Goal: Task Accomplishment & Management: Use online tool/utility

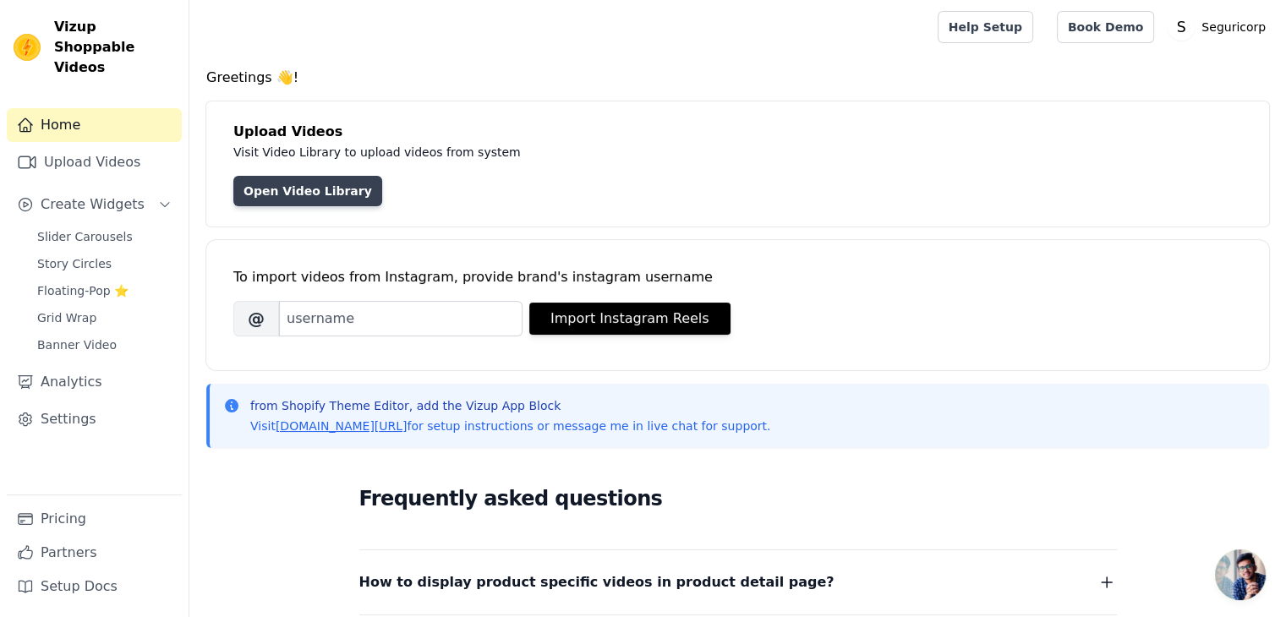
click at [311, 190] on link "Open Video Library" at bounding box center [307, 191] width 149 height 30
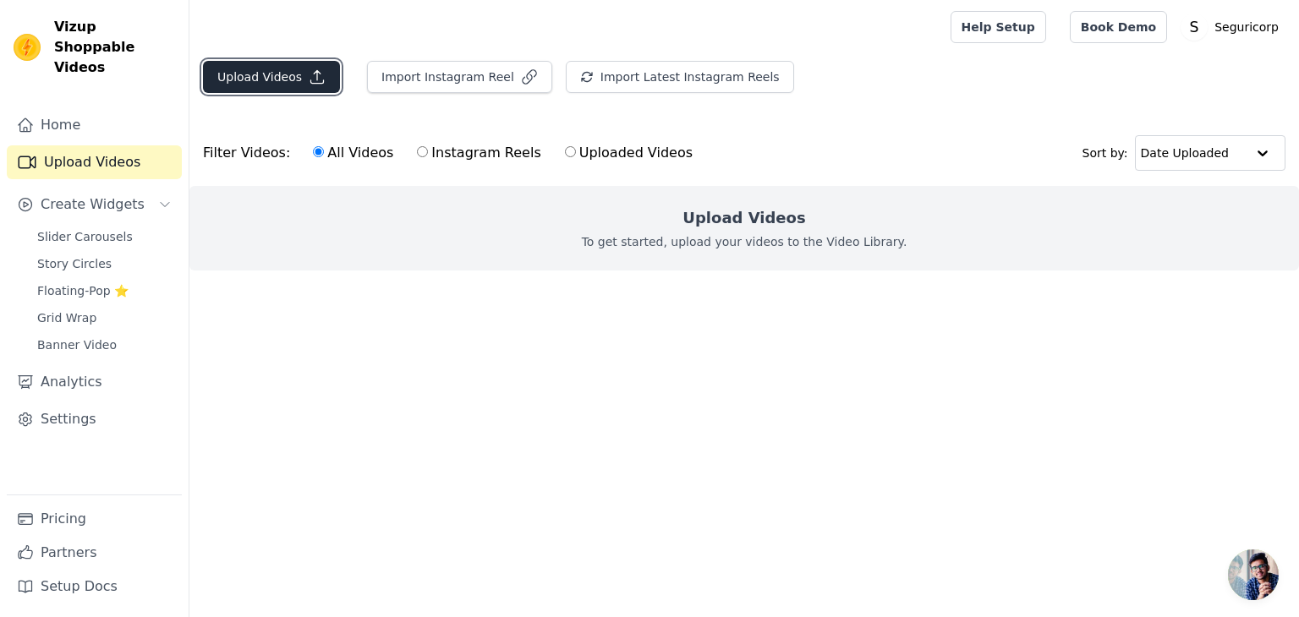
click at [287, 68] on button "Upload Videos" at bounding box center [271, 77] width 137 height 32
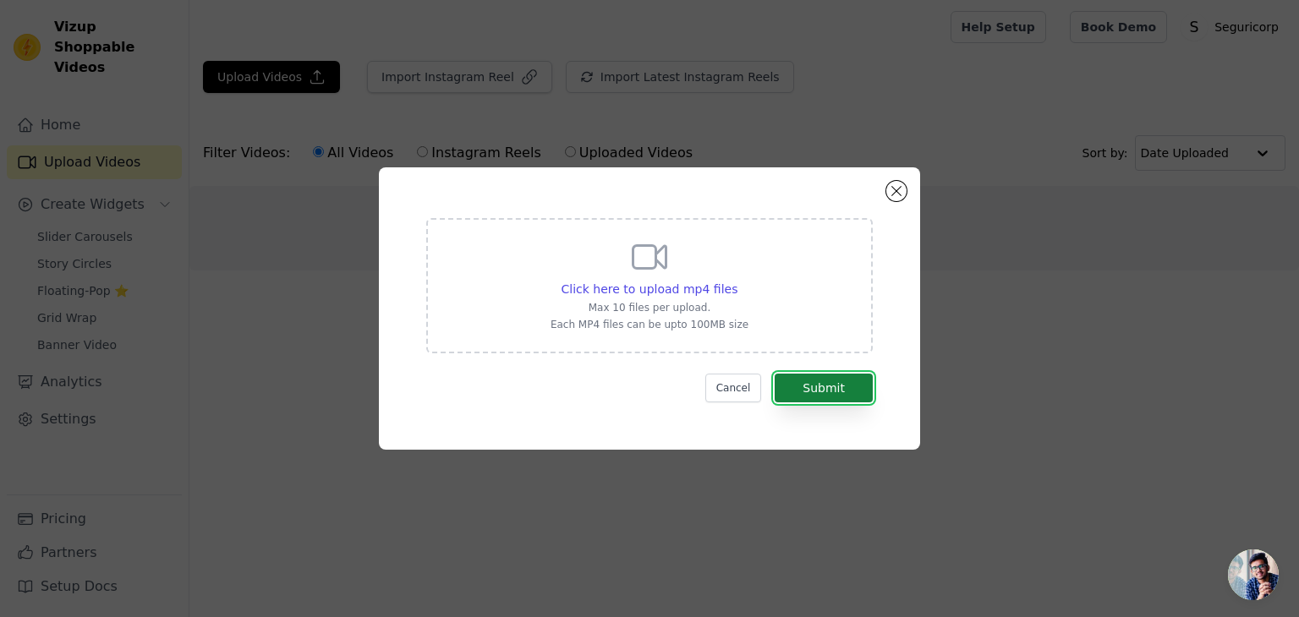
click at [838, 393] on button "Submit" at bounding box center [823, 388] width 98 height 29
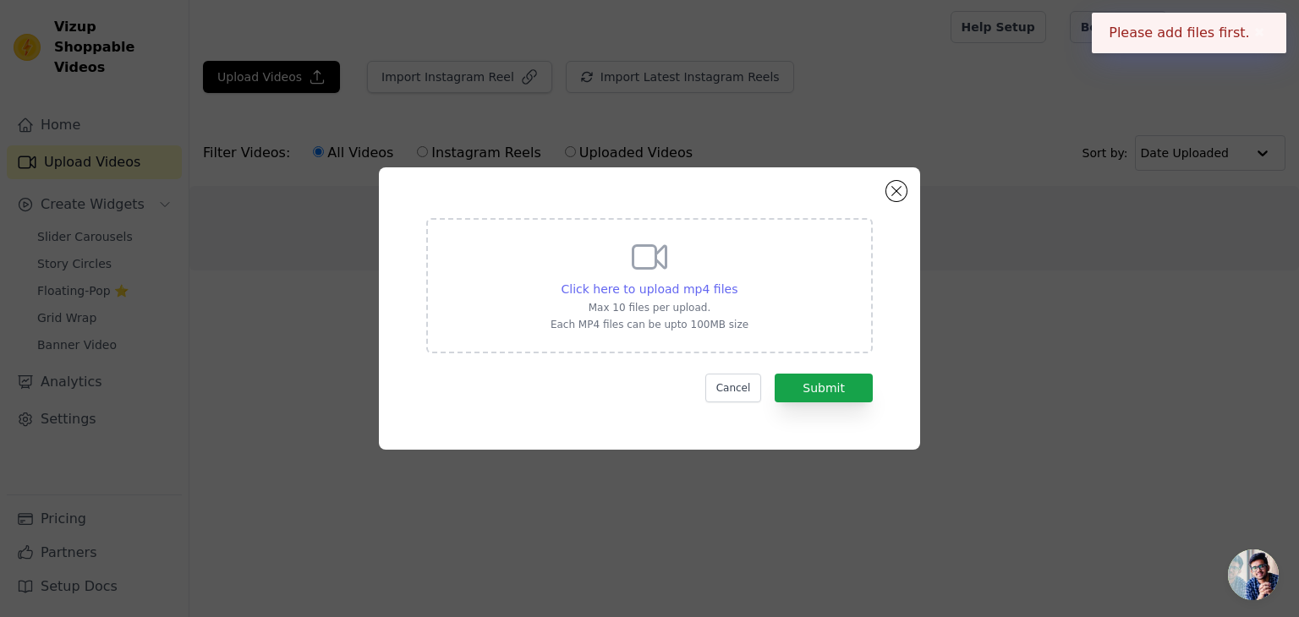
click at [656, 289] on span "Click here to upload mp4 files" at bounding box center [649, 289] width 177 height 14
click at [736, 281] on input "Click here to upload mp4 files Max 10 files per upload. Each MP4 files can be u…" at bounding box center [736, 280] width 1 height 1
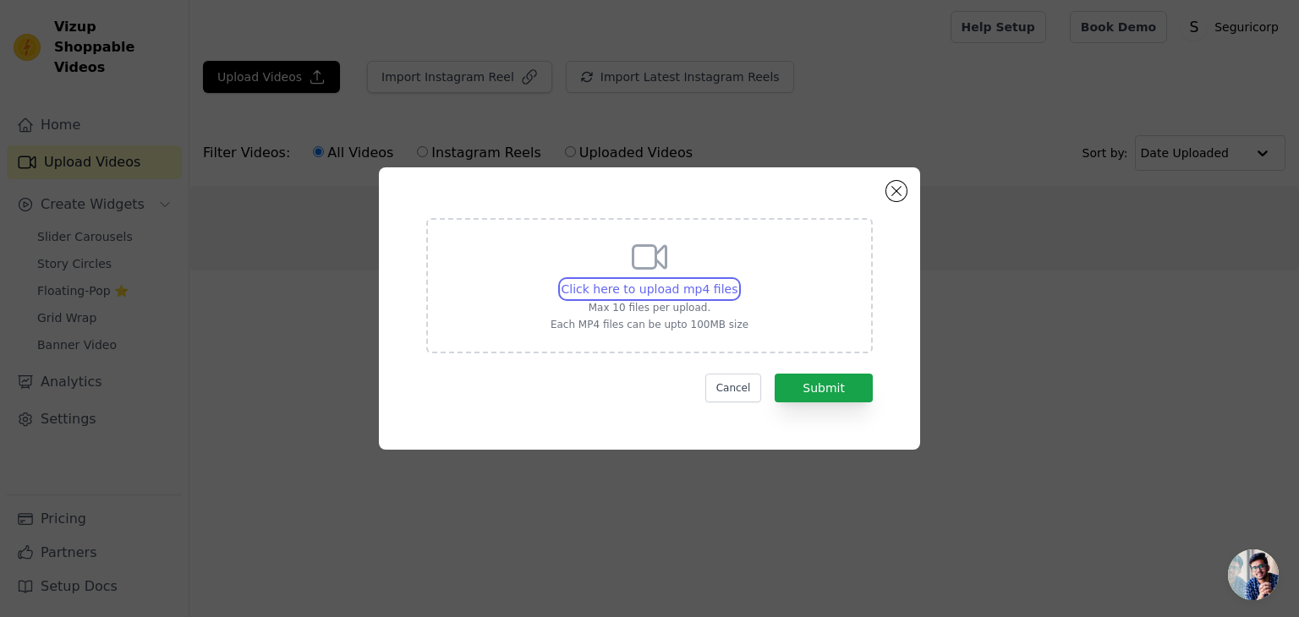
type input "C:\fakepath\AQPxYK4D7nNHQxpQDWWdelAql_3GVBk-UVUq0eU8ODDYxpj4cfcocv8NkERihCp49sn…"
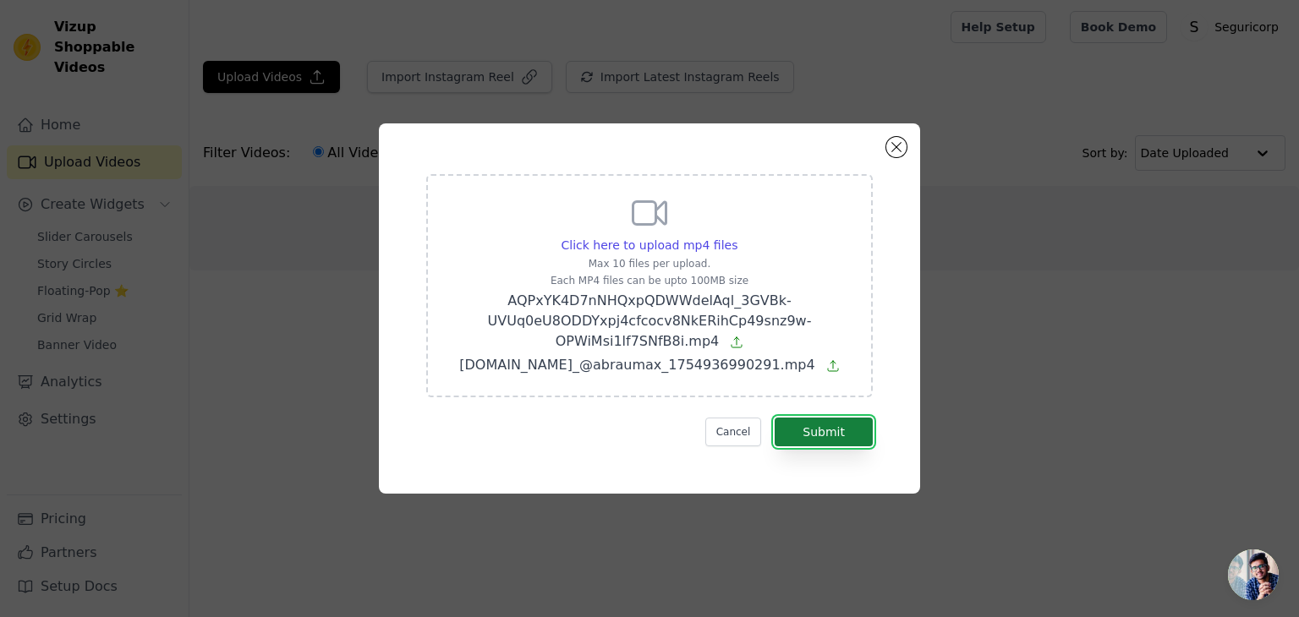
click at [845, 435] on button "Submit" at bounding box center [823, 432] width 98 height 29
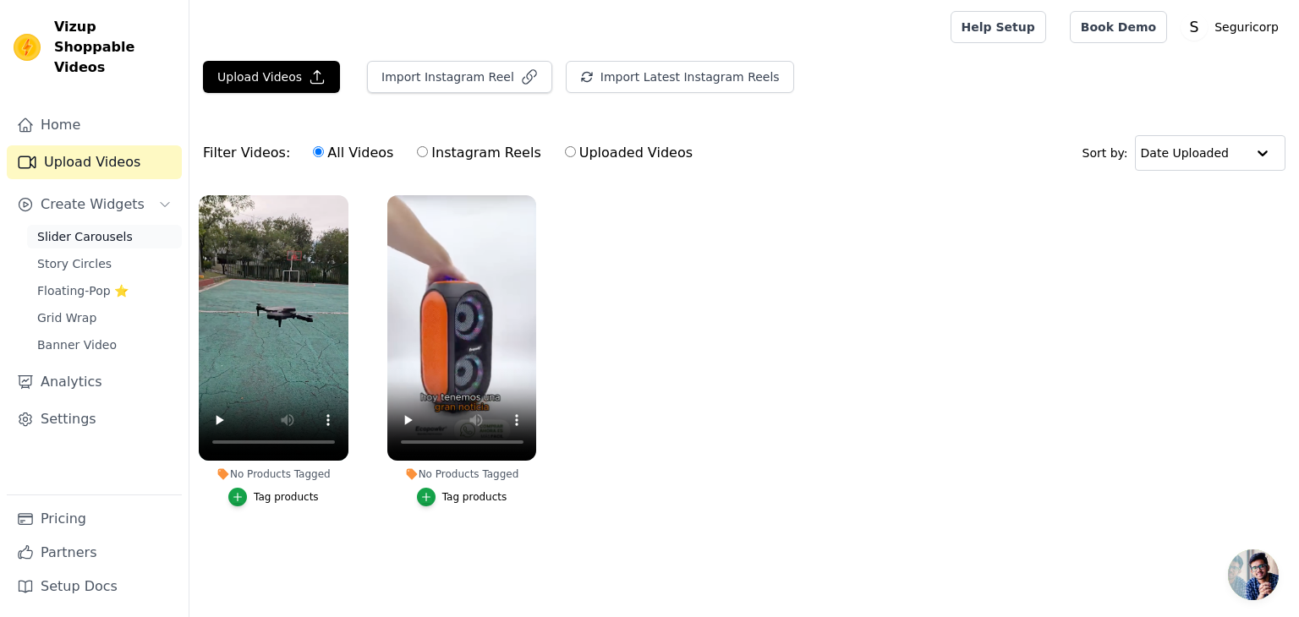
click at [97, 228] on span "Slider Carousels" at bounding box center [85, 236] width 96 height 17
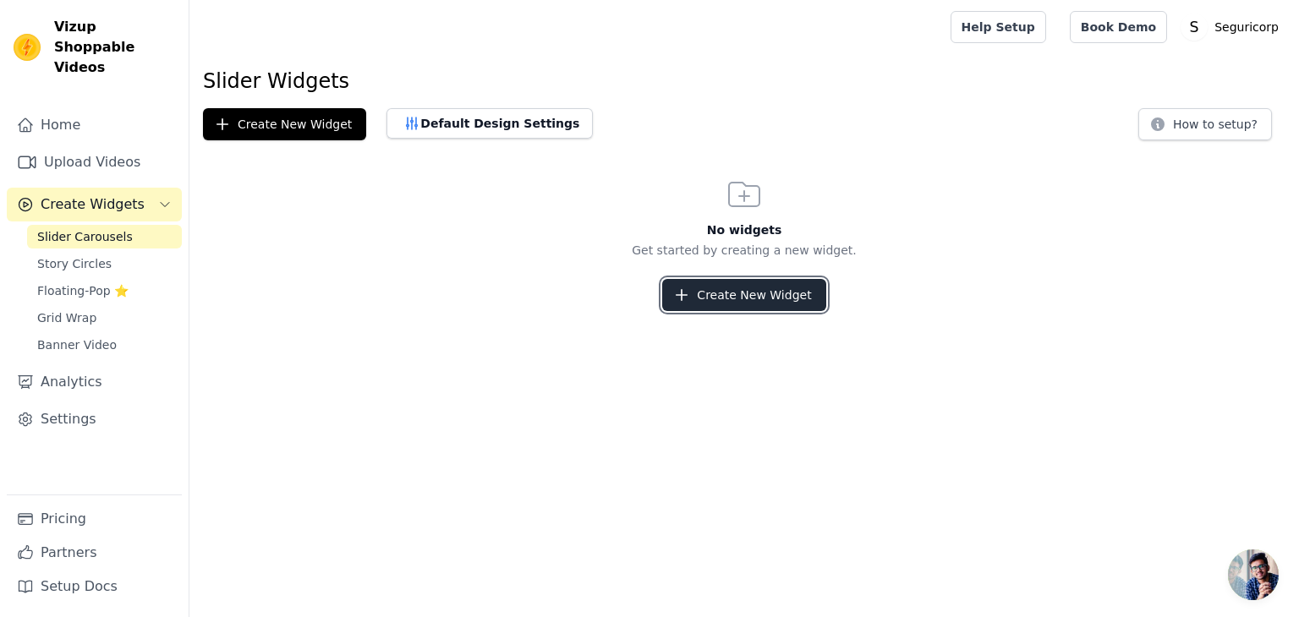
click at [746, 290] on button "Create New Widget" at bounding box center [743, 295] width 163 height 32
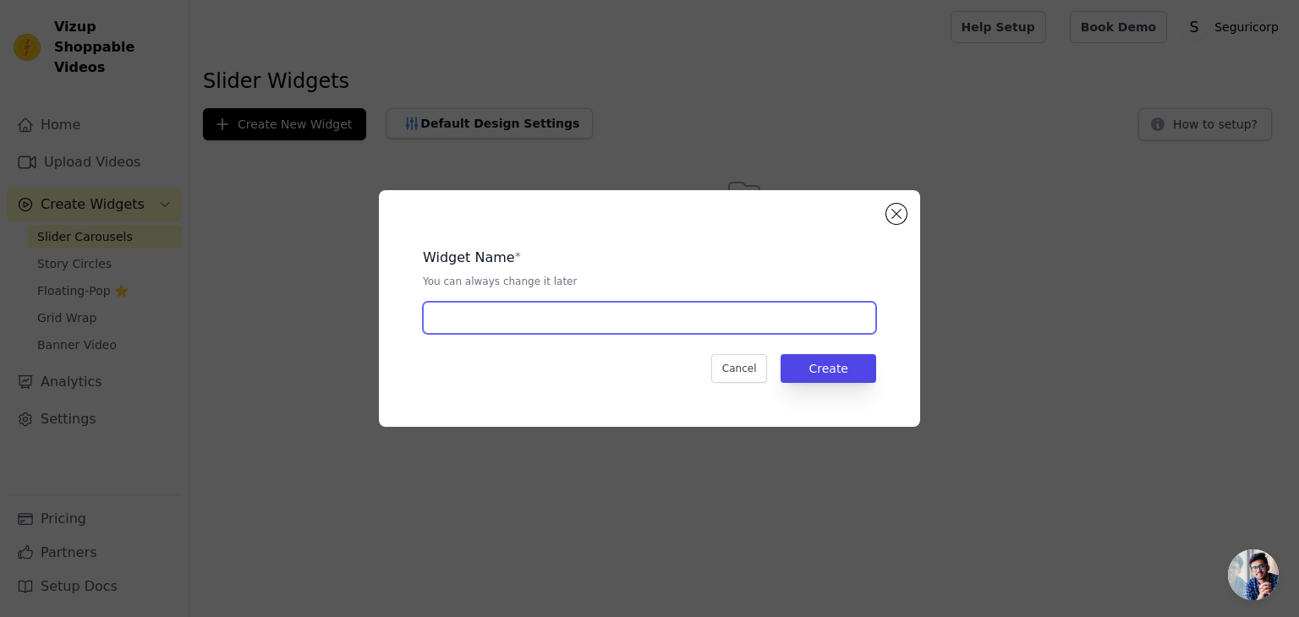
click at [616, 309] on input "text" at bounding box center [649, 318] width 453 height 32
type input "productos"
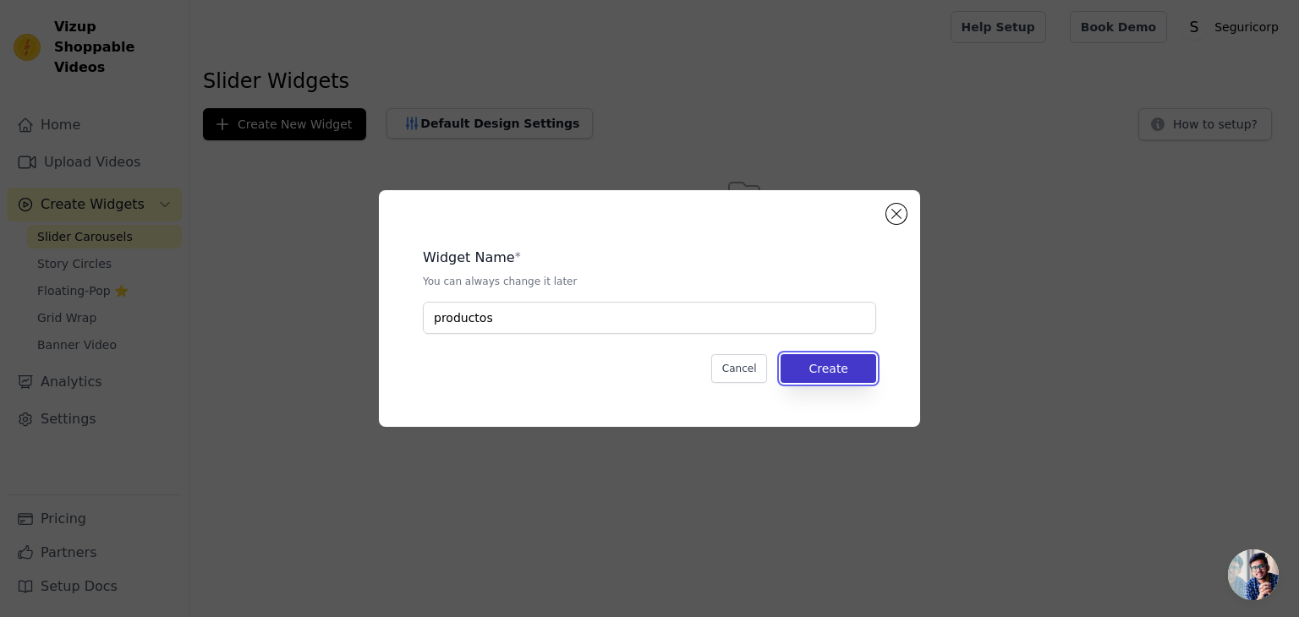
click at [831, 369] on button "Create" at bounding box center [828, 368] width 96 height 29
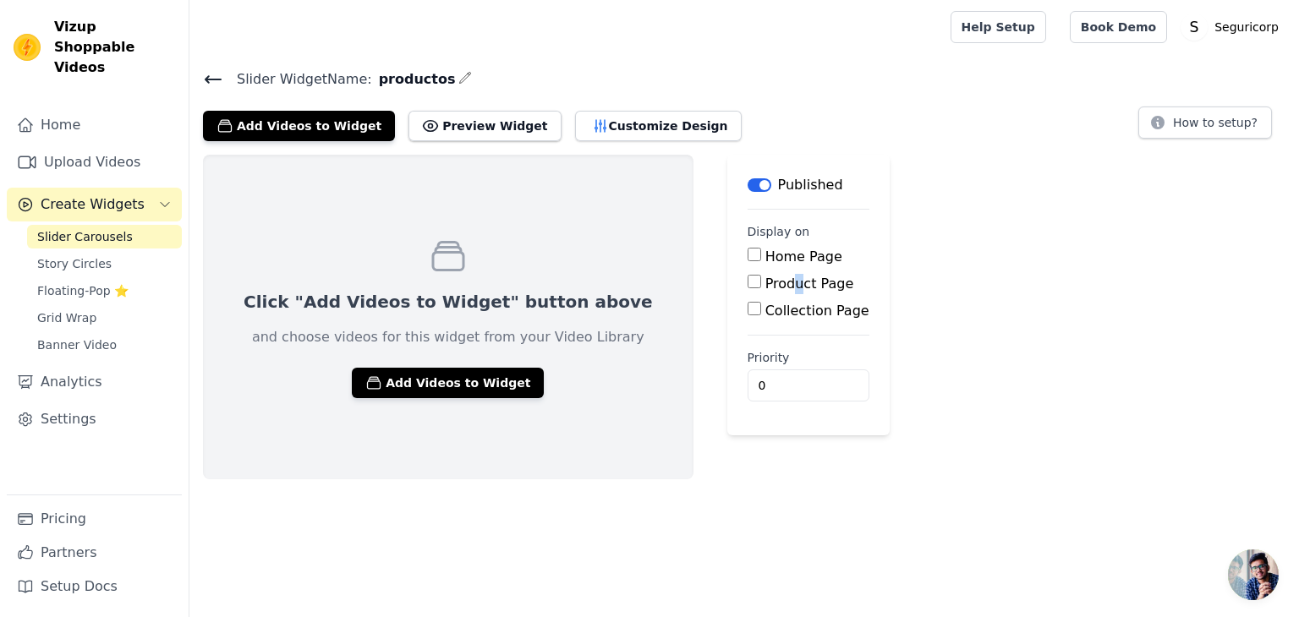
click at [765, 285] on label "Product Page" at bounding box center [809, 284] width 89 height 16
click at [747, 279] on div "Product Page" at bounding box center [808, 284] width 122 height 20
click at [747, 270] on div "Home Page Product Page Collection Page" at bounding box center [808, 284] width 122 height 74
click at [747, 278] on input "Product Page" at bounding box center [754, 282] width 14 height 14
checkbox input "true"
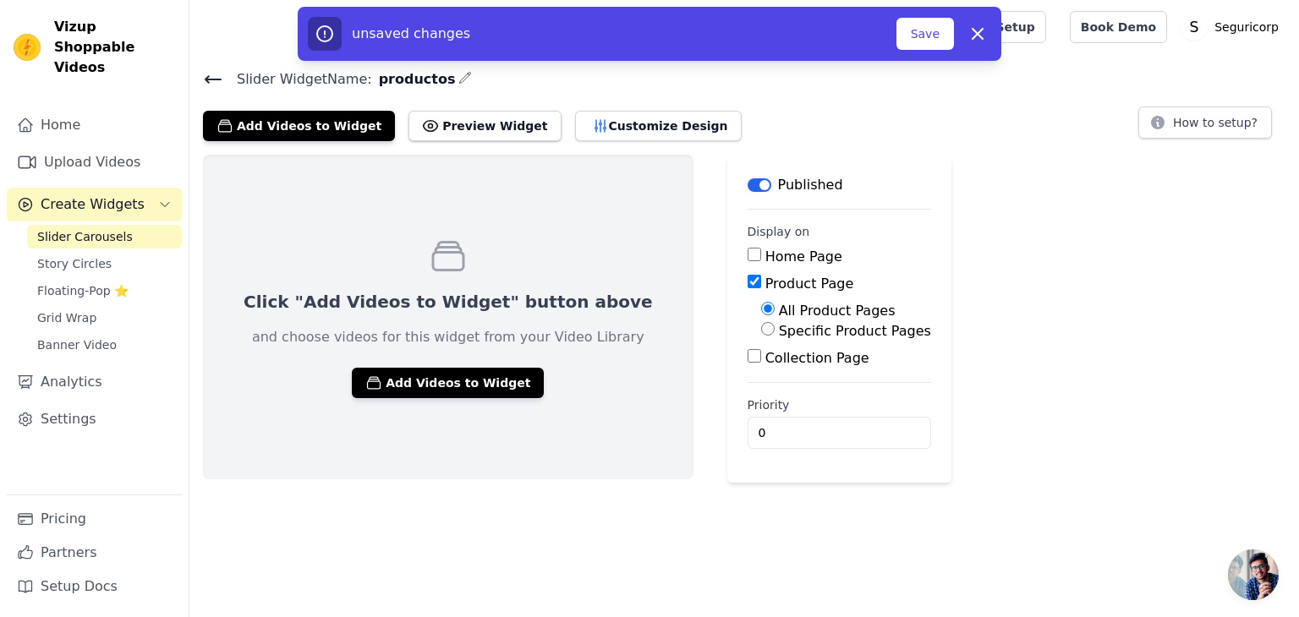
click at [748, 451] on main "Label Published Display on Home Page Product Page All Product Pages Specific Pr…" at bounding box center [839, 319] width 224 height 328
click at [429, 388] on button "Add Videos to Widget" at bounding box center [448, 383] width 192 height 30
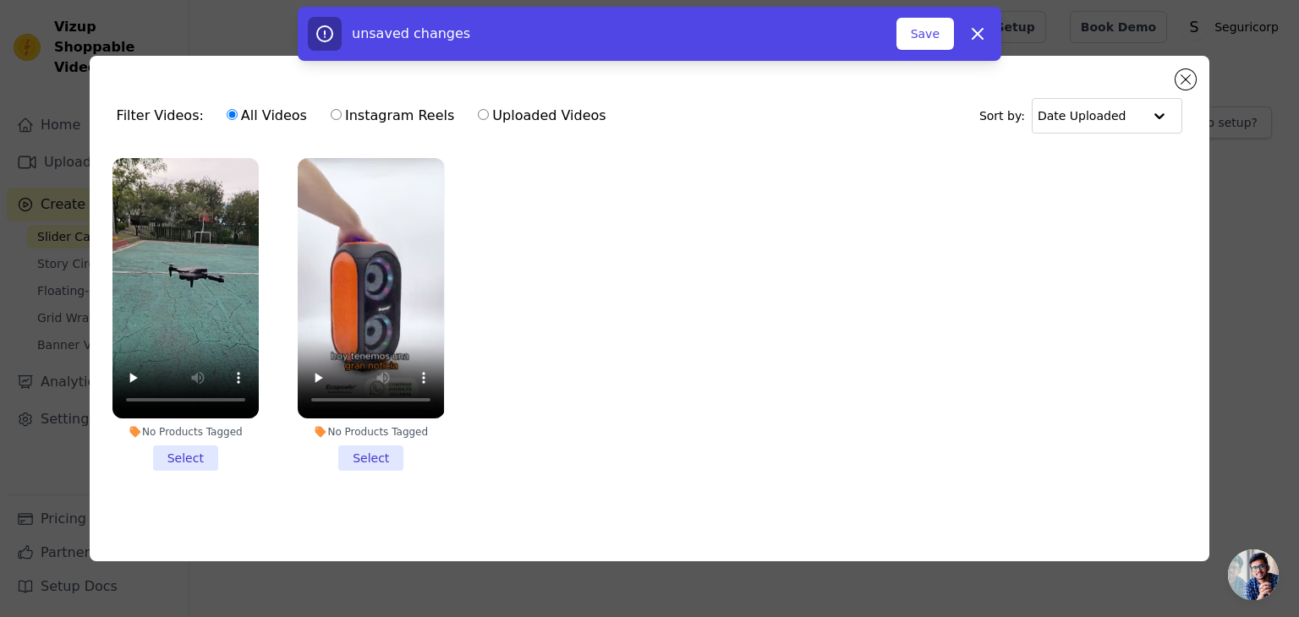
click at [198, 444] on li "No Products Tagged Select" at bounding box center [185, 314] width 146 height 313
click at [0, 0] on input "No Products Tagged Select" at bounding box center [0, 0] width 0 height 0
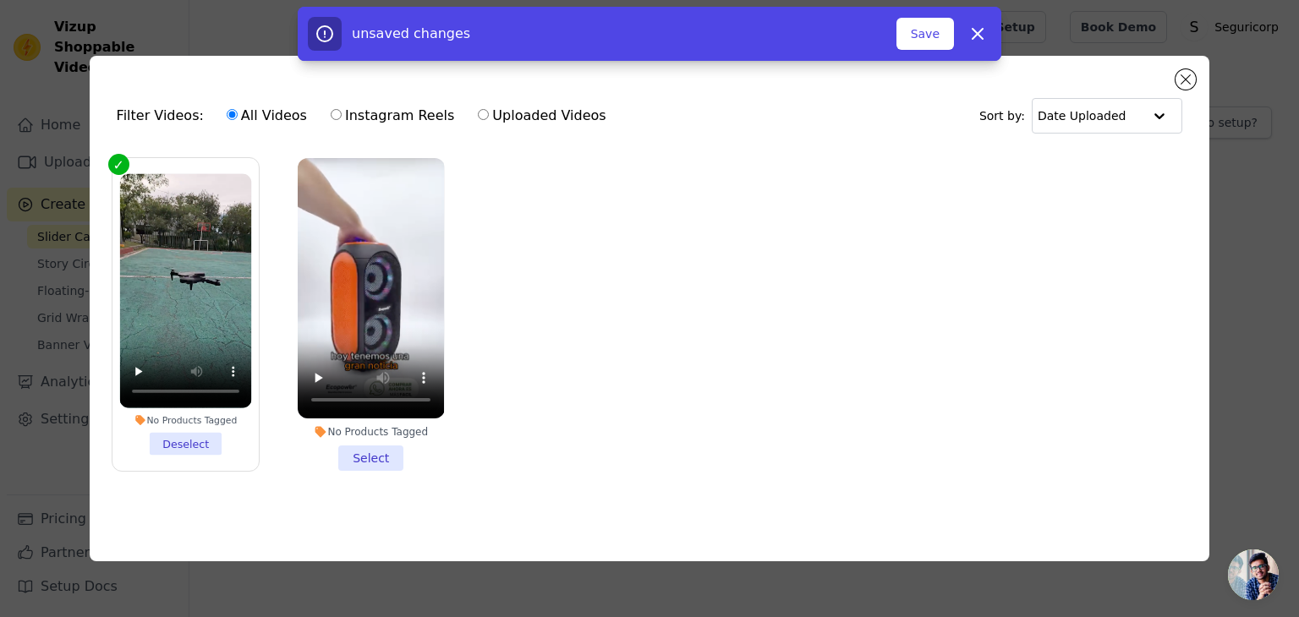
click at [372, 457] on li "No Products Tagged Select" at bounding box center [371, 314] width 146 height 313
click at [0, 0] on input "No Products Tagged Select" at bounding box center [0, 0] width 0 height 0
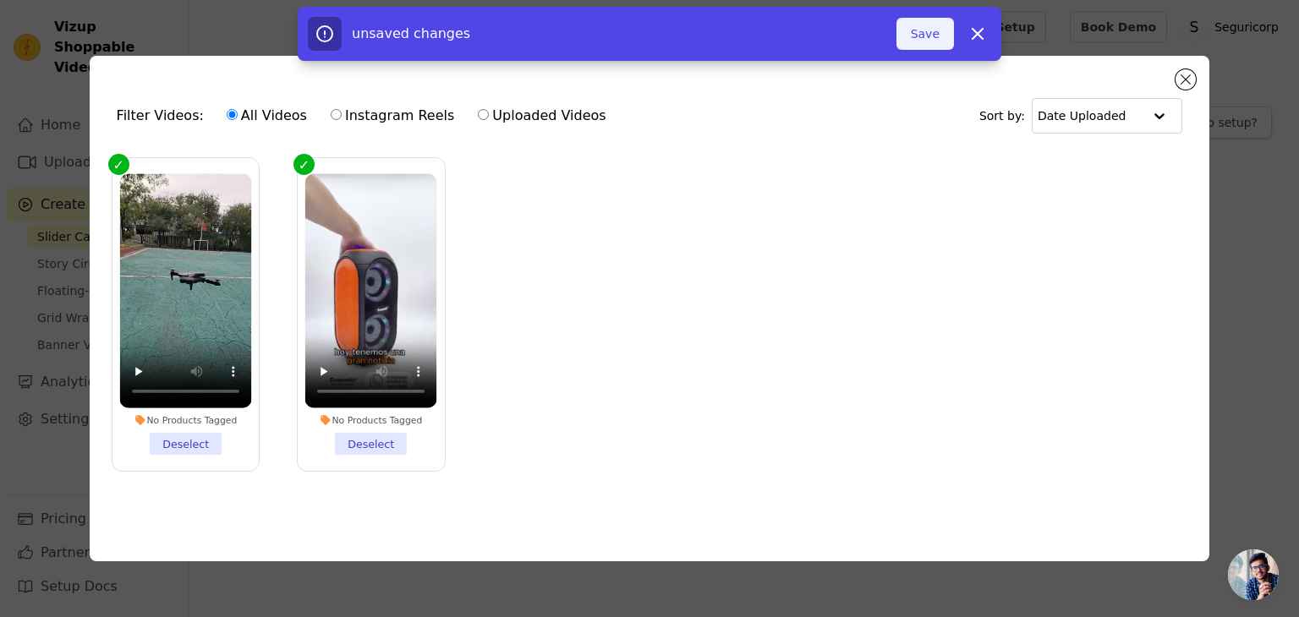
click at [927, 38] on button "Save" at bounding box center [924, 34] width 57 height 32
click at [1190, 75] on button "Close modal" at bounding box center [1185, 79] width 20 height 20
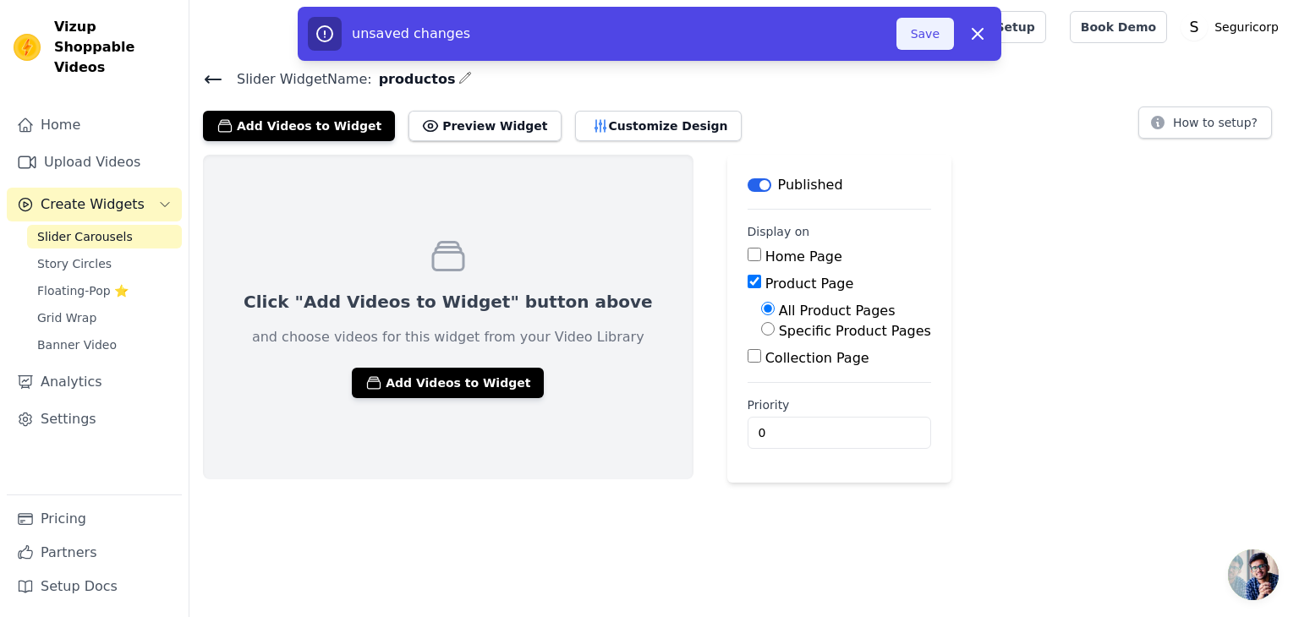
click at [908, 21] on button "Save" at bounding box center [924, 34] width 57 height 32
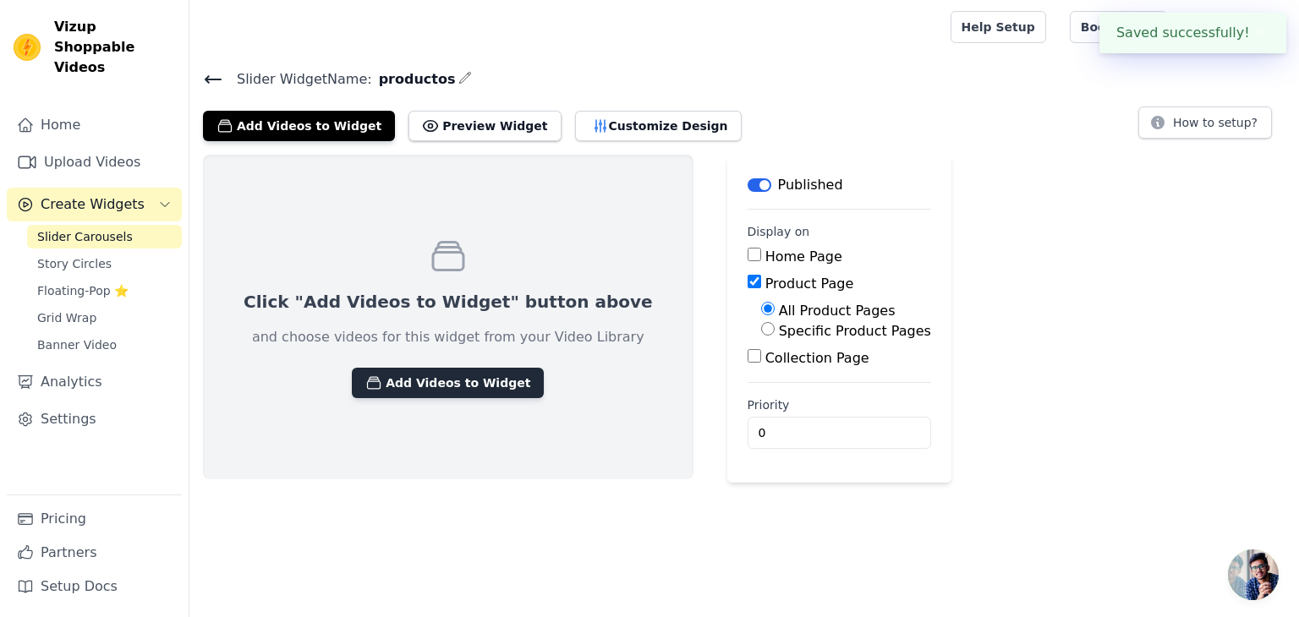
click at [479, 386] on button "Add Videos to Widget" at bounding box center [448, 383] width 192 height 30
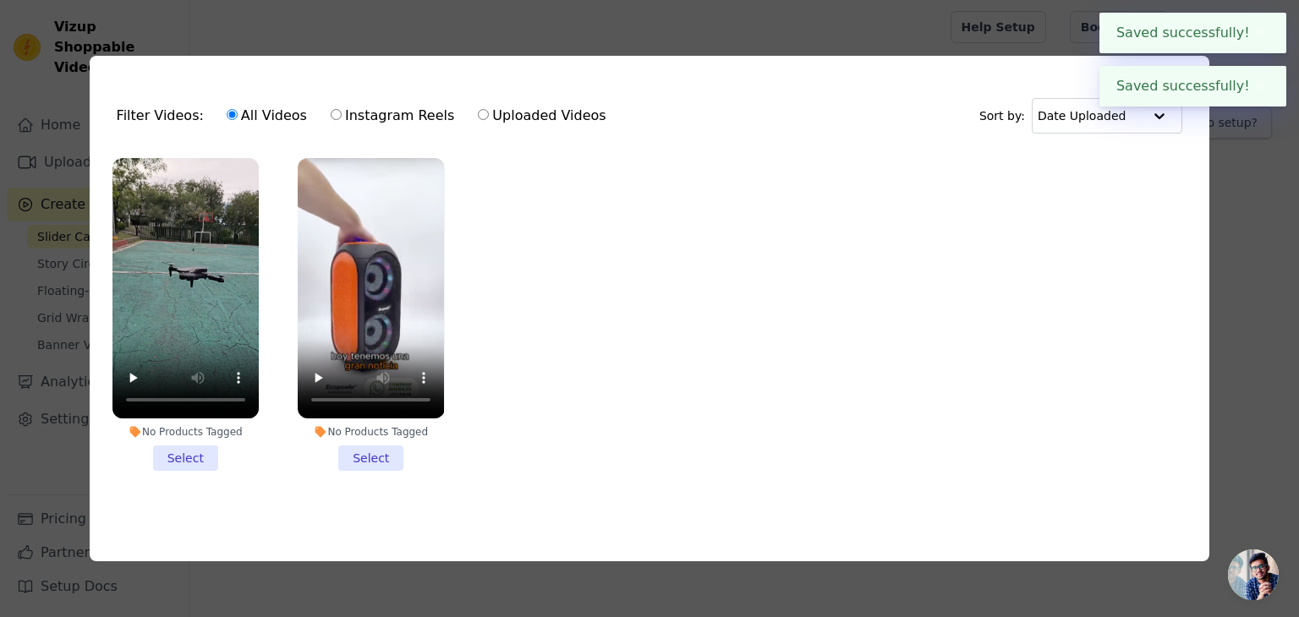
click at [186, 451] on li "No Products Tagged Select" at bounding box center [185, 314] width 146 height 313
click at [0, 0] on input "No Products Tagged Select" at bounding box center [0, 0] width 0 height 0
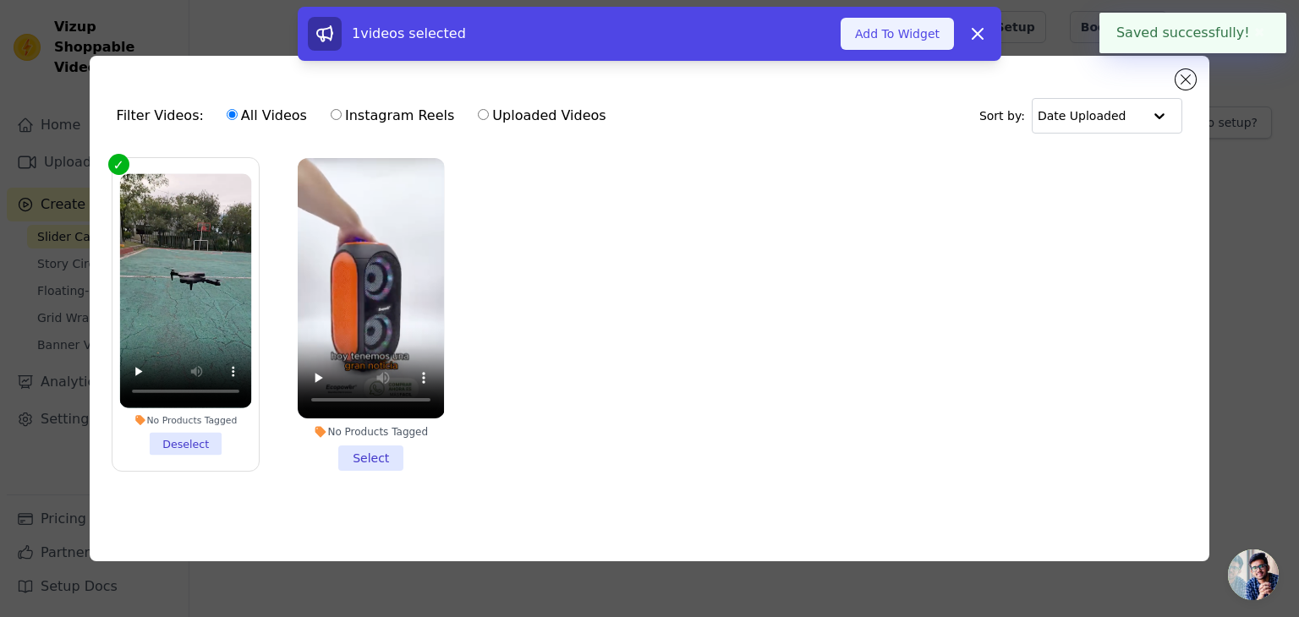
click at [894, 34] on button "Add To Widget" at bounding box center [896, 34] width 113 height 32
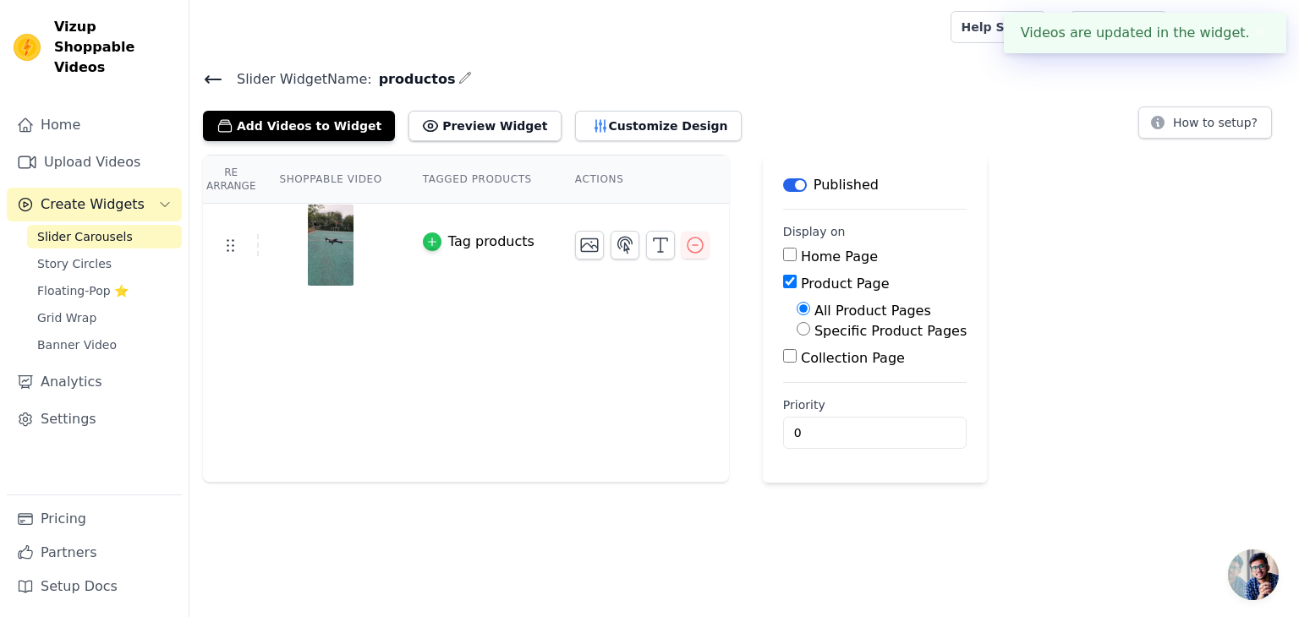
click at [427, 238] on div "button" at bounding box center [432, 242] width 19 height 19
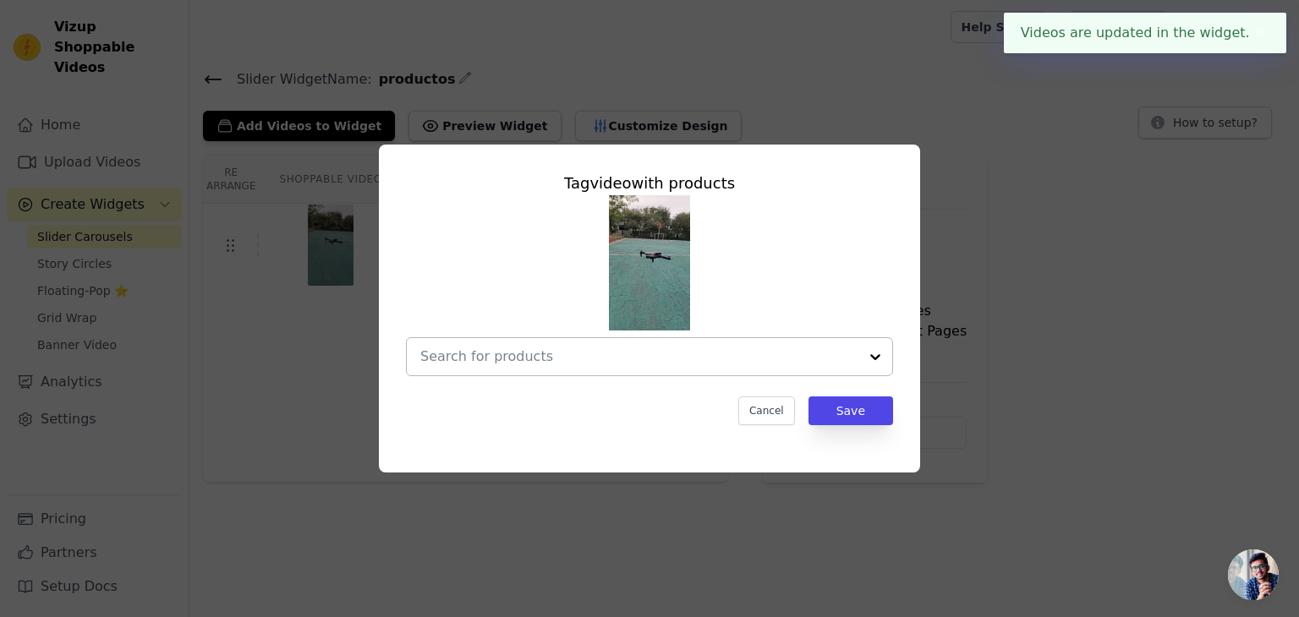
click at [628, 352] on input "text" at bounding box center [639, 357] width 438 height 20
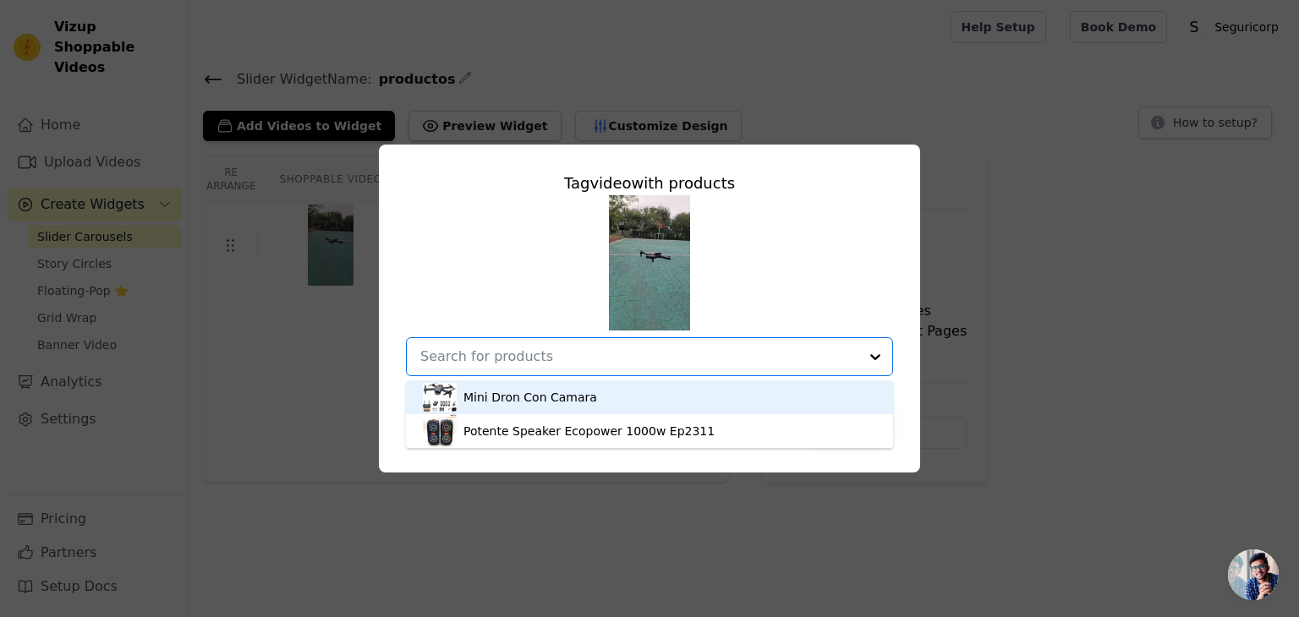
click at [581, 393] on div "Mini Dron Con Camara" at bounding box center [530, 397] width 134 height 17
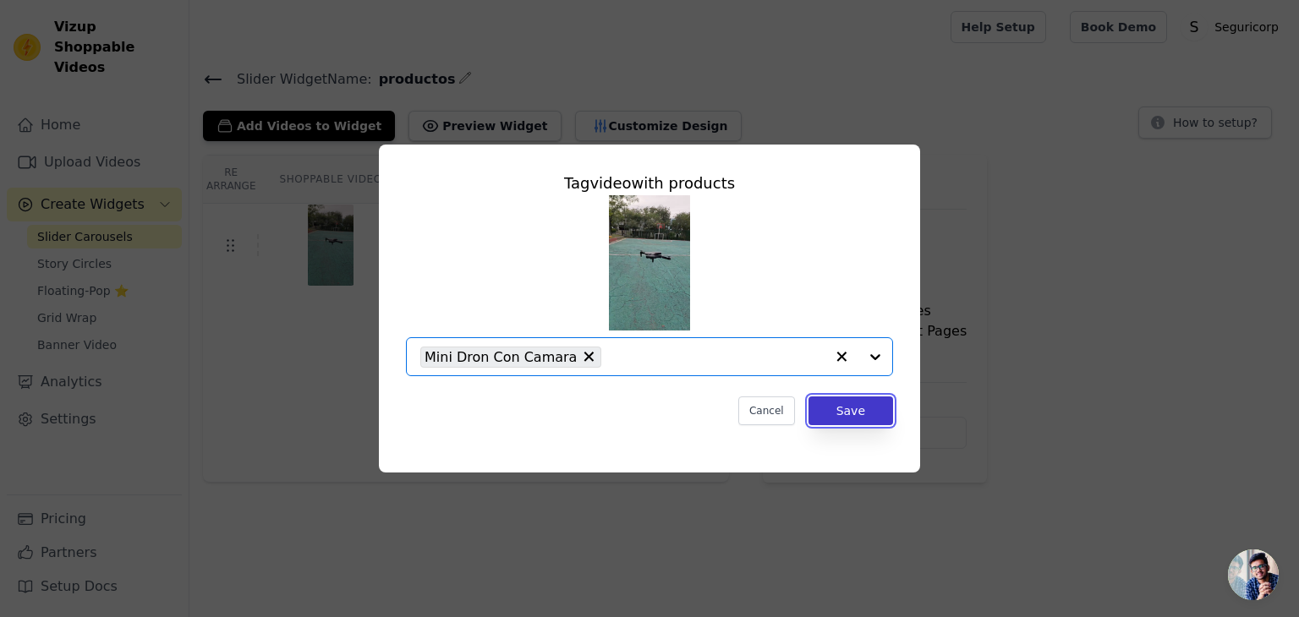
click at [845, 403] on button "Save" at bounding box center [850, 411] width 85 height 29
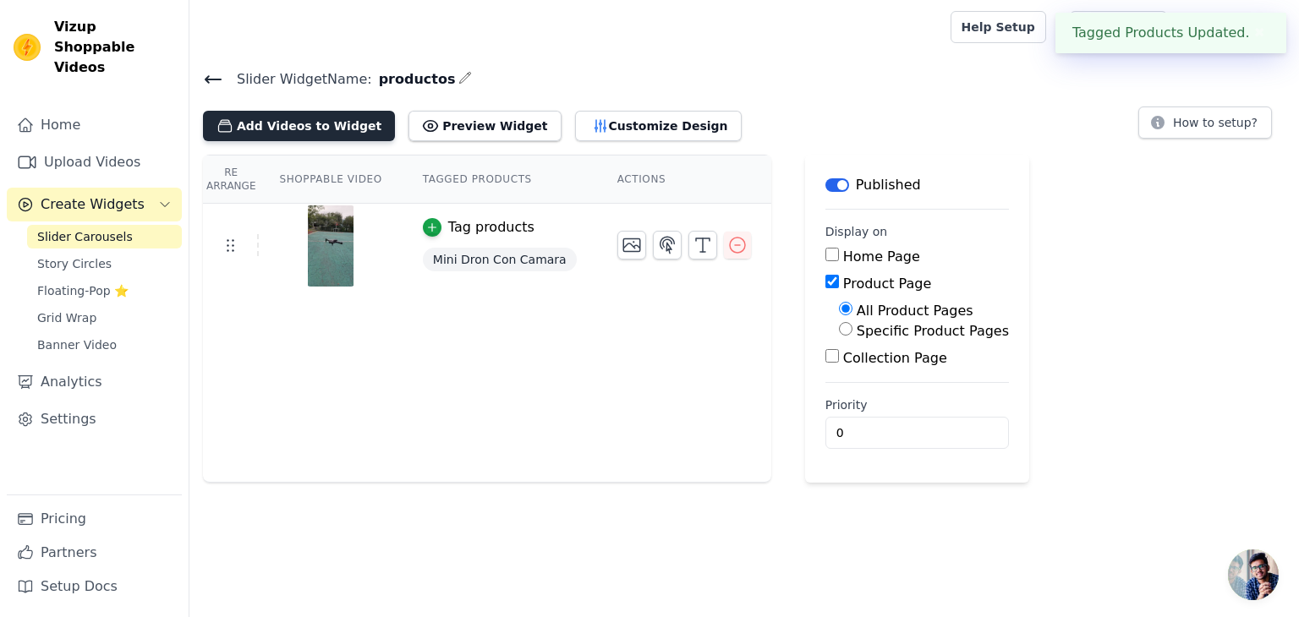
click at [311, 123] on button "Add Videos to Widget" at bounding box center [299, 126] width 192 height 30
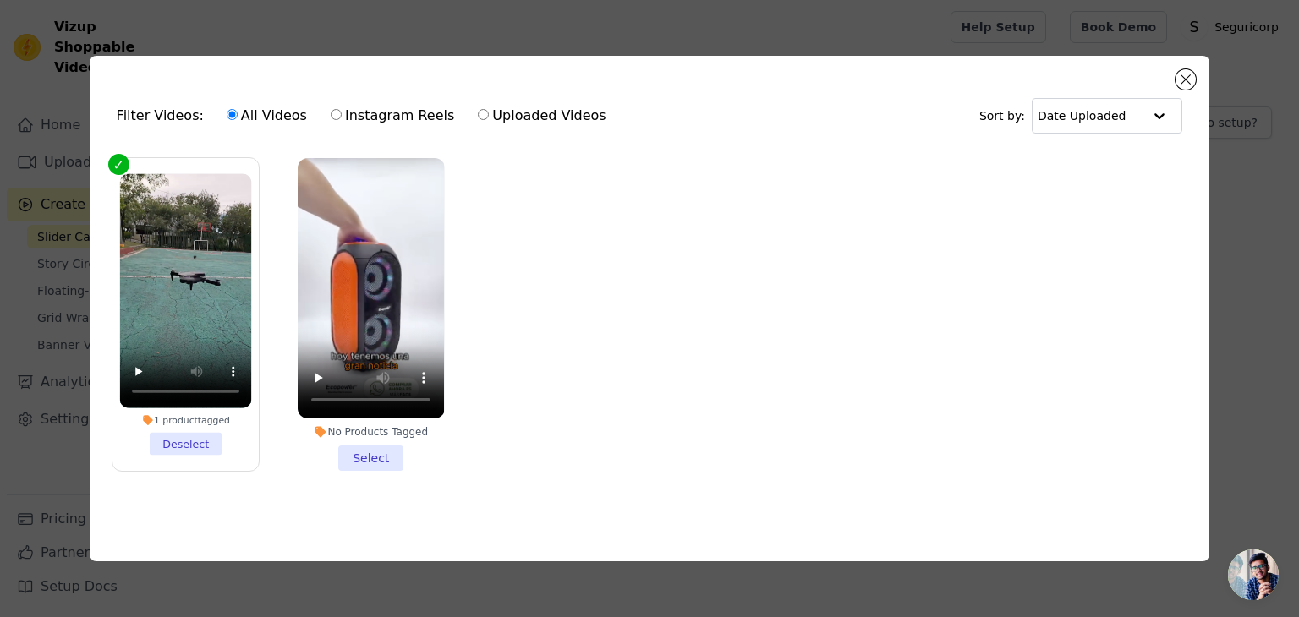
click at [373, 460] on li "No Products Tagged Select" at bounding box center [371, 314] width 146 height 313
click at [0, 0] on input "No Products Tagged Select" at bounding box center [0, 0] width 0 height 0
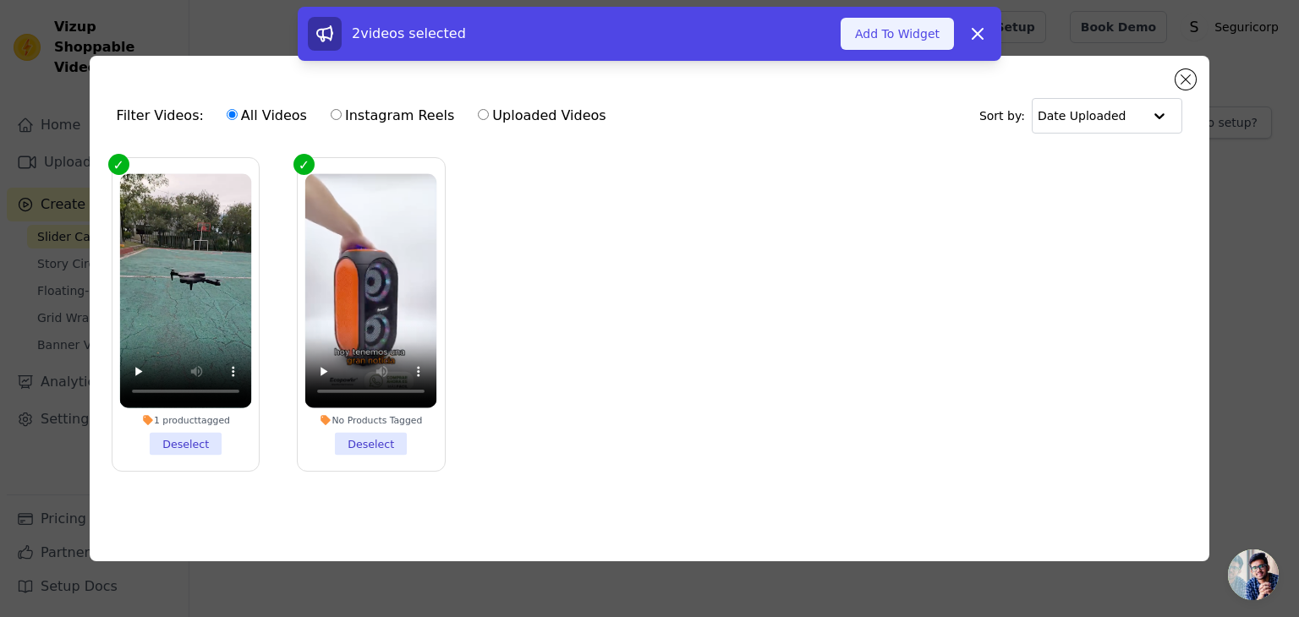
click at [887, 29] on button "Add To Widget" at bounding box center [896, 34] width 113 height 32
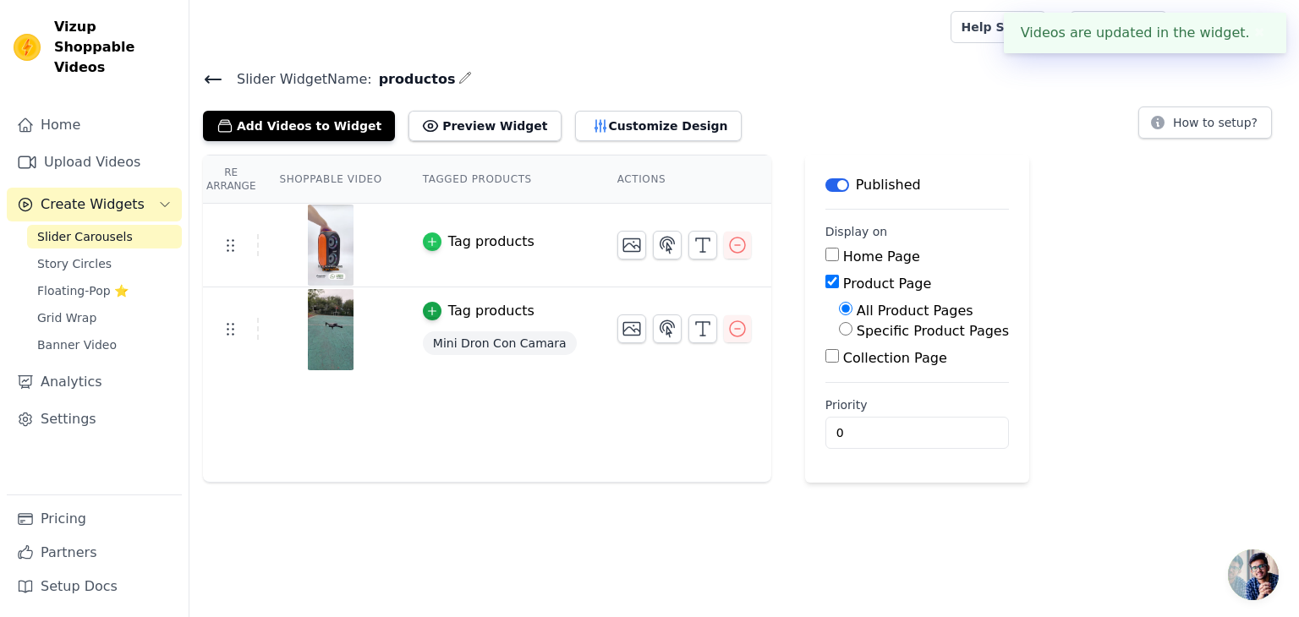
click at [423, 238] on div "button" at bounding box center [432, 242] width 19 height 19
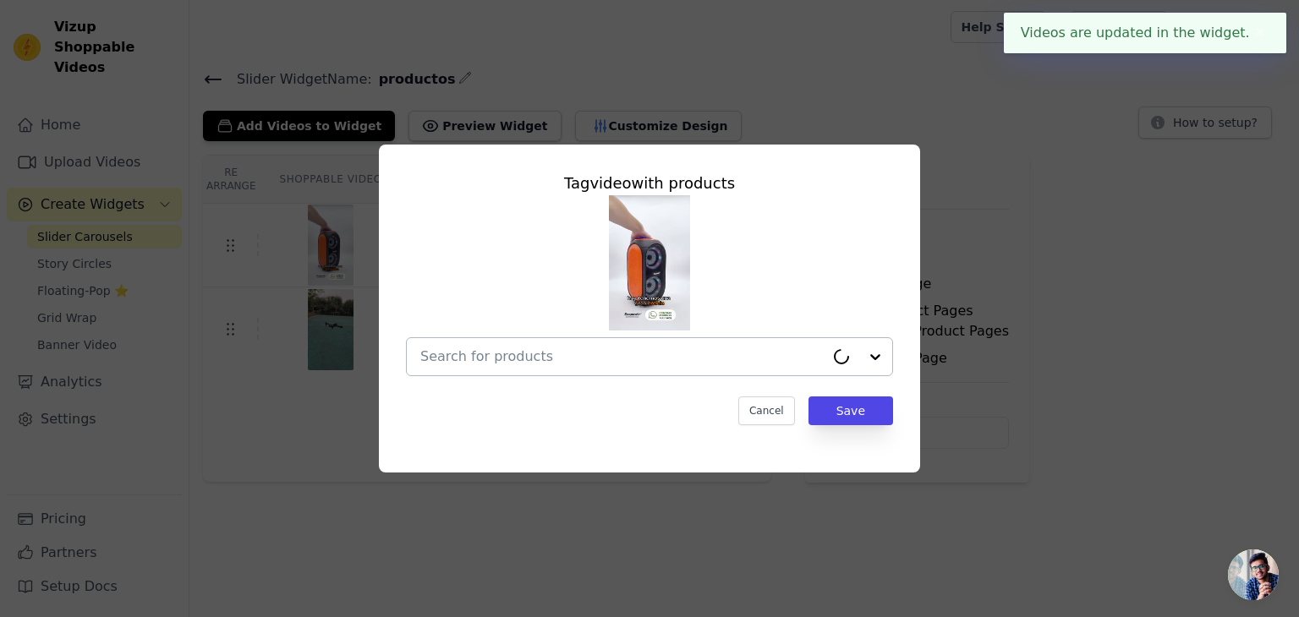
click at [495, 369] on div at bounding box center [622, 356] width 404 height 37
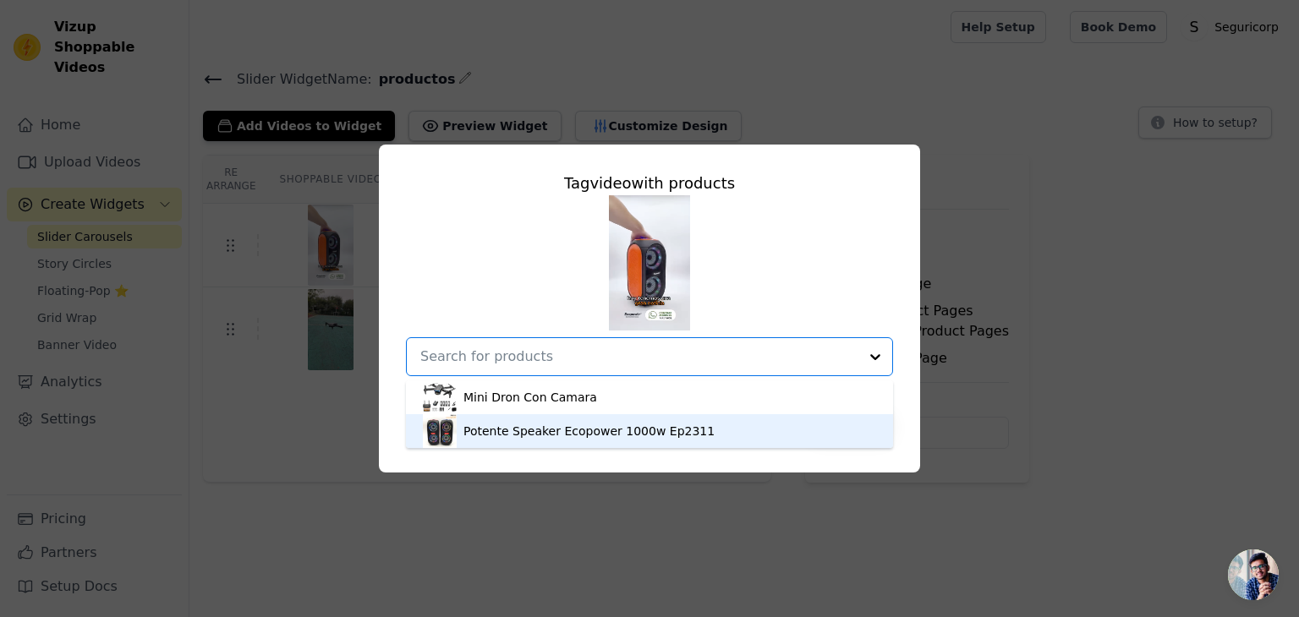
click at [504, 435] on div "Potente Speaker Ecopower 1000w Ep2311" at bounding box center [588, 431] width 251 height 17
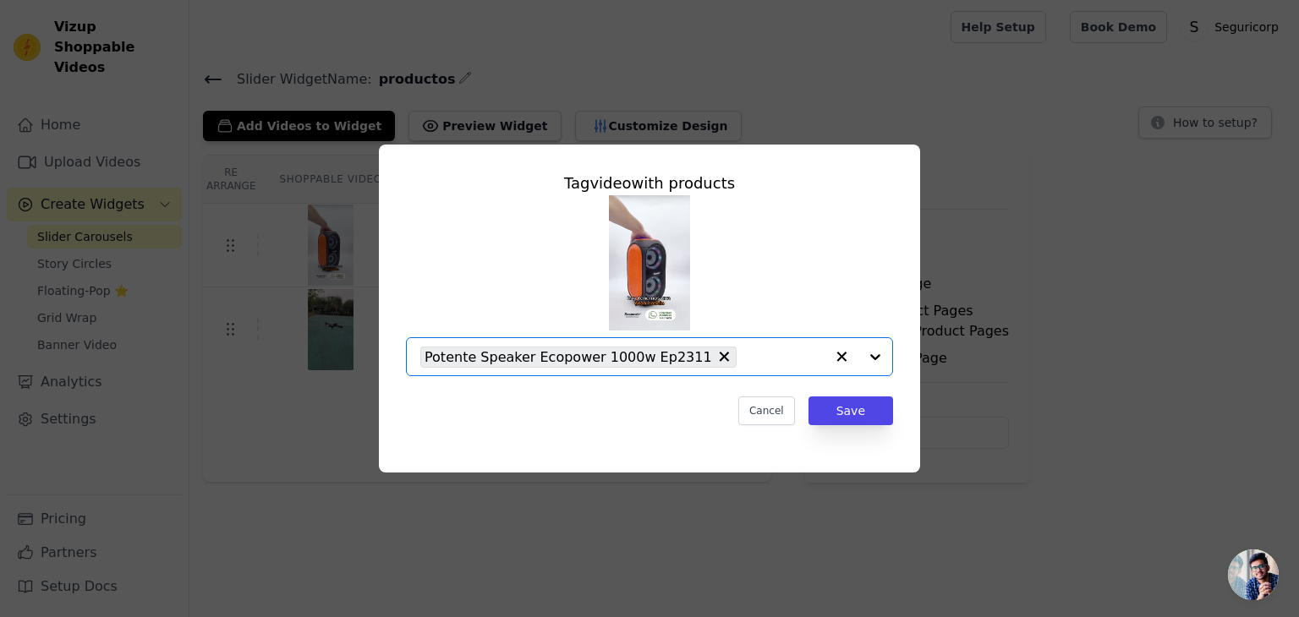
click at [846, 434] on div "Tag video with products Option Potente Speaker Ecopower 1000w Ep2311, selected.…" at bounding box center [649, 298] width 514 height 281
click at [851, 424] on button "Save" at bounding box center [850, 411] width 85 height 29
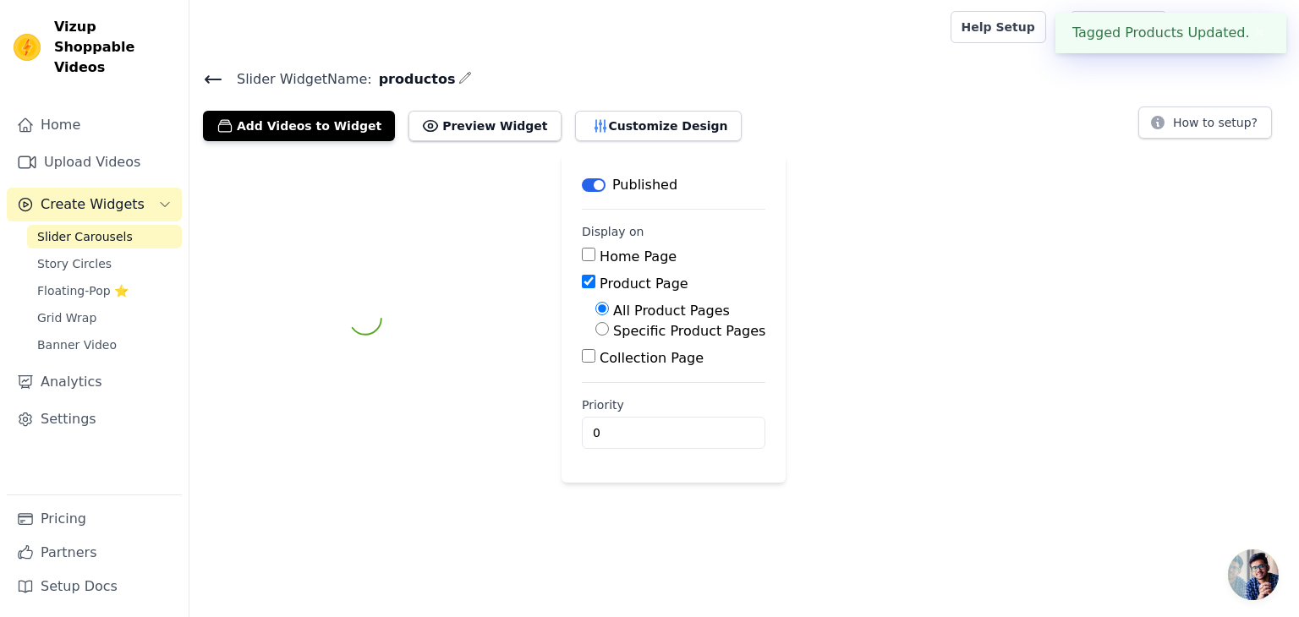
click at [845, 390] on div "Label Published Display on Home Page Product Page All Product Pages Specific Pr…" at bounding box center [743, 319] width 1109 height 328
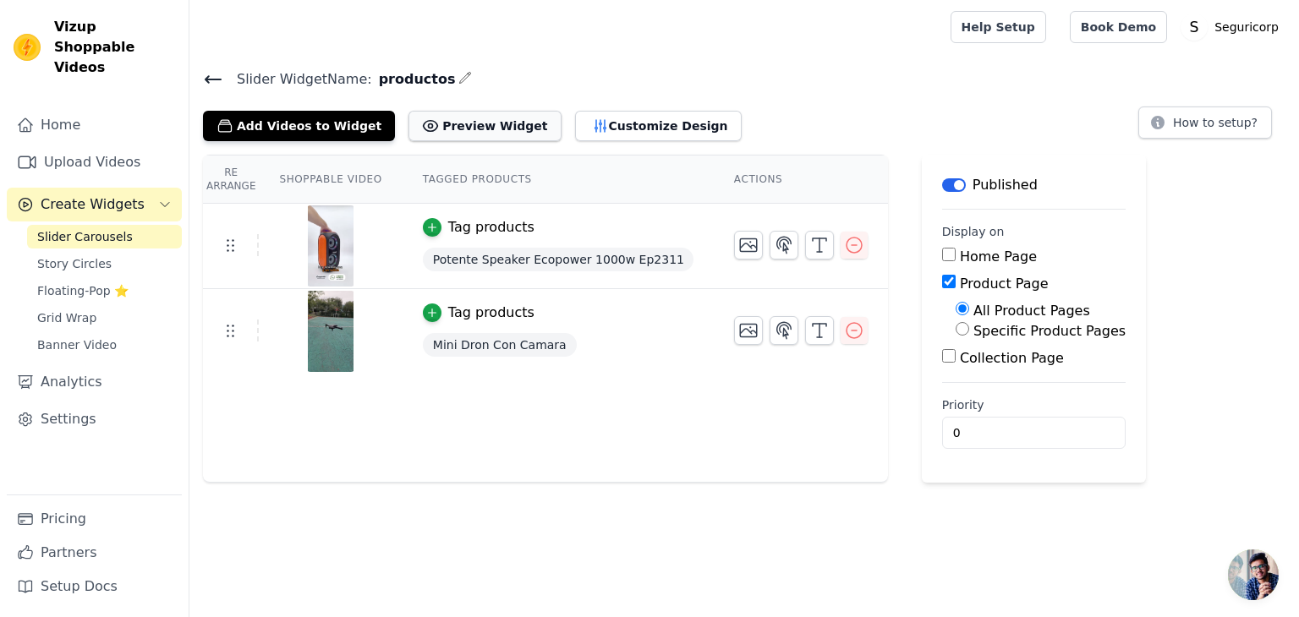
click at [495, 130] on button "Preview Widget" at bounding box center [484, 126] width 152 height 30
click at [942, 424] on input "0" at bounding box center [1033, 433] width 183 height 32
click at [1014, 422] on input "0" at bounding box center [1033, 433] width 183 height 32
type input "1"
click at [1017, 424] on input "1" at bounding box center [1033, 433] width 183 height 32
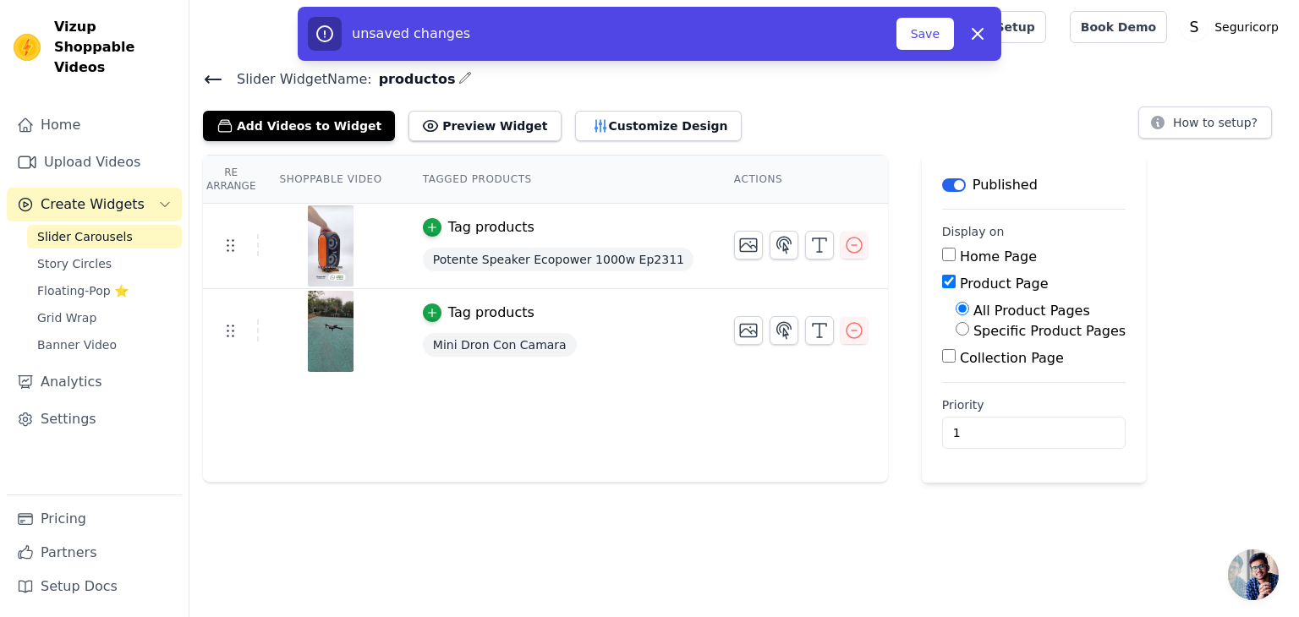
click at [920, 55] on div "unsaved changes Save Dismiss" at bounding box center [649, 34] width 703 height 54
click at [921, 22] on button "Save" at bounding box center [924, 34] width 57 height 32
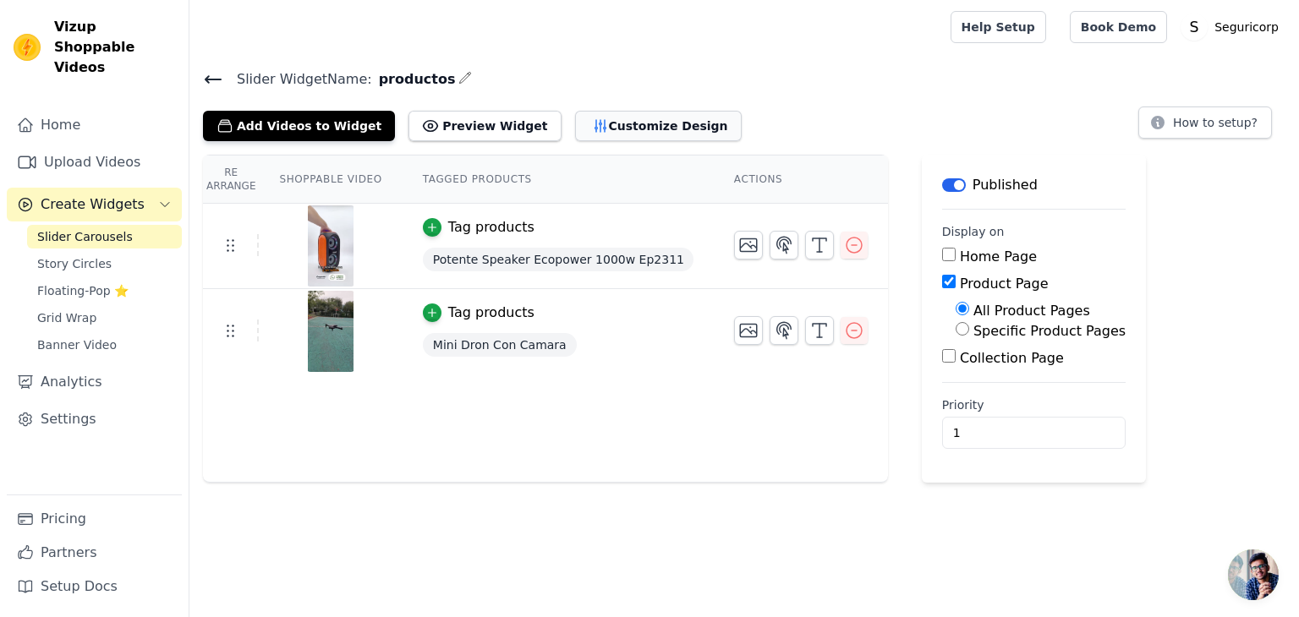
click at [597, 123] on button "Customize Design" at bounding box center [658, 126] width 167 height 30
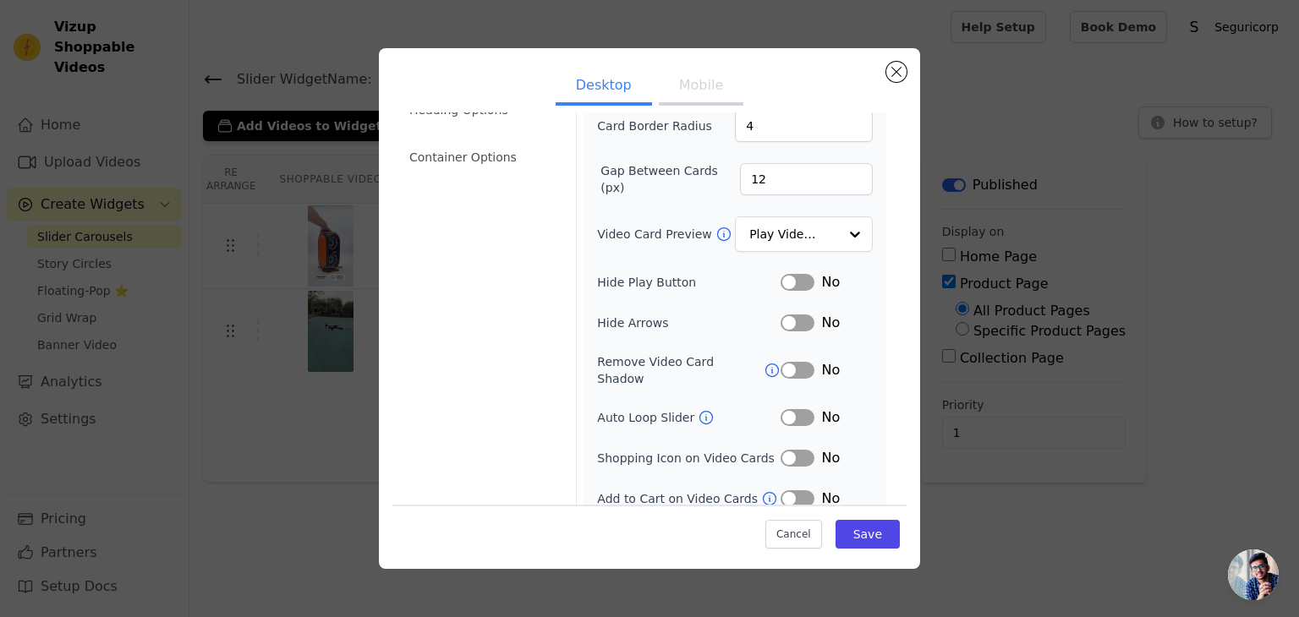
scroll to position [132, 0]
click at [868, 522] on button "Save" at bounding box center [867, 534] width 64 height 29
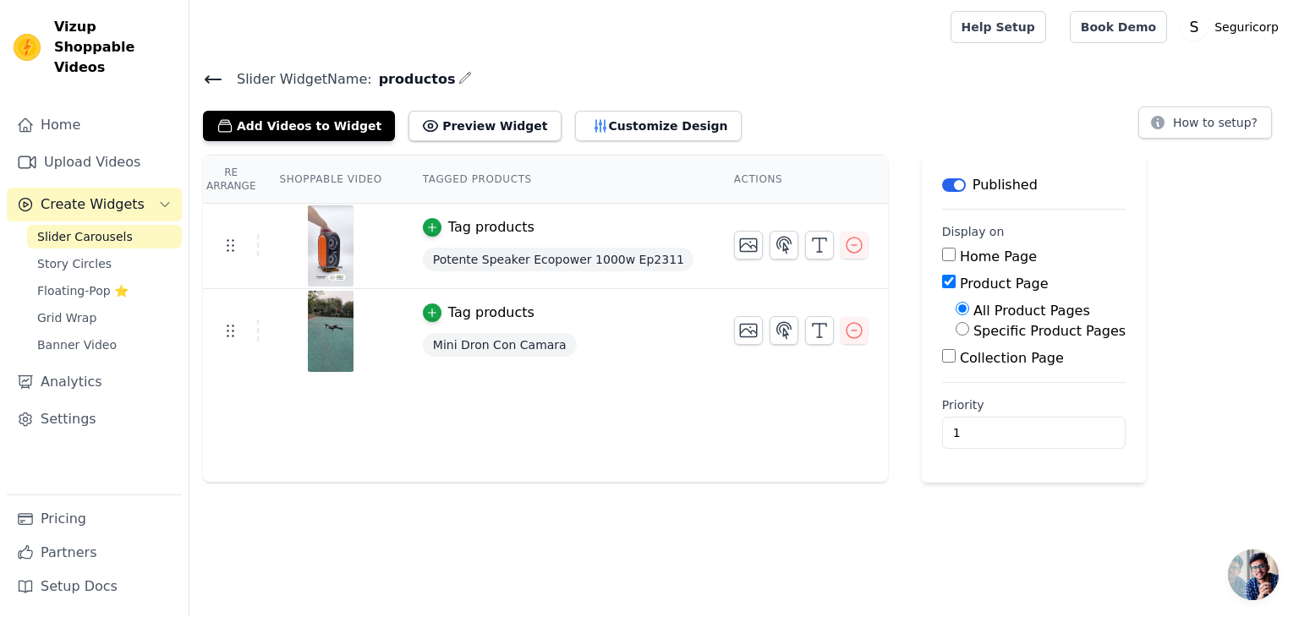
click at [942, 244] on fieldset "Display on Home Page Product Page All Product Pages Specific Product Pages Coll…" at bounding box center [1033, 295] width 183 height 145
click at [942, 247] on div "Home Page" at bounding box center [1033, 257] width 183 height 20
click at [942, 252] on input "Home Page" at bounding box center [949, 255] width 14 height 14
checkbox input "true"
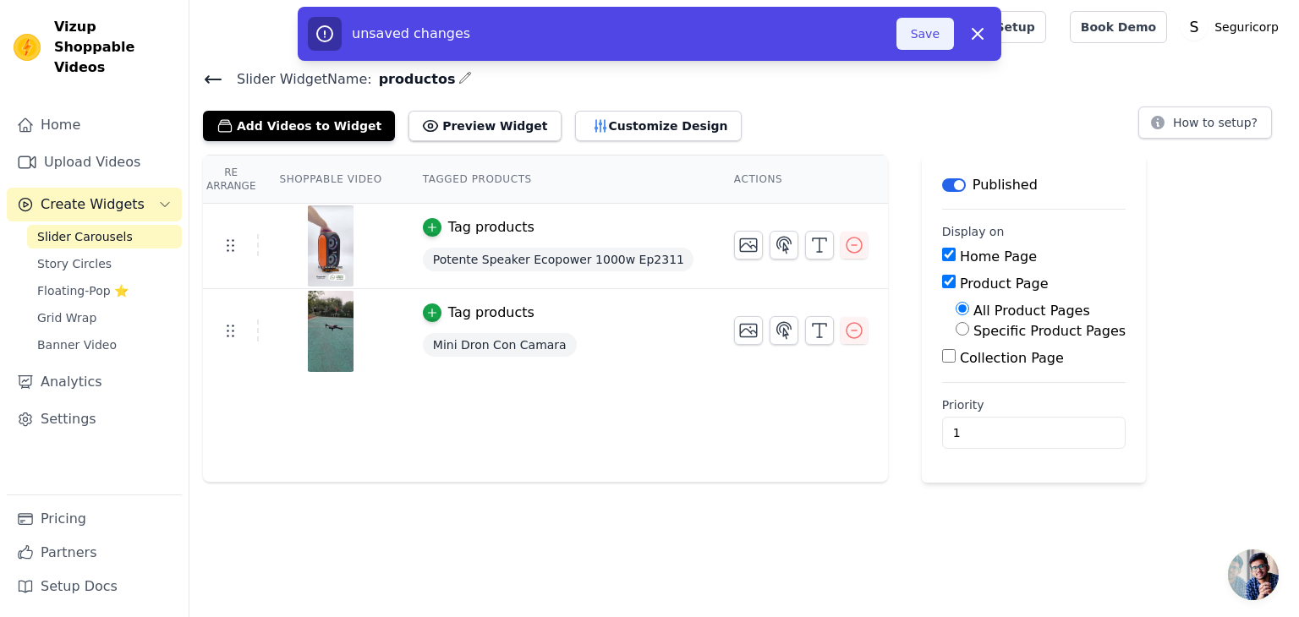
click at [929, 38] on button "Save" at bounding box center [924, 34] width 57 height 32
click at [918, 22] on button "Save" at bounding box center [924, 34] width 57 height 32
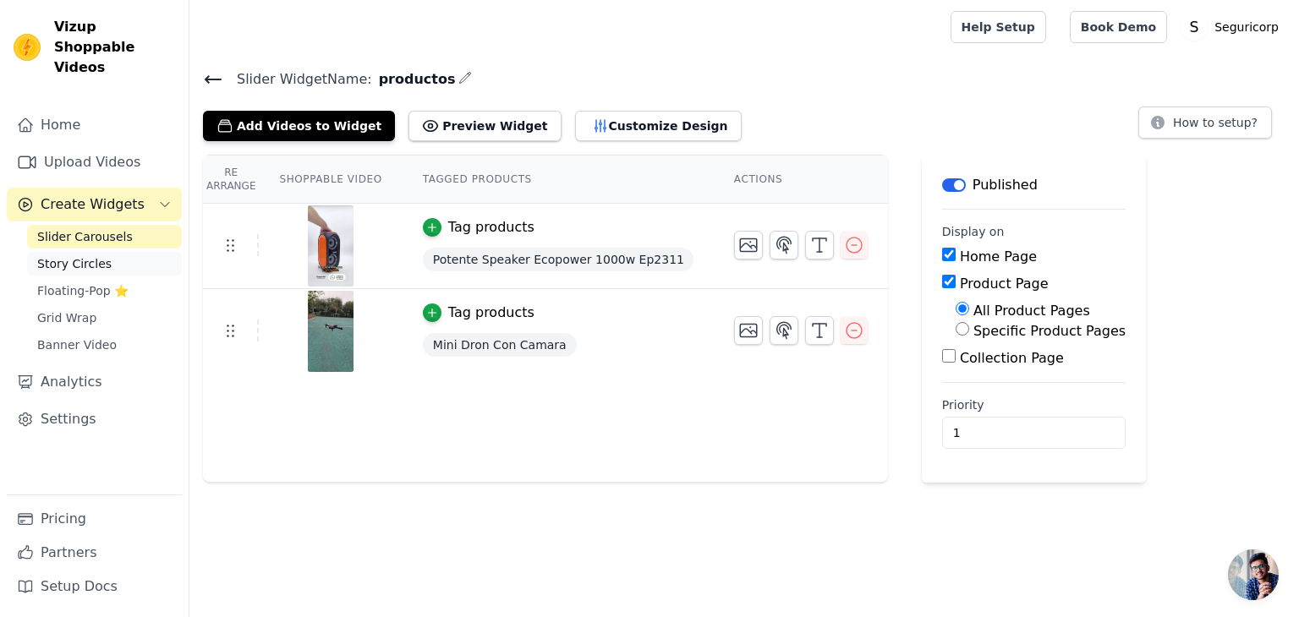
click at [118, 252] on link "Story Circles" at bounding box center [104, 264] width 155 height 24
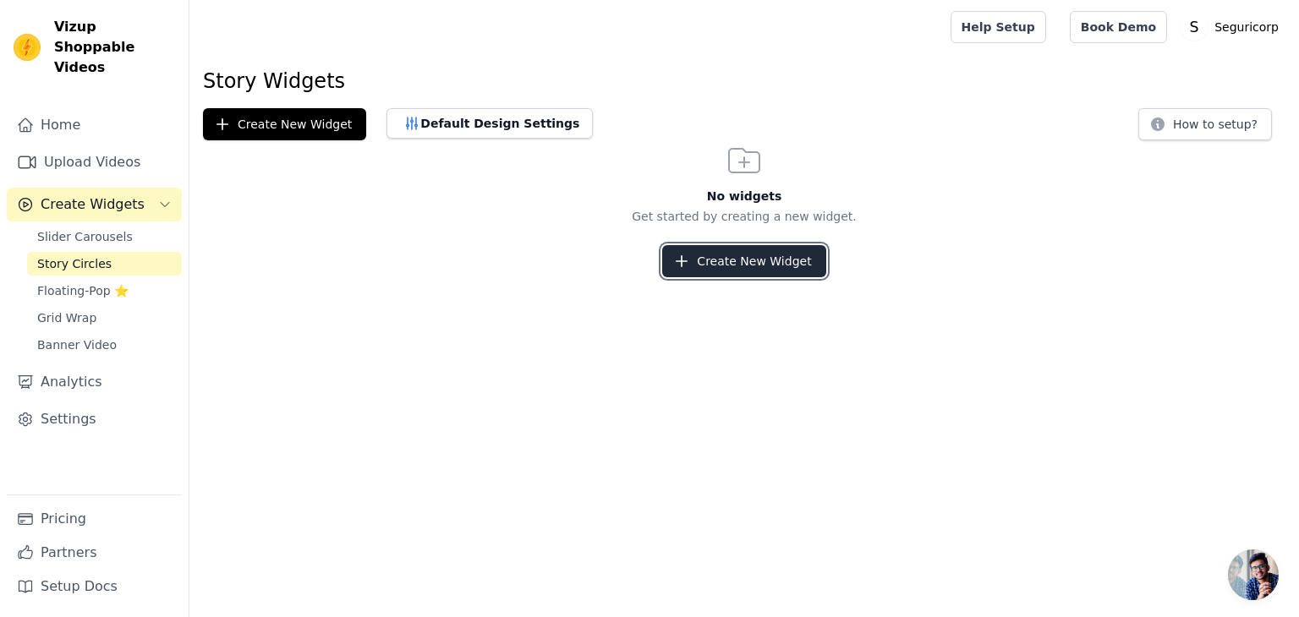
click at [776, 250] on button "Create New Widget" at bounding box center [743, 261] width 163 height 32
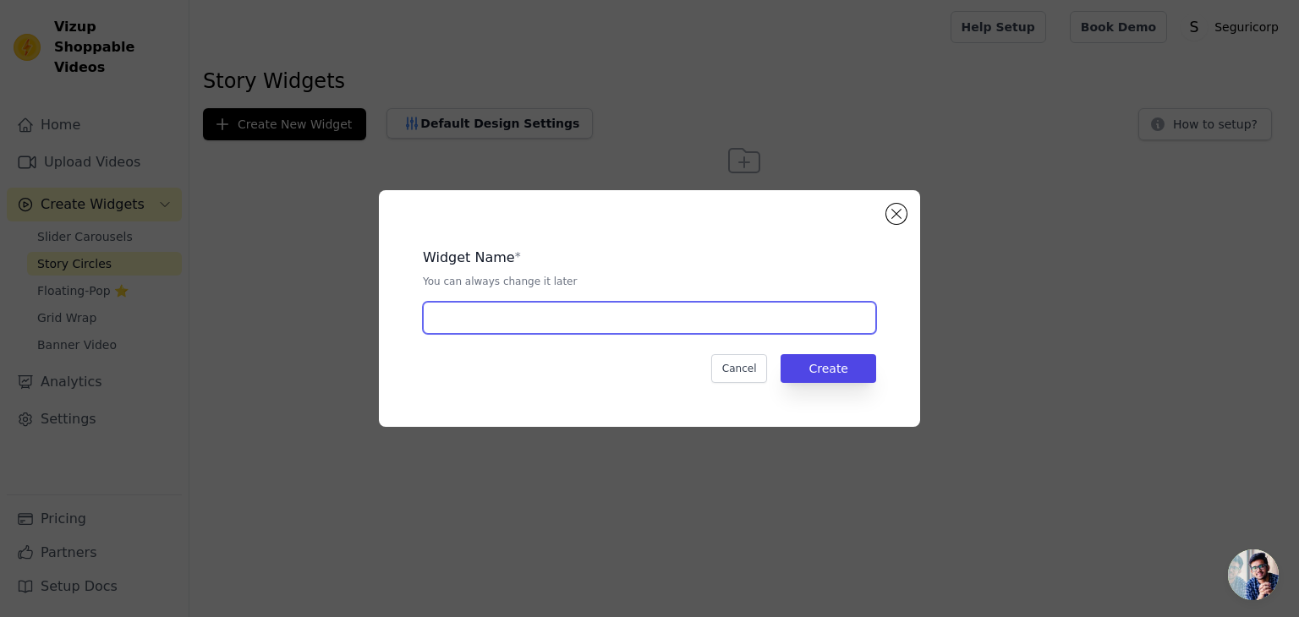
click at [699, 332] on input "text" at bounding box center [649, 318] width 453 height 32
type input "productos"
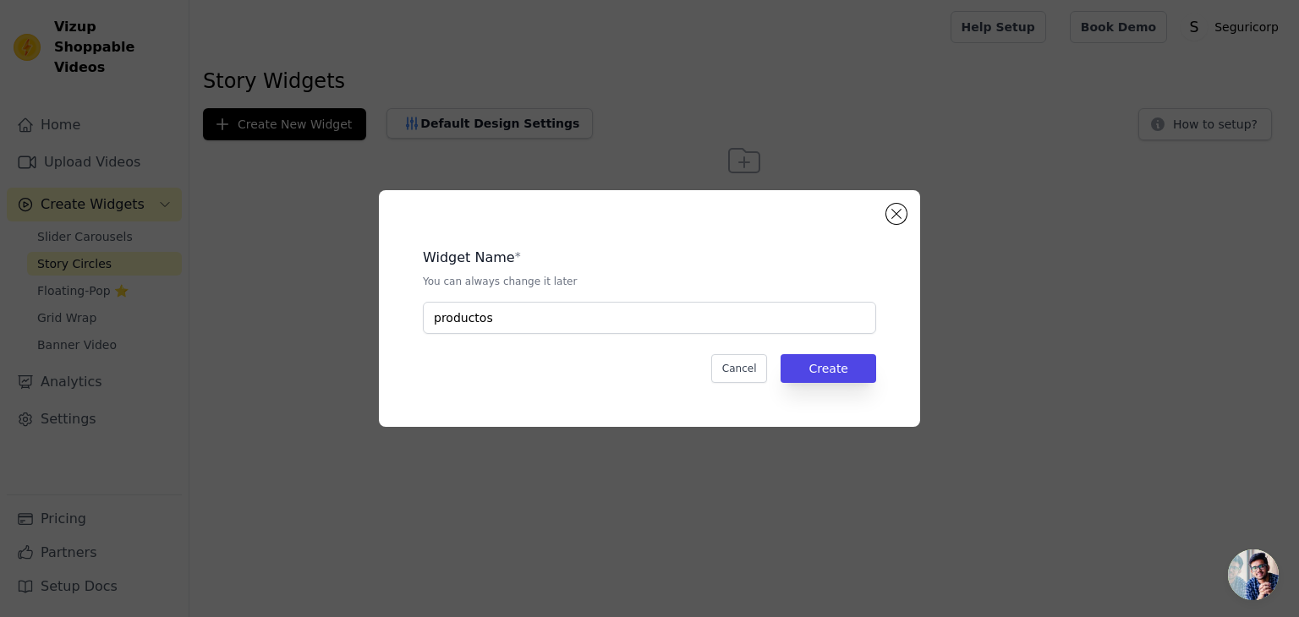
click at [885, 373] on div "Widget Name * You can always change it later productos Cancel Create" at bounding box center [649, 308] width 487 height 183
click at [854, 364] on button "Create" at bounding box center [828, 368] width 96 height 29
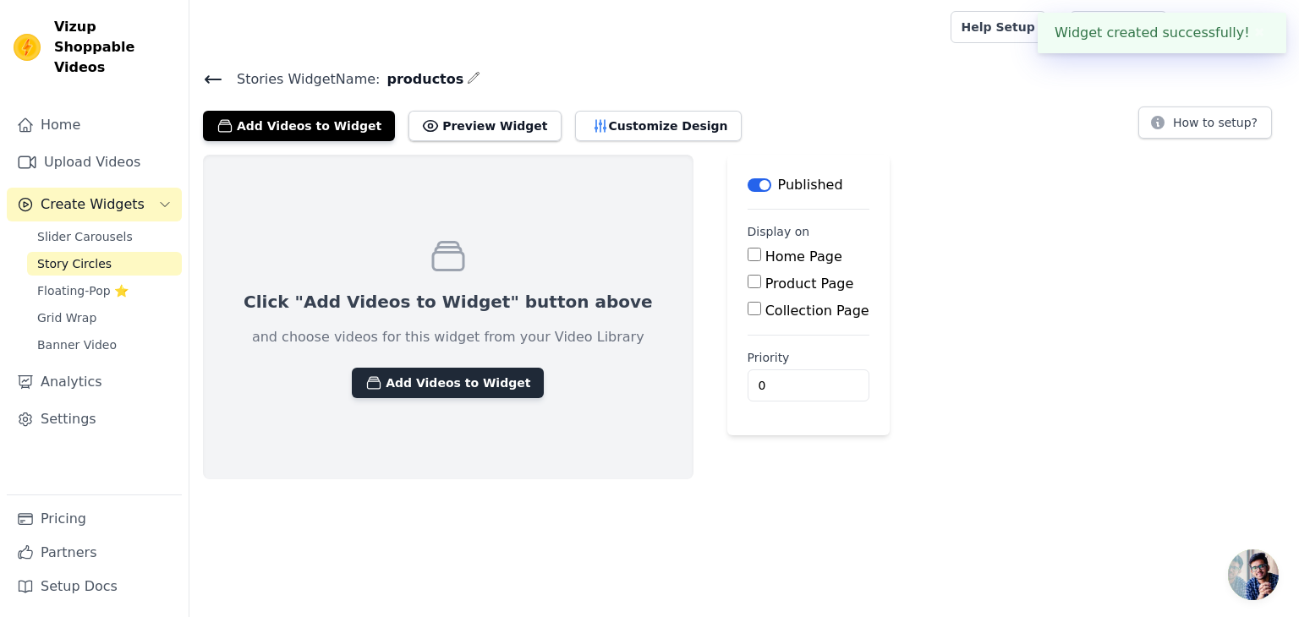
click at [485, 383] on button "Add Videos to Widget" at bounding box center [448, 383] width 192 height 30
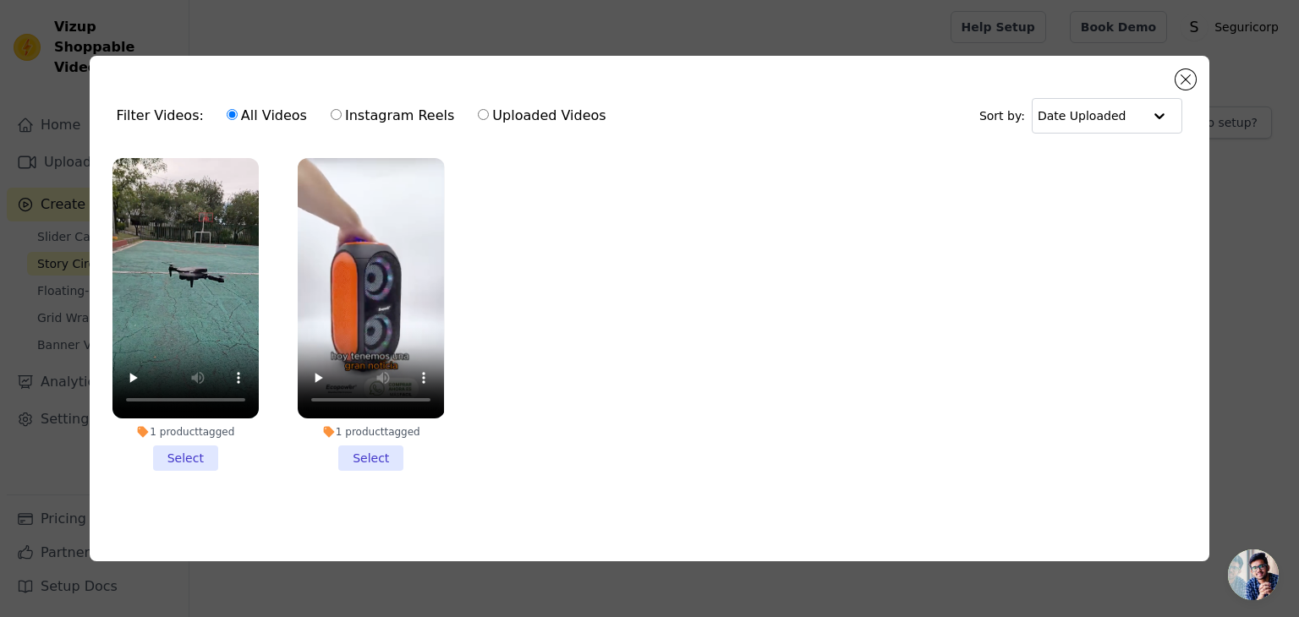
click at [176, 454] on li "1 product tagged Select" at bounding box center [185, 314] width 146 height 313
click at [0, 0] on input "1 product tagged Select" at bounding box center [0, 0] width 0 height 0
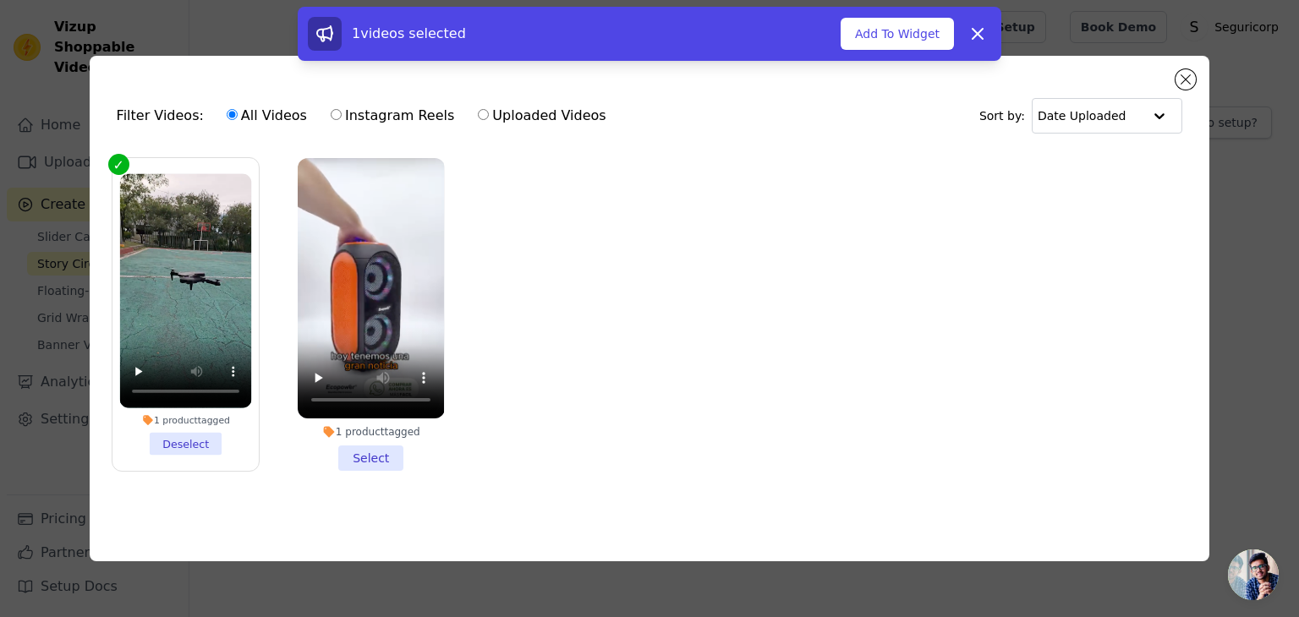
click at [334, 448] on li "1 product tagged Select" at bounding box center [371, 314] width 146 height 313
click at [0, 0] on input "1 product tagged Select" at bounding box center [0, 0] width 0 height 0
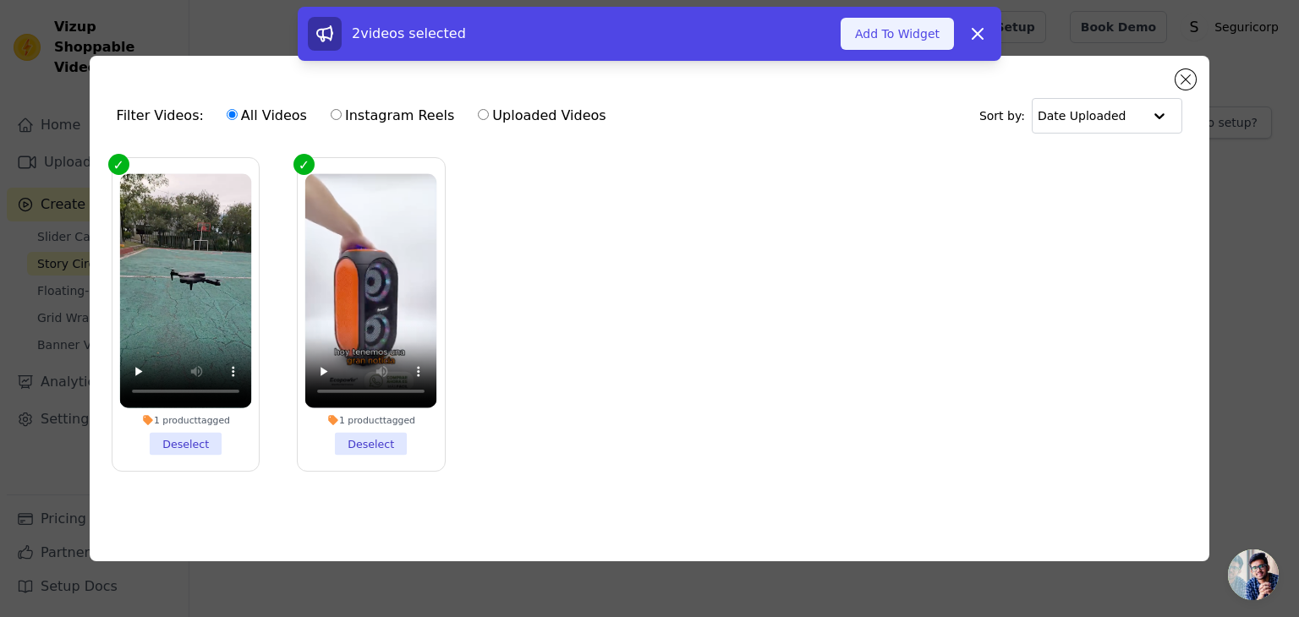
click at [930, 30] on button "Add To Widget" at bounding box center [896, 34] width 113 height 32
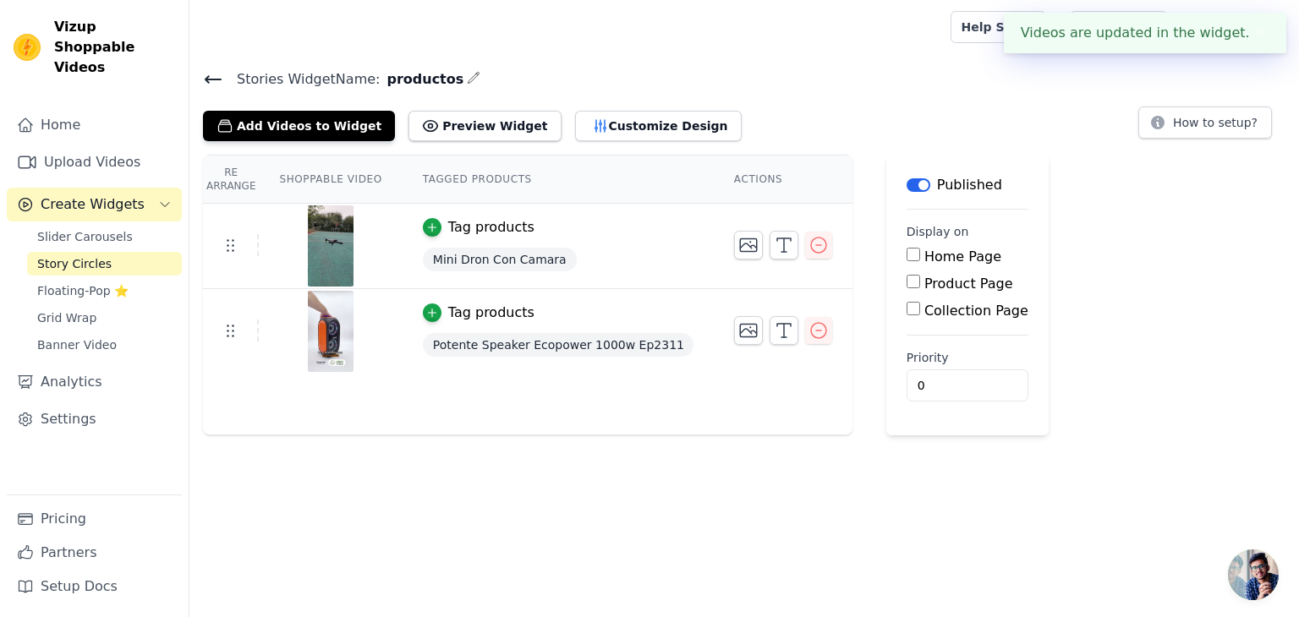
click at [924, 261] on label "Home Page" at bounding box center [962, 257] width 77 height 16
click at [916, 261] on input "Home Page" at bounding box center [913, 255] width 14 height 14
checkbox input "true"
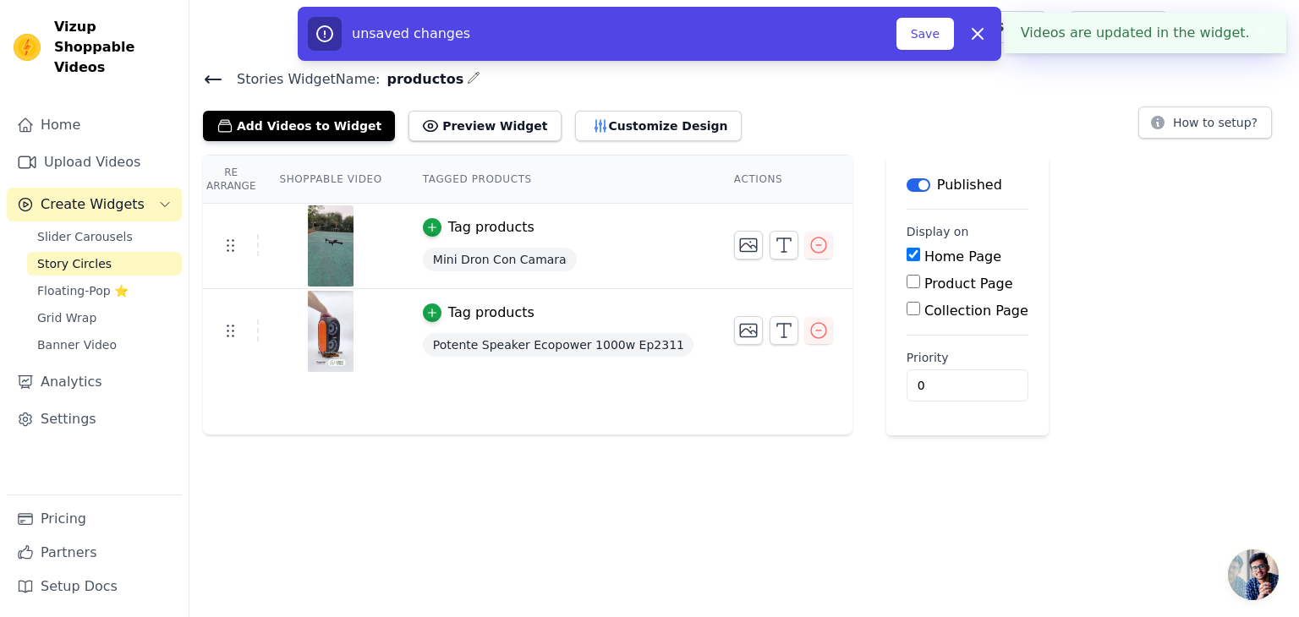
click at [911, 269] on div "Home Page Product Page Collection Page" at bounding box center [967, 284] width 122 height 74
click at [924, 280] on label "Product Page" at bounding box center [968, 284] width 89 height 16
click at [910, 280] on input "Product Page" at bounding box center [913, 282] width 14 height 14
checkbox input "true"
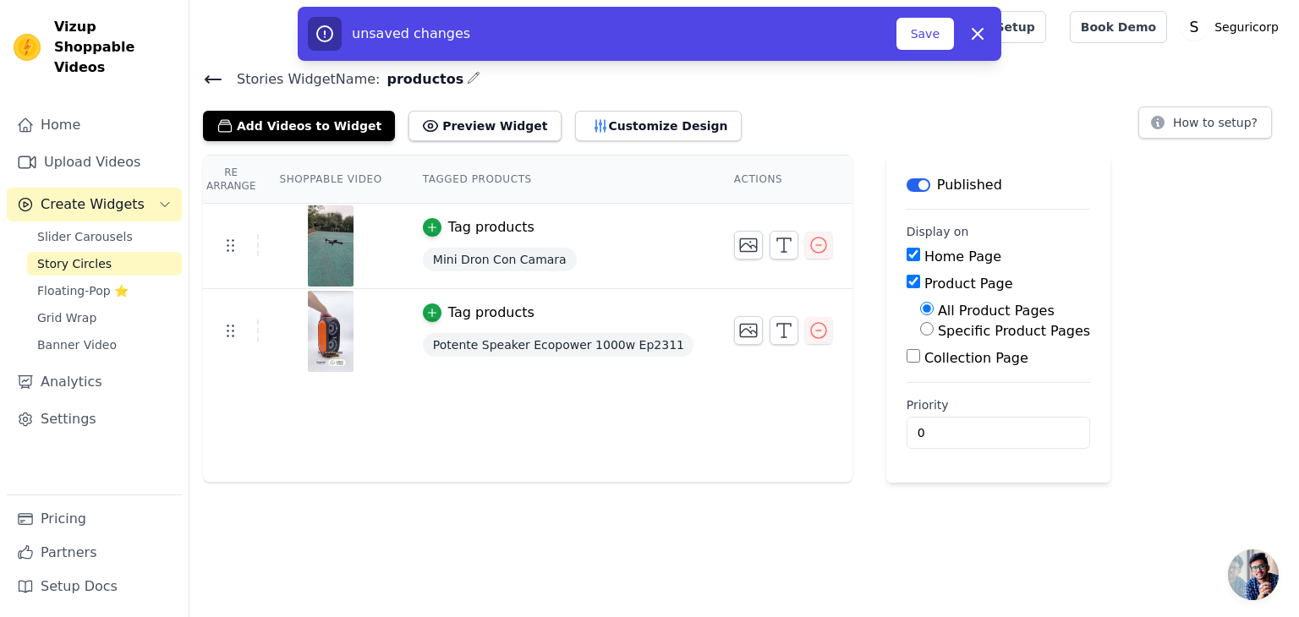
click at [924, 363] on label "Collection Page" at bounding box center [976, 358] width 104 height 16
click at [906, 363] on input "Collection Page" at bounding box center [913, 356] width 14 height 14
checkbox input "true"
click at [911, 40] on button "Save" at bounding box center [924, 34] width 57 height 32
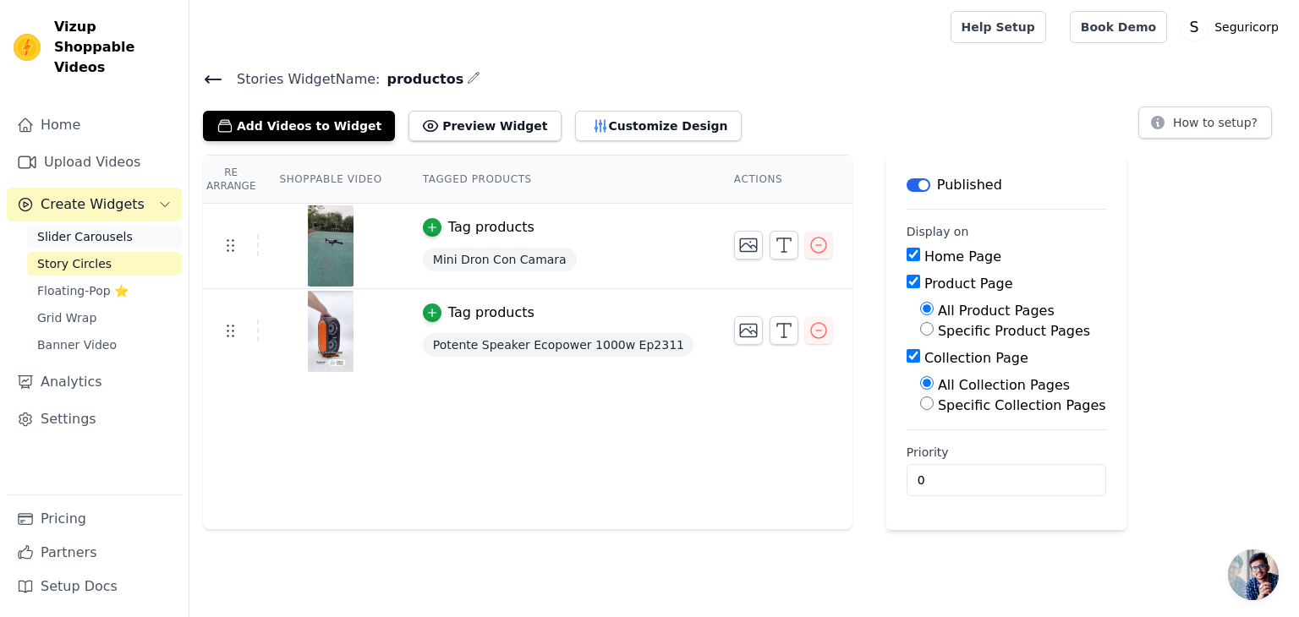
click at [88, 228] on span "Slider Carousels" at bounding box center [85, 236] width 96 height 17
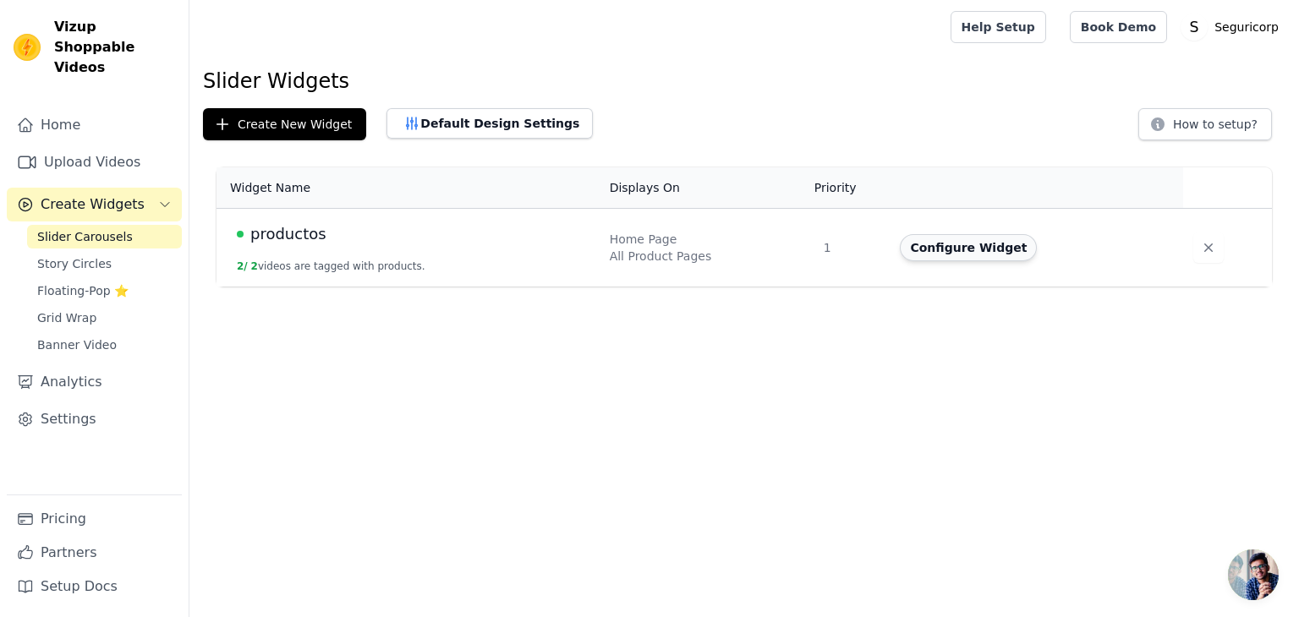
click at [958, 244] on button "Configure Widget" at bounding box center [968, 247] width 137 height 27
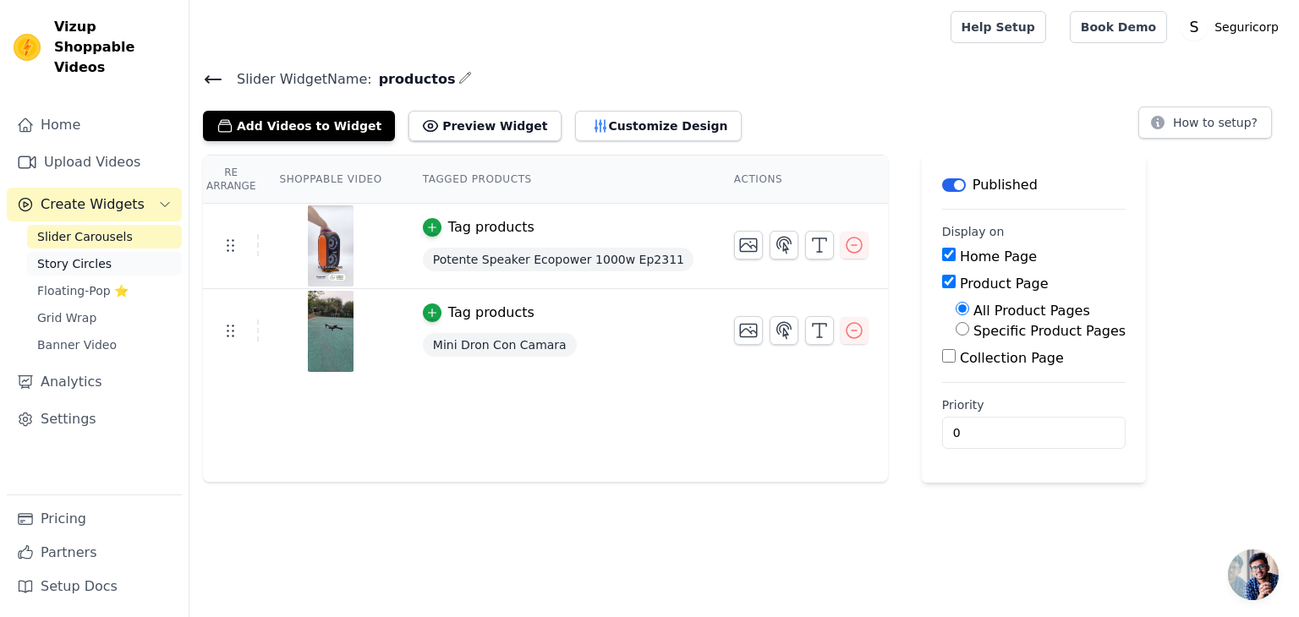
click at [100, 252] on link "Story Circles" at bounding box center [104, 264] width 155 height 24
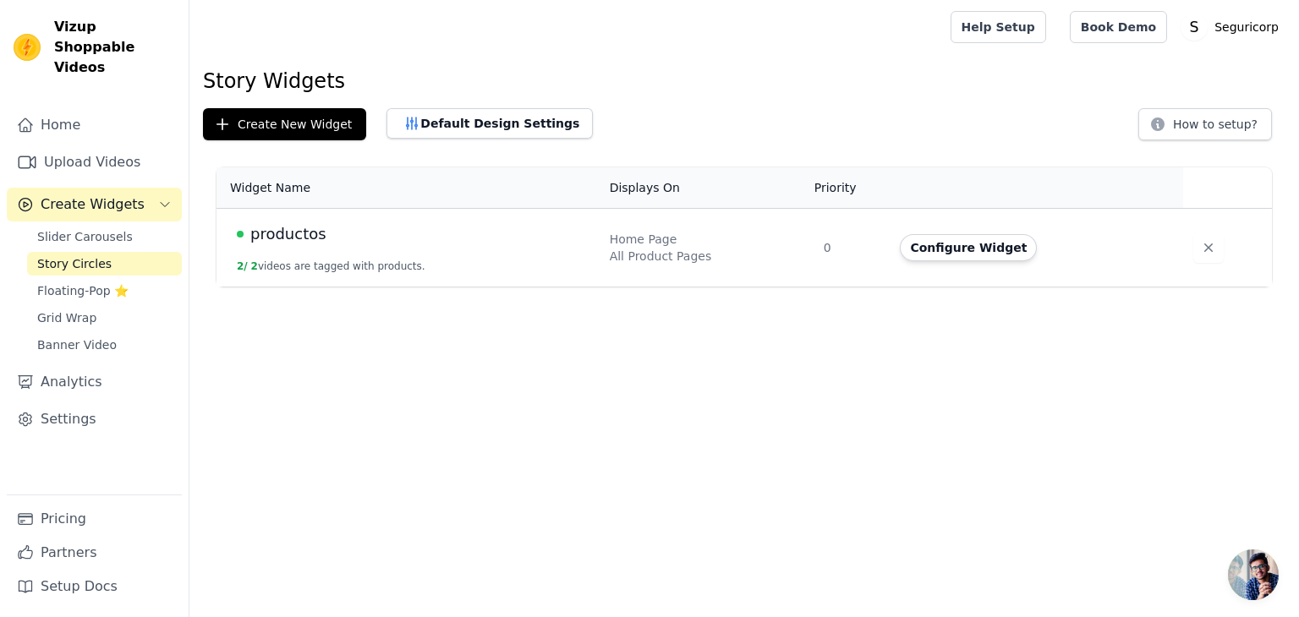
click at [100, 231] on div "Slider Carousels Story Circles Floating-Pop ⭐ Grid Wrap Banner Video" at bounding box center [104, 291] width 155 height 132
click at [100, 228] on span "Slider Carousels" at bounding box center [85, 236] width 96 height 17
click at [960, 238] on button "Configure Widget" at bounding box center [968, 247] width 137 height 27
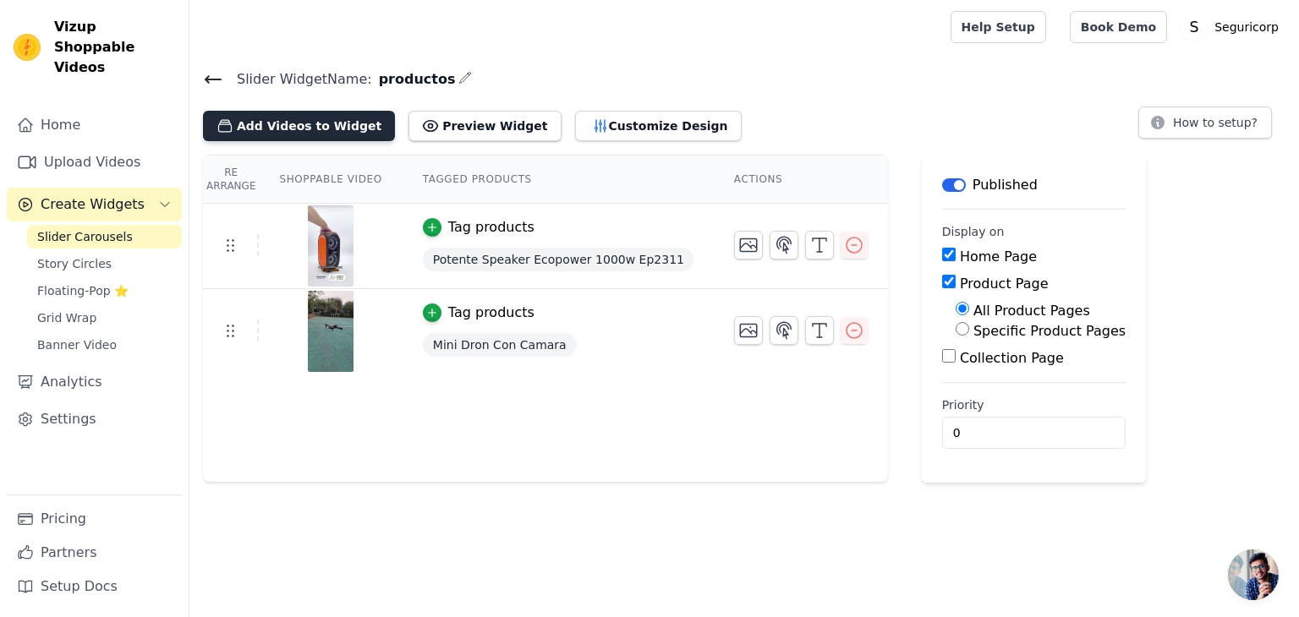
click at [330, 128] on button "Add Videos to Widget" at bounding box center [299, 126] width 192 height 30
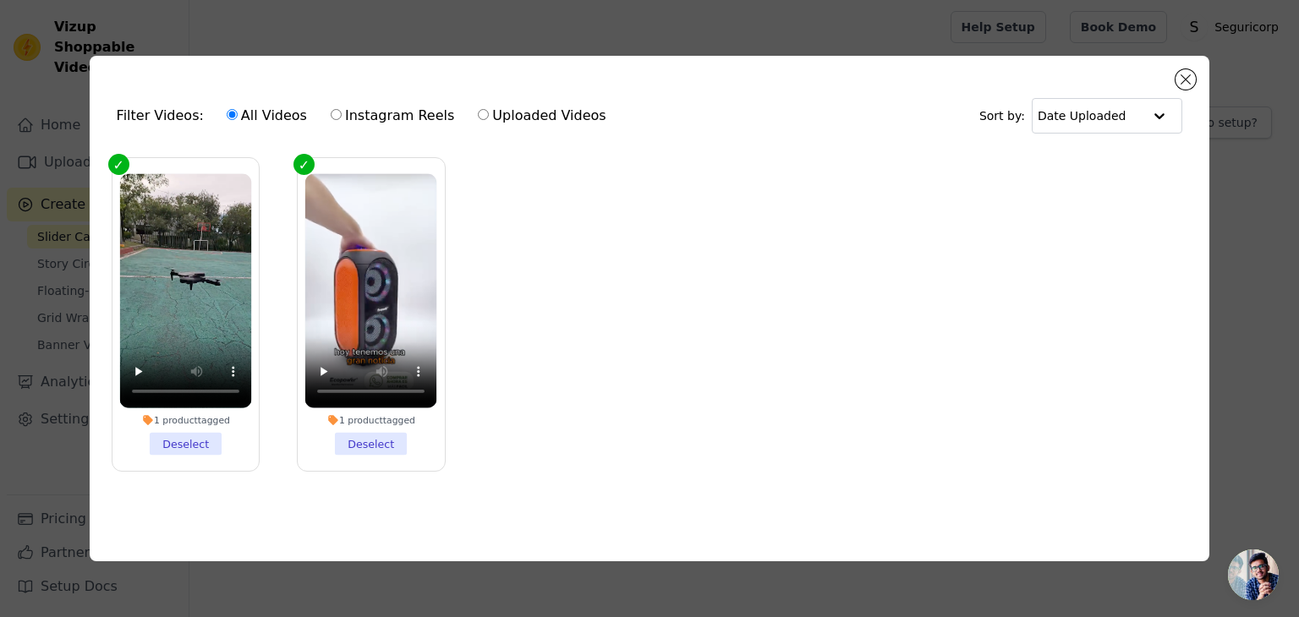
click at [1195, 62] on div "Filter Videos: All Videos Instagram Reels Uploaded Videos Sort by: Date Uploade…" at bounding box center [650, 309] width 1120 height 506
click at [338, 35] on div "Filter Videos: All Videos Instagram Reels Uploaded Videos Sort by: Date Uploade…" at bounding box center [649, 309] width 1245 height 560
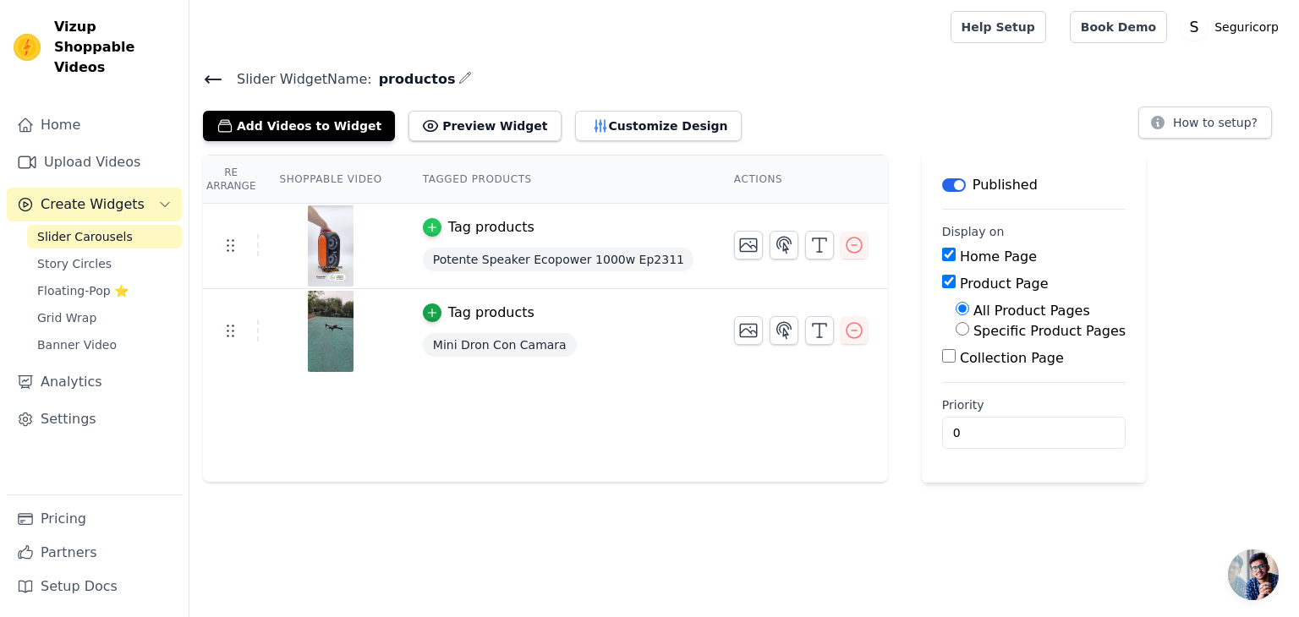
click at [426, 227] on icon "button" at bounding box center [432, 228] width 12 height 12
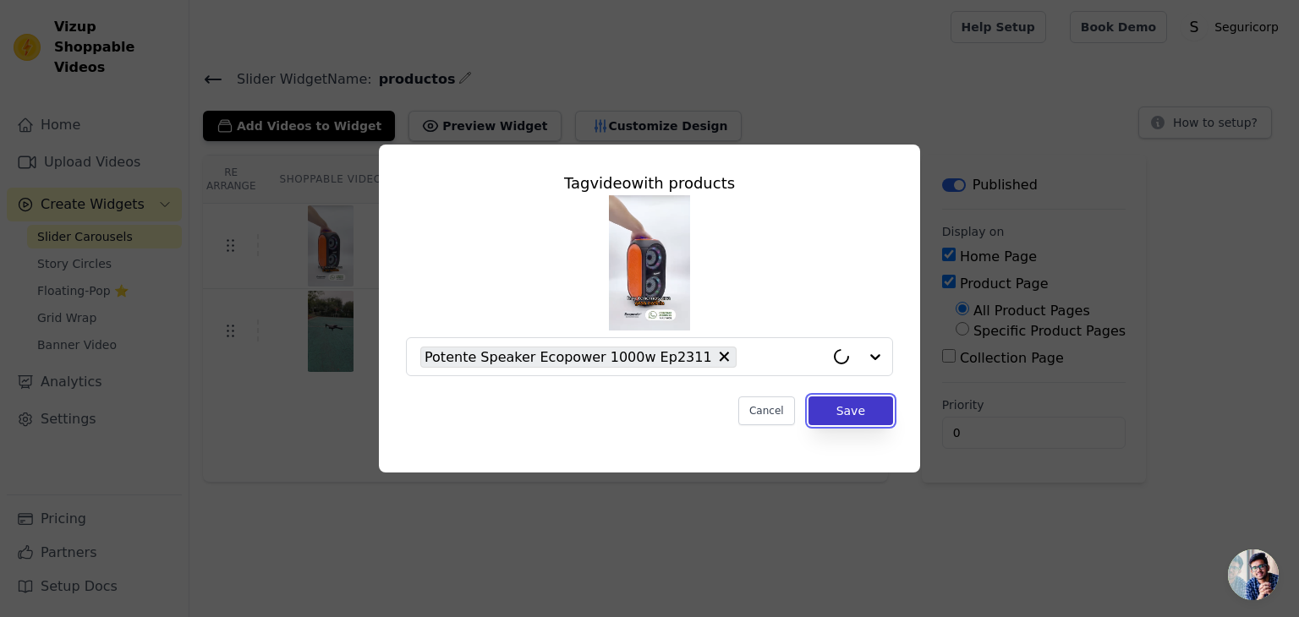
click at [850, 403] on button "Save" at bounding box center [850, 411] width 85 height 29
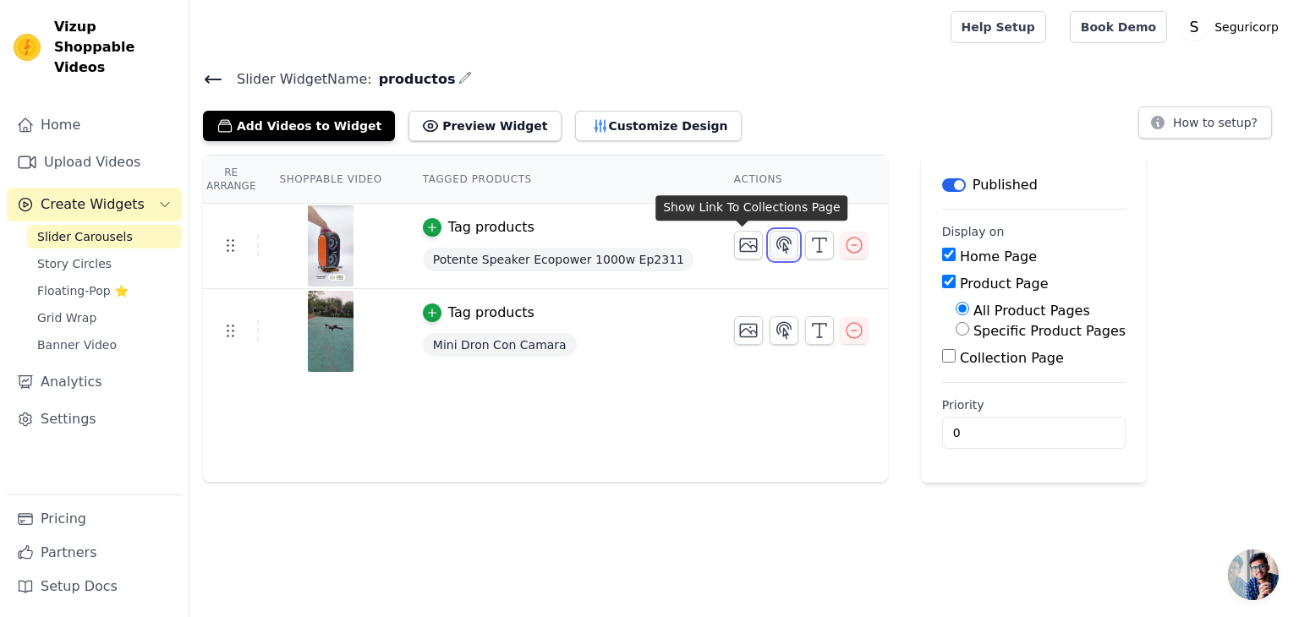
click at [774, 238] on icon "button" at bounding box center [784, 245] width 20 height 20
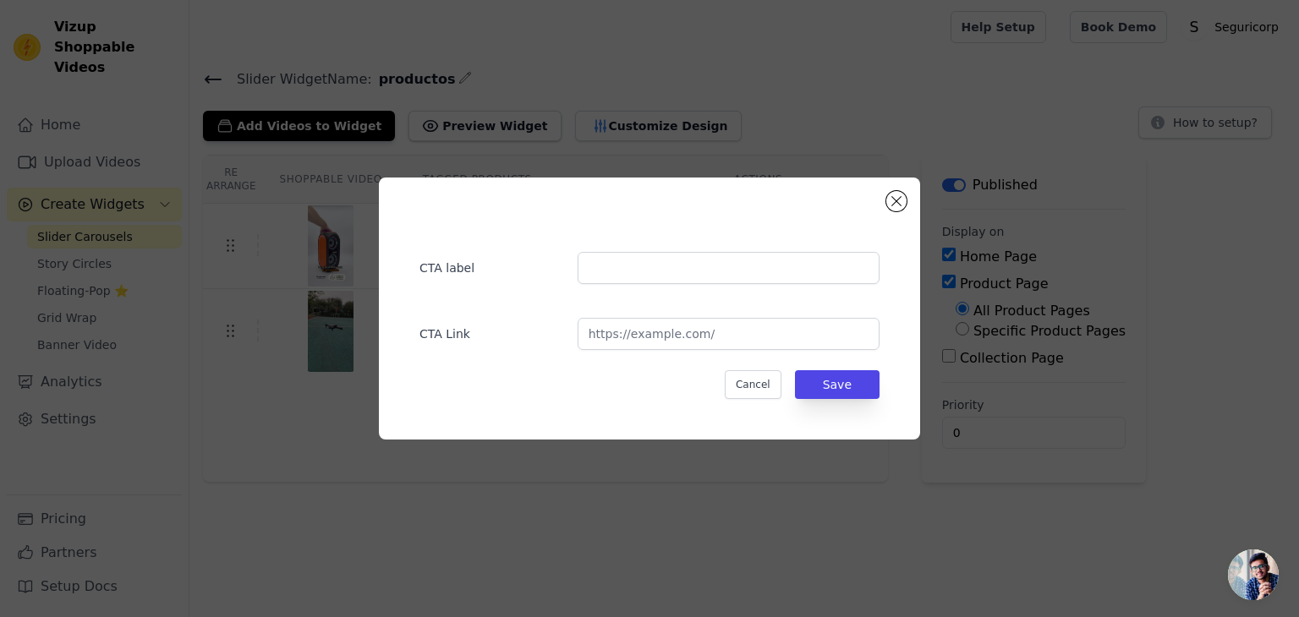
click at [736, 238] on div "CTA label" at bounding box center [649, 259] width 460 height 49
click at [835, 384] on button "Save" at bounding box center [837, 384] width 85 height 29
click at [764, 378] on button "Cancel" at bounding box center [753, 384] width 57 height 29
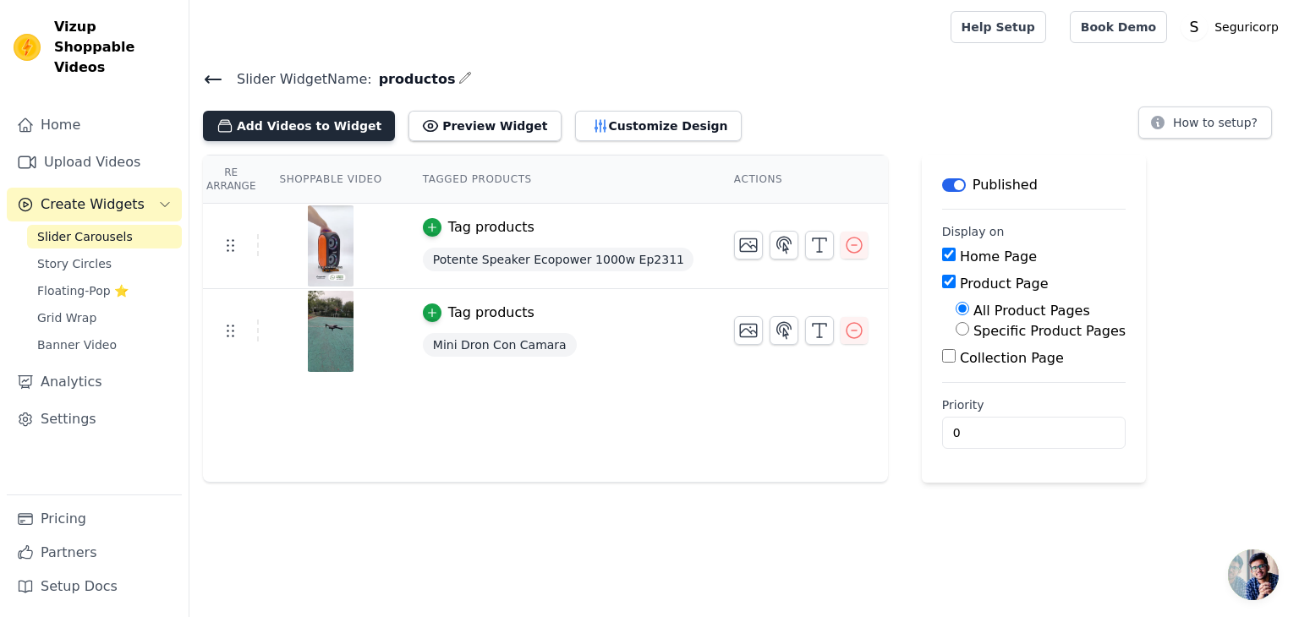
click at [243, 118] on button "Add Videos to Widget" at bounding box center [299, 126] width 192 height 30
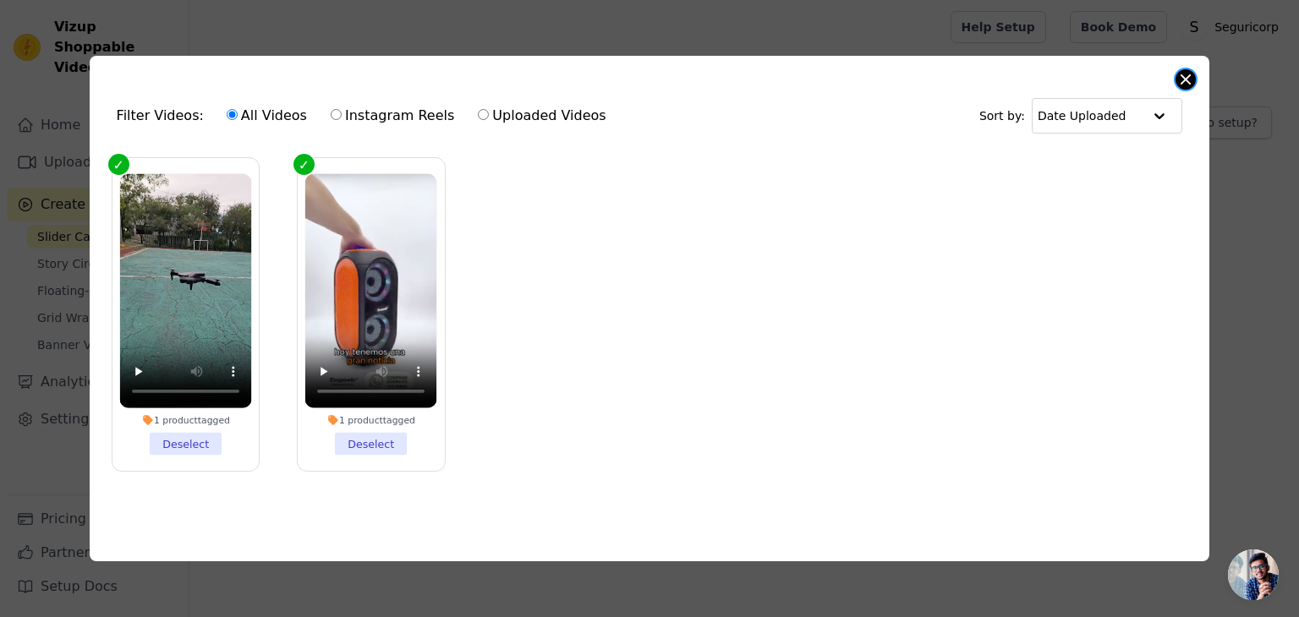
click at [1191, 70] on button "Close modal" at bounding box center [1185, 79] width 20 height 20
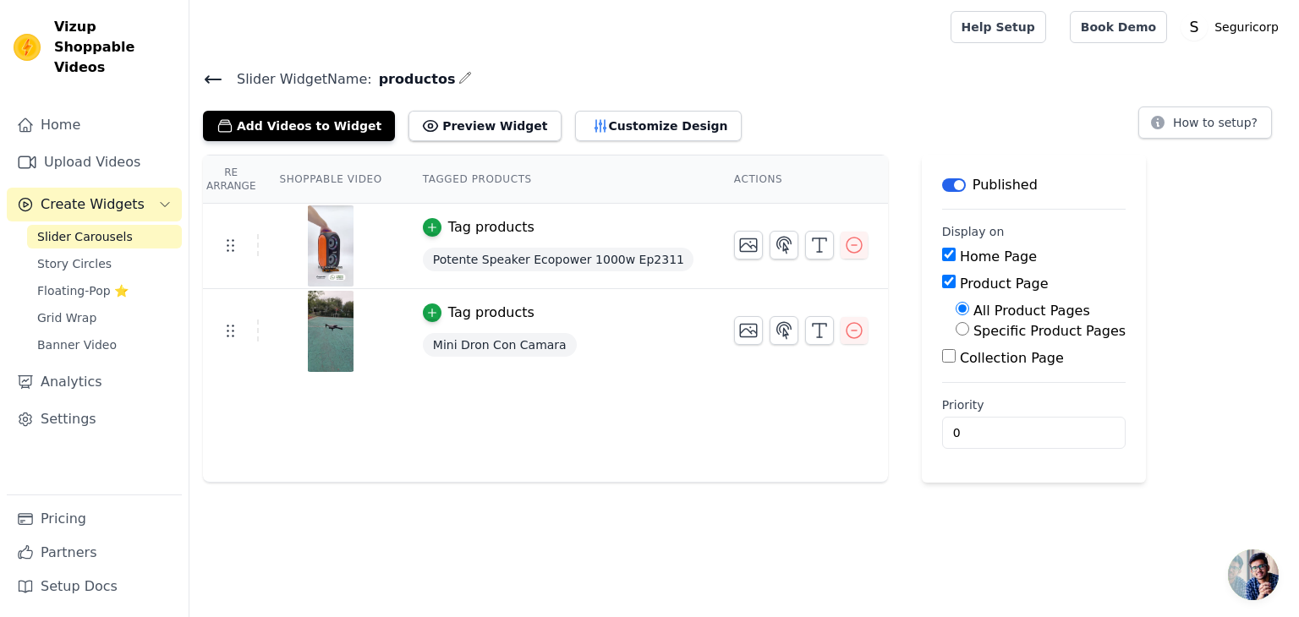
click at [454, 140] on button "Preview Widget" at bounding box center [484, 126] width 152 height 30
click at [62, 255] on span "Story Circles" at bounding box center [74, 263] width 74 height 17
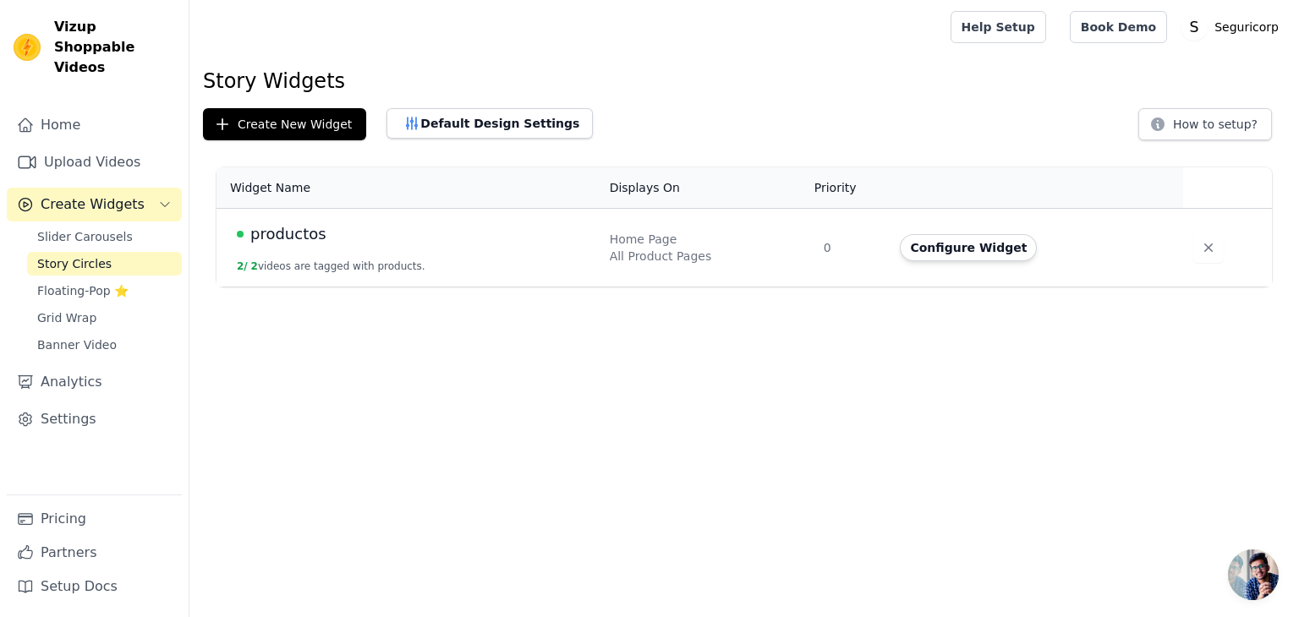
click at [1183, 254] on td at bounding box center [1227, 248] width 89 height 79
click at [1193, 251] on button "button" at bounding box center [1208, 248] width 30 height 30
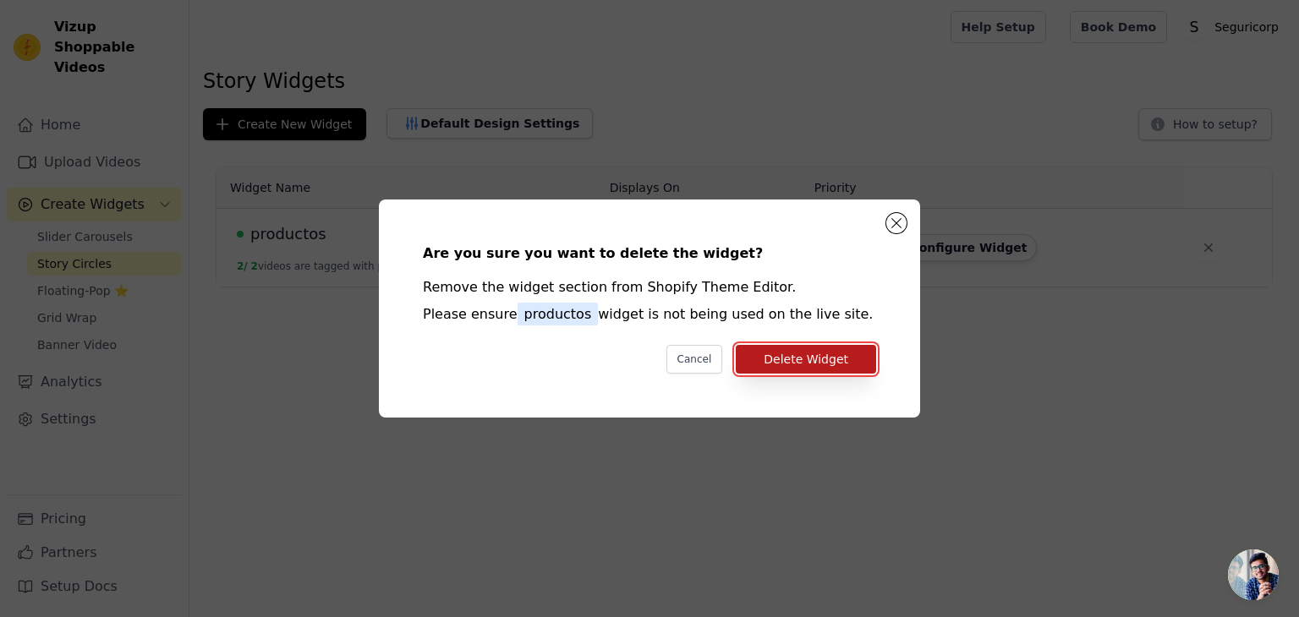
click at [856, 363] on button "Delete Widget" at bounding box center [806, 359] width 140 height 29
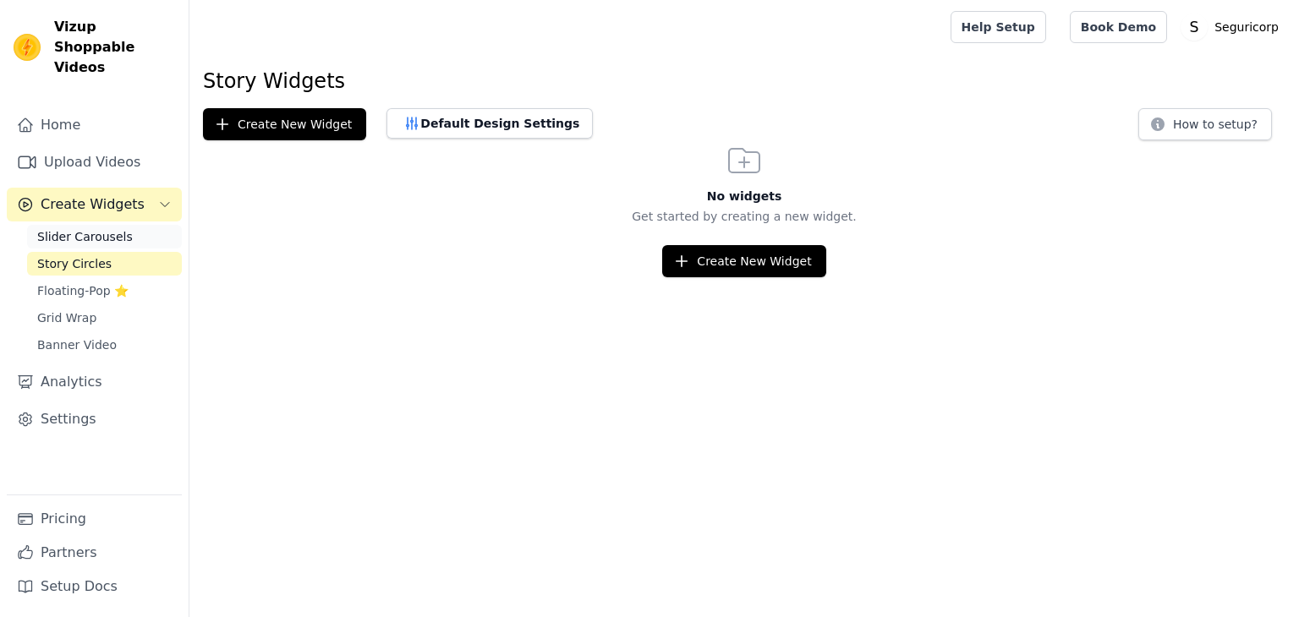
click at [116, 227] on link "Slider Carousels" at bounding box center [104, 237] width 155 height 24
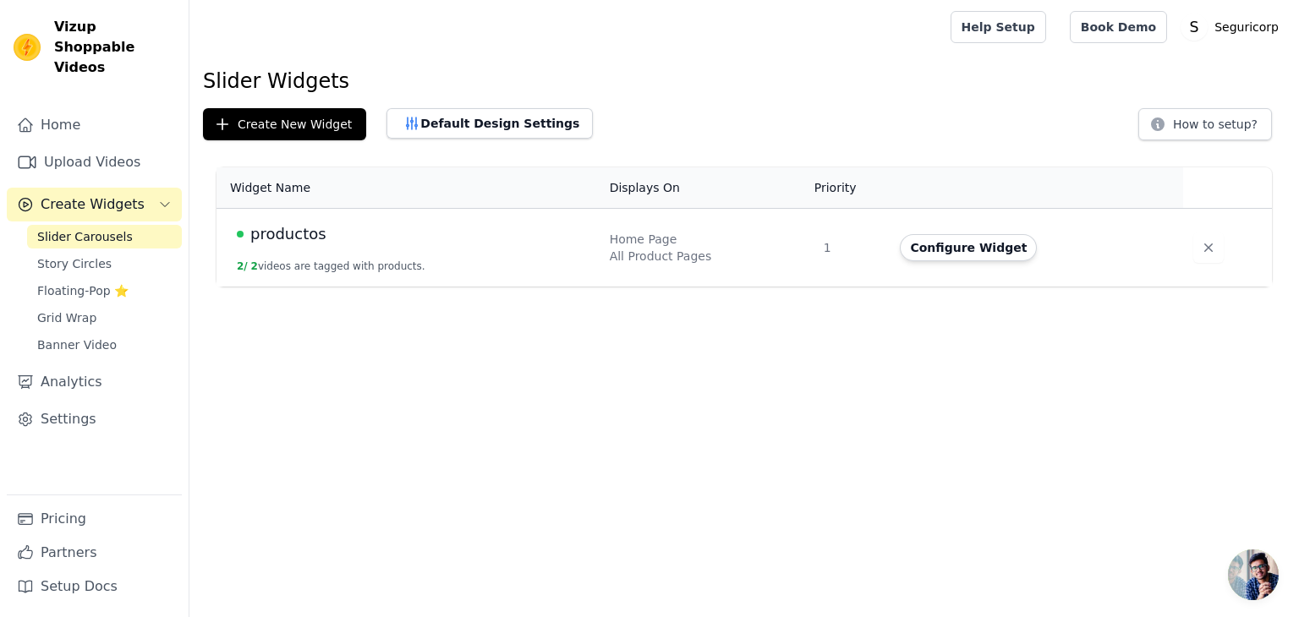
click at [255, 239] on span "productos" at bounding box center [288, 234] width 76 height 24
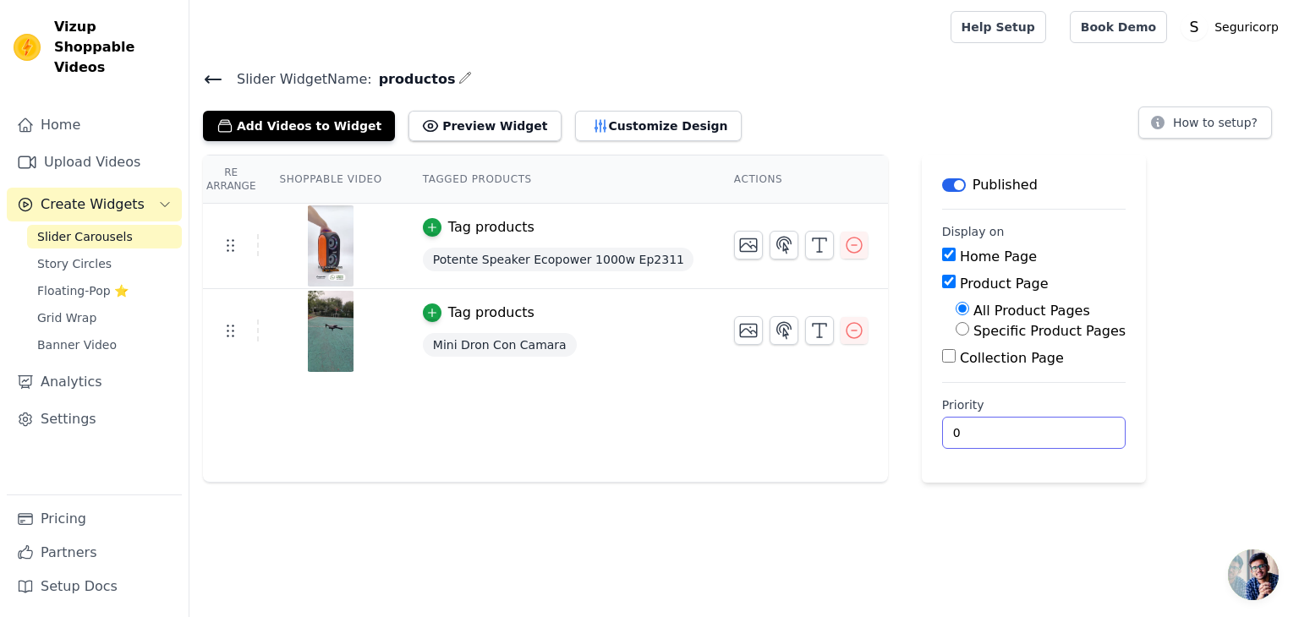
click at [1038, 417] on input "0" at bounding box center [1033, 433] width 183 height 32
click at [1012, 427] on input "0" at bounding box center [1033, 433] width 183 height 32
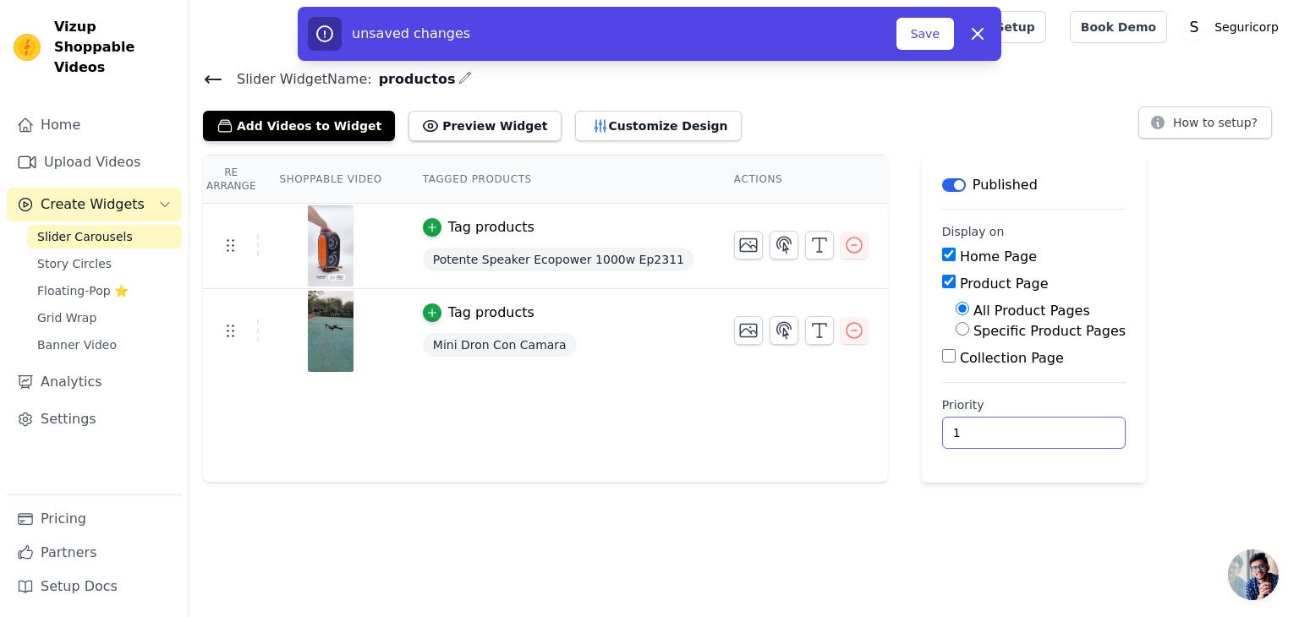
click at [1023, 427] on input "1" at bounding box center [1033, 433] width 183 height 32
click at [1023, 427] on input "2" at bounding box center [1033, 433] width 183 height 32
click at [1023, 427] on input "3" at bounding box center [1033, 433] width 183 height 32
click at [1023, 427] on input "4" at bounding box center [1033, 433] width 183 height 32
type input "5"
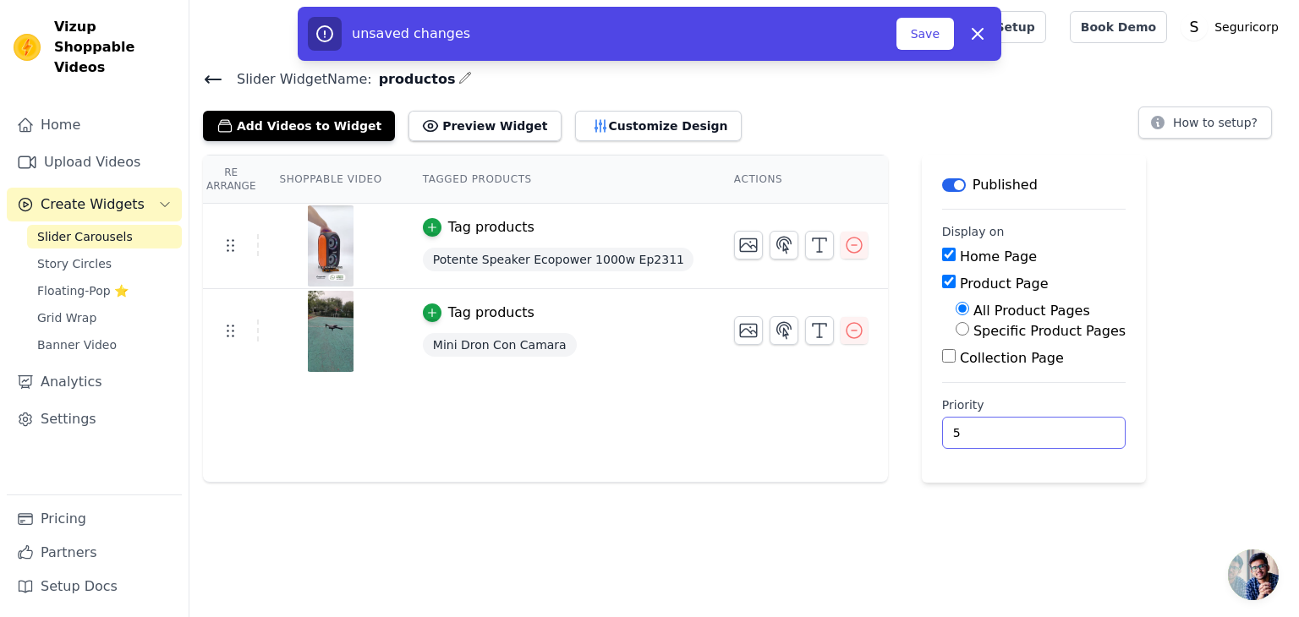
click at [1023, 427] on input "5" at bounding box center [1033, 433] width 183 height 32
click at [923, 22] on button "Save" at bounding box center [924, 34] width 57 height 32
click at [914, 41] on button "Save" at bounding box center [924, 34] width 57 height 32
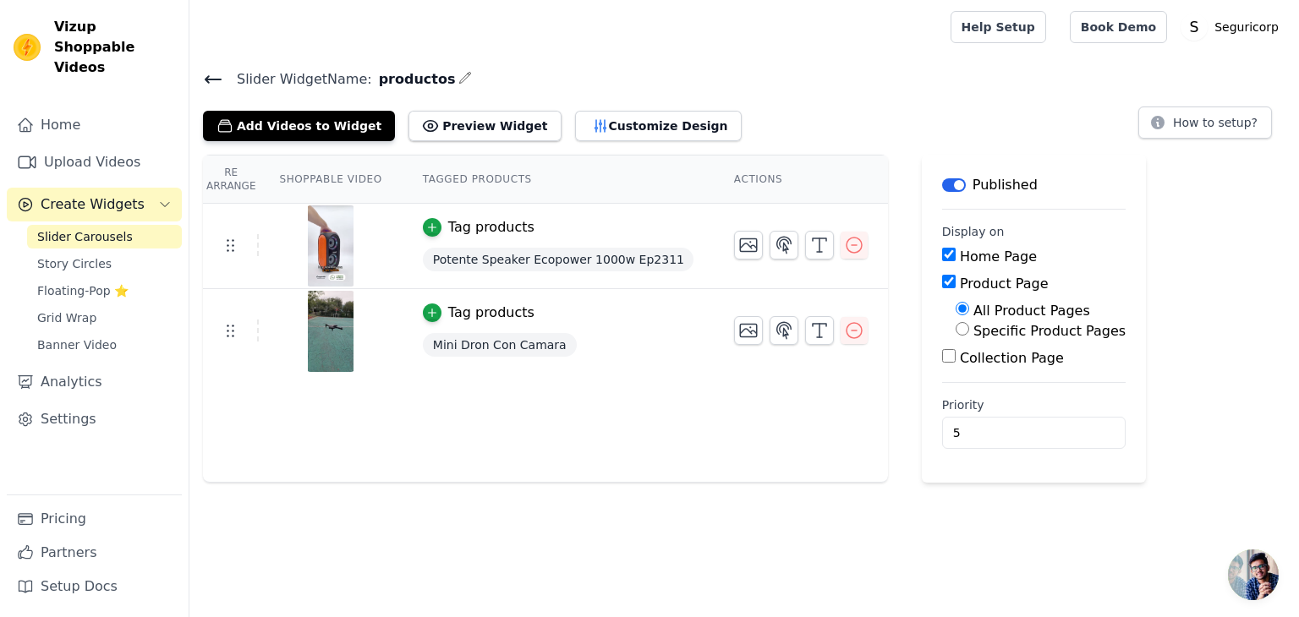
click at [109, 228] on span "Slider Carousels" at bounding box center [85, 236] width 96 height 17
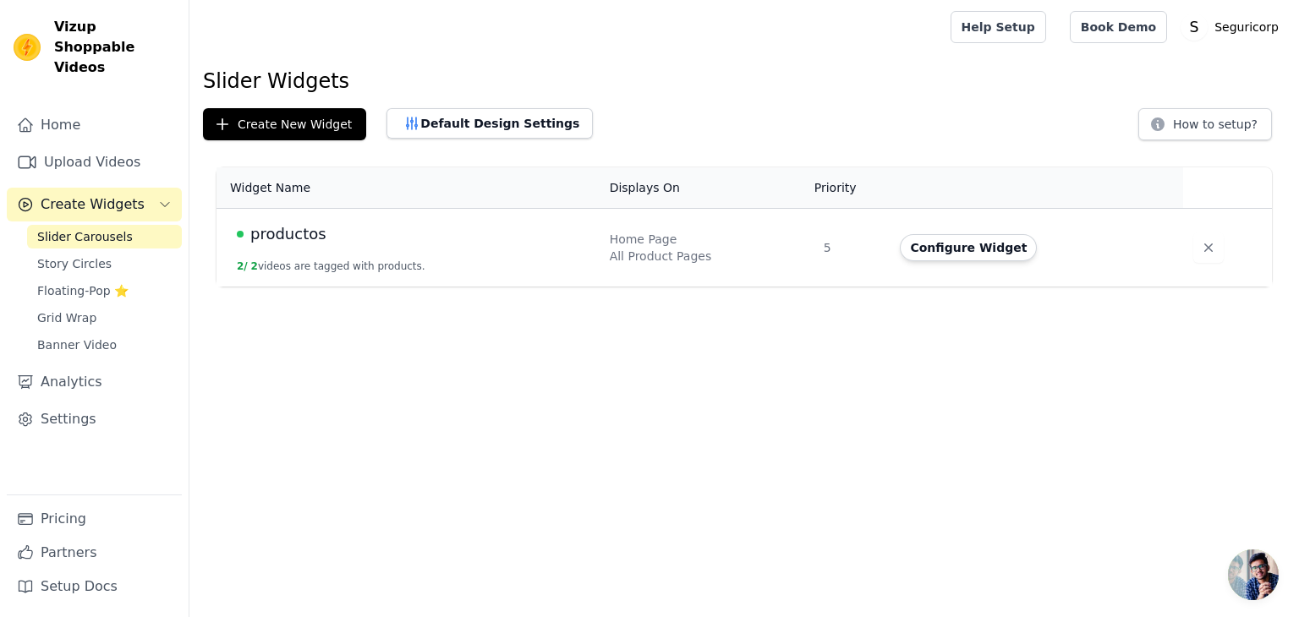
click at [309, 249] on td "productos 2 / 2 videos are tagged with products." at bounding box center [407, 248] width 383 height 79
click at [280, 237] on span "productos" at bounding box center [288, 234] width 76 height 24
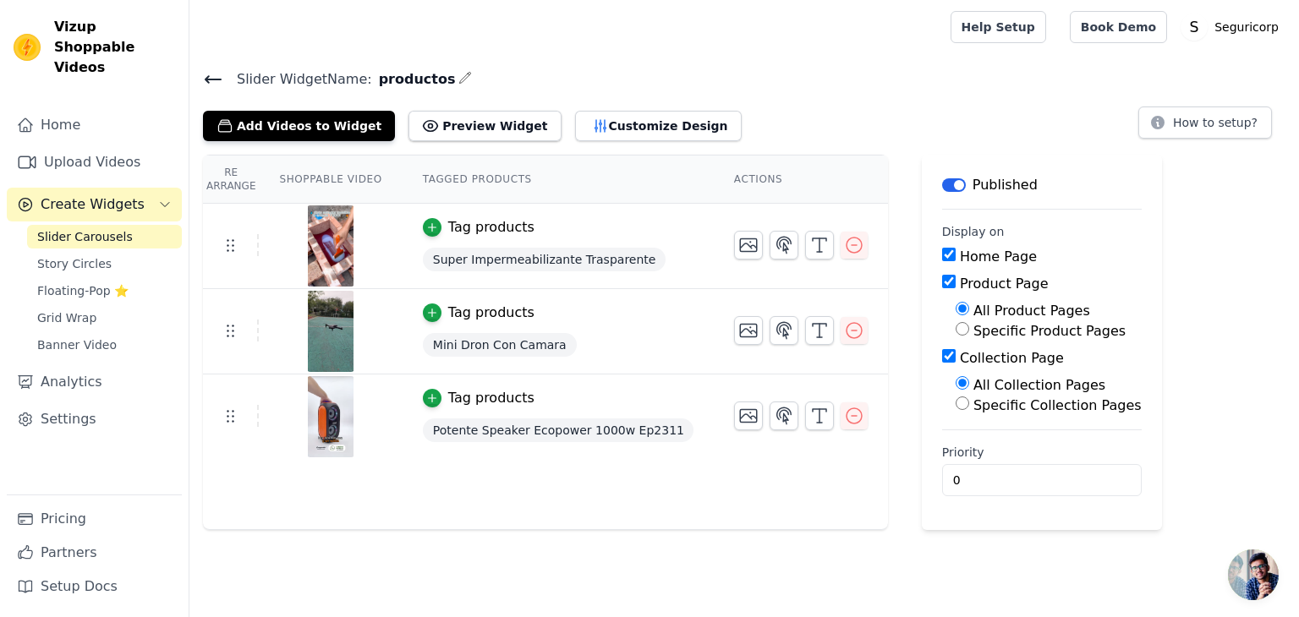
click at [942, 183] on button "Label" at bounding box center [954, 185] width 24 height 14
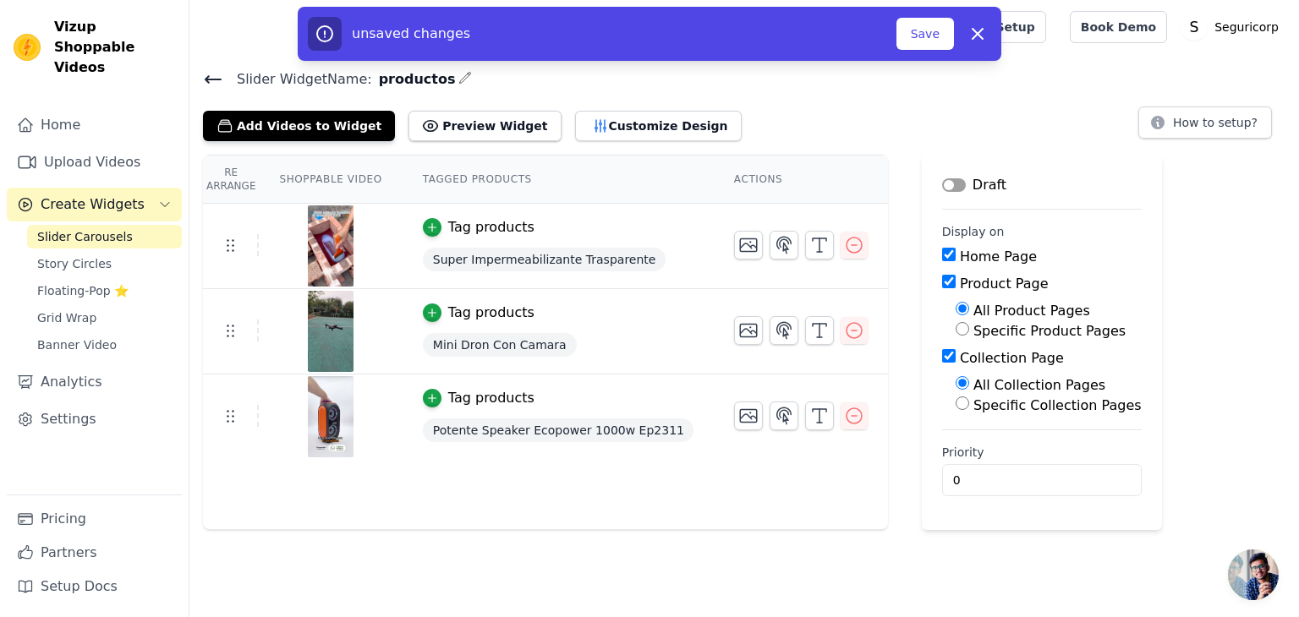
click at [942, 183] on button "Label" at bounding box center [954, 185] width 24 height 14
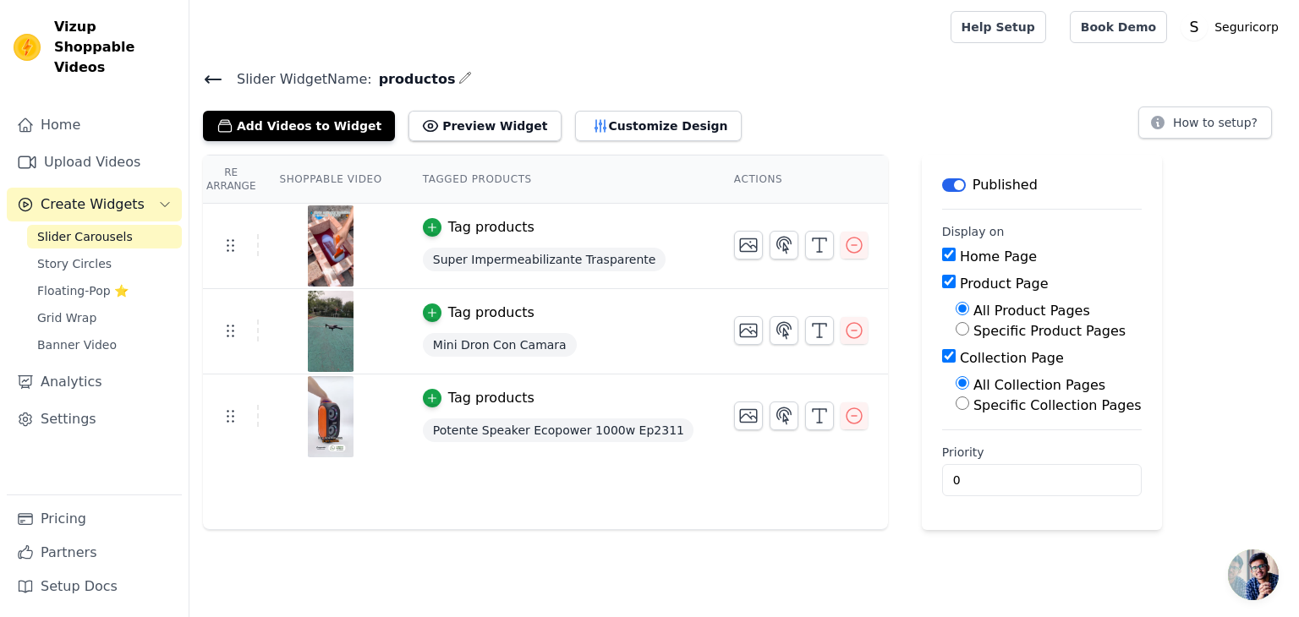
click at [922, 205] on main "Label Published Display on Home Page Product Page All Product Pages Specific Pr…" at bounding box center [1042, 342] width 240 height 375
click at [942, 185] on button "Label" at bounding box center [954, 185] width 24 height 14
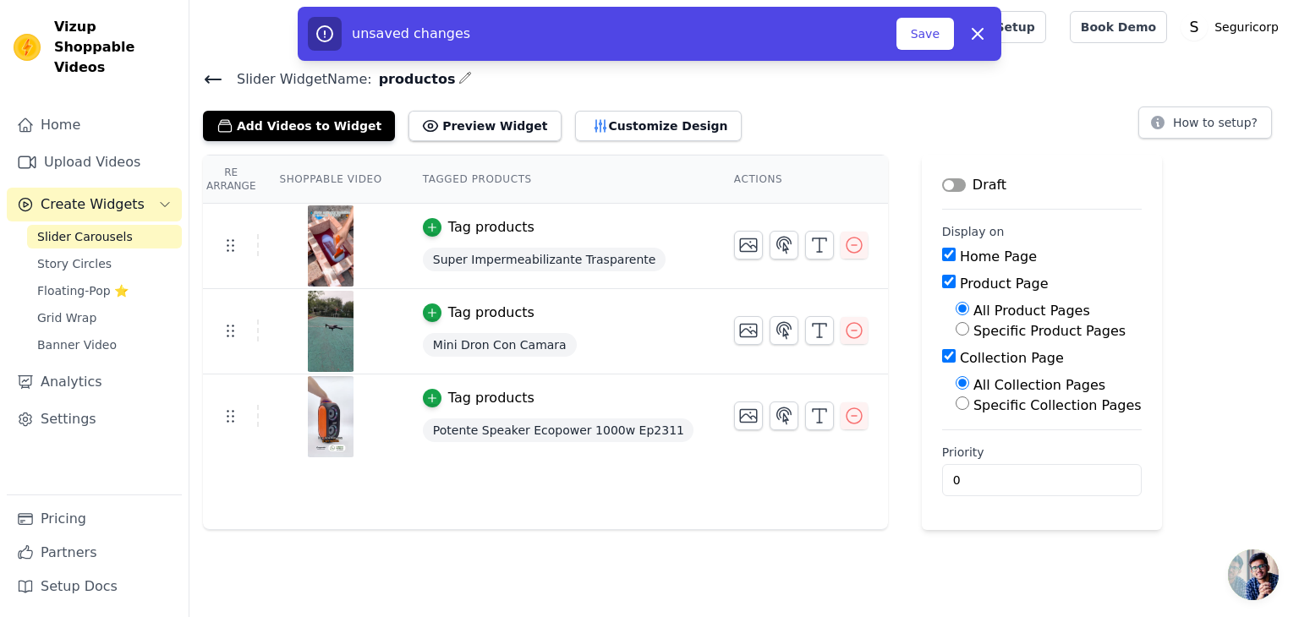
click at [942, 185] on button "Label" at bounding box center [954, 185] width 24 height 14
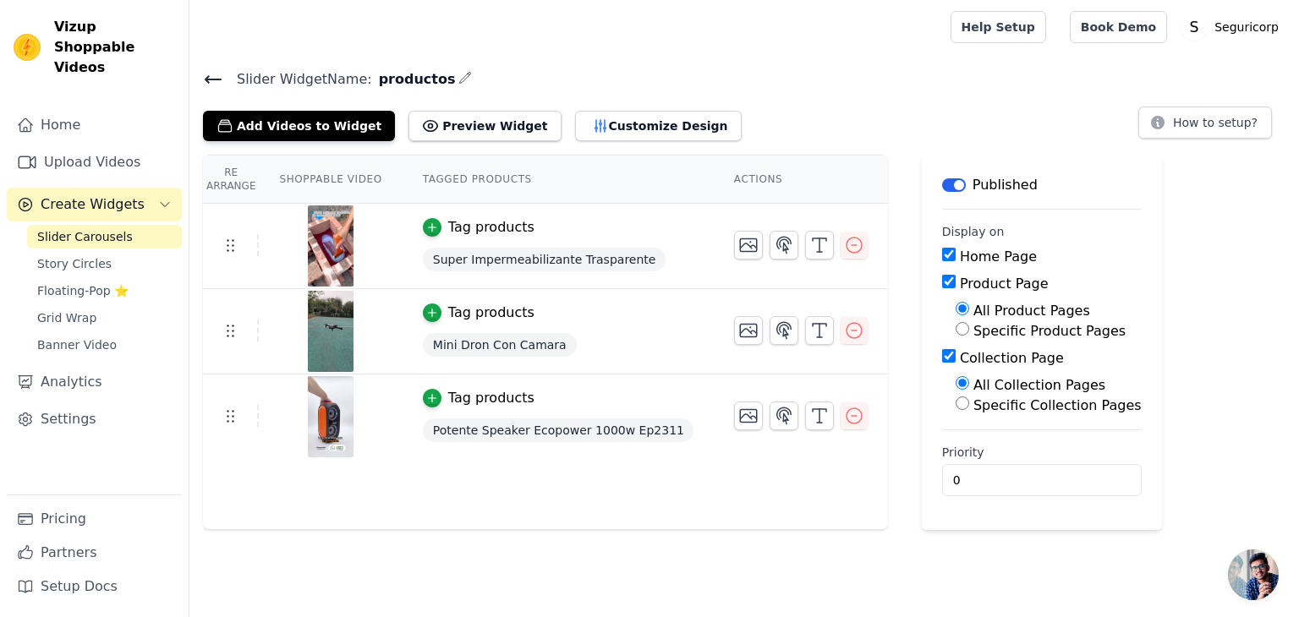
click at [942, 185] on button "Label" at bounding box center [954, 185] width 24 height 14
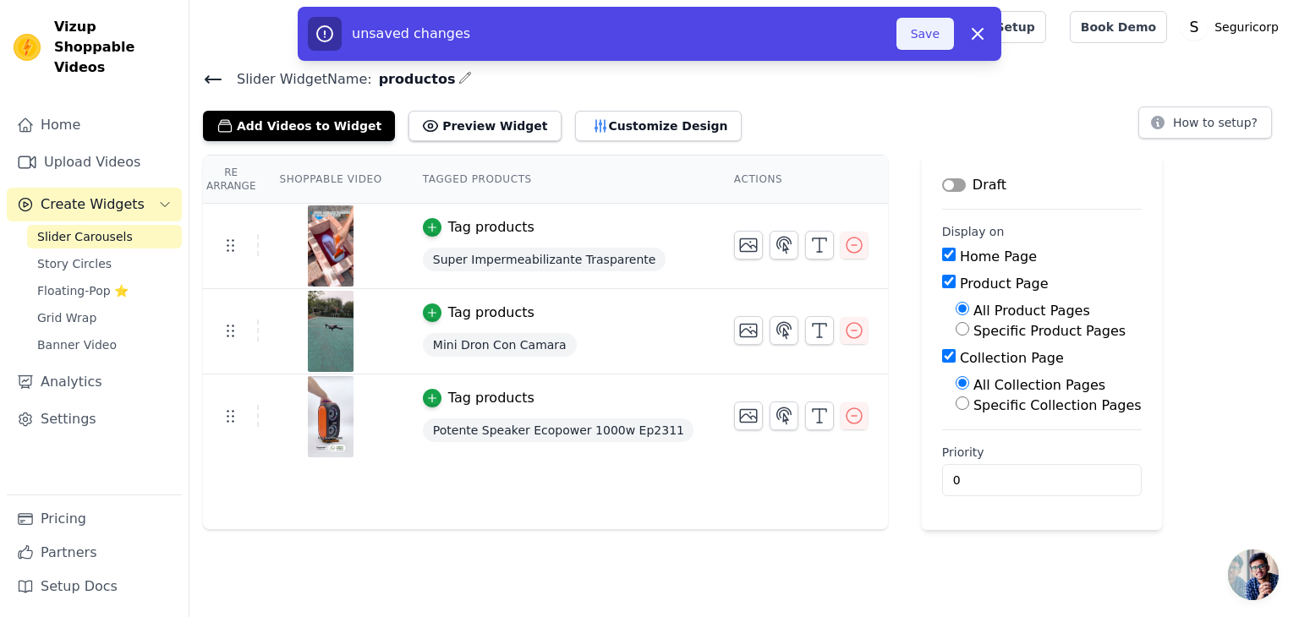
click at [933, 19] on button "Save" at bounding box center [924, 34] width 57 height 32
click at [931, 25] on button "Save" at bounding box center [924, 34] width 57 height 32
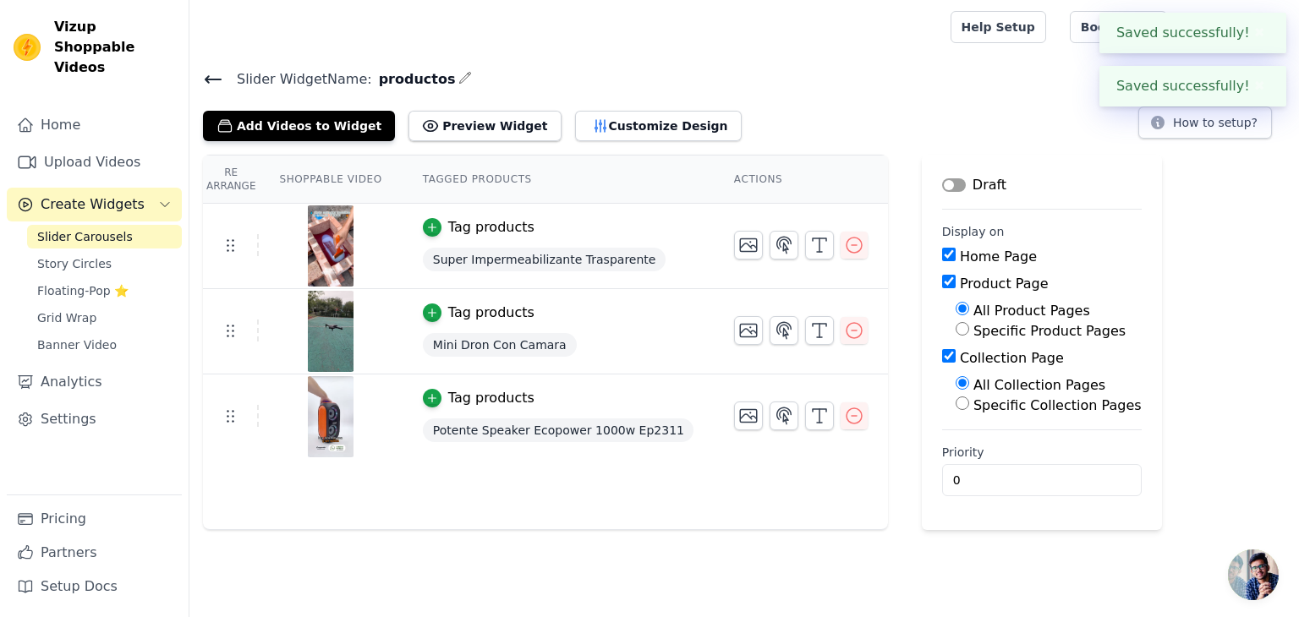
click at [942, 187] on button "Label" at bounding box center [954, 185] width 24 height 14
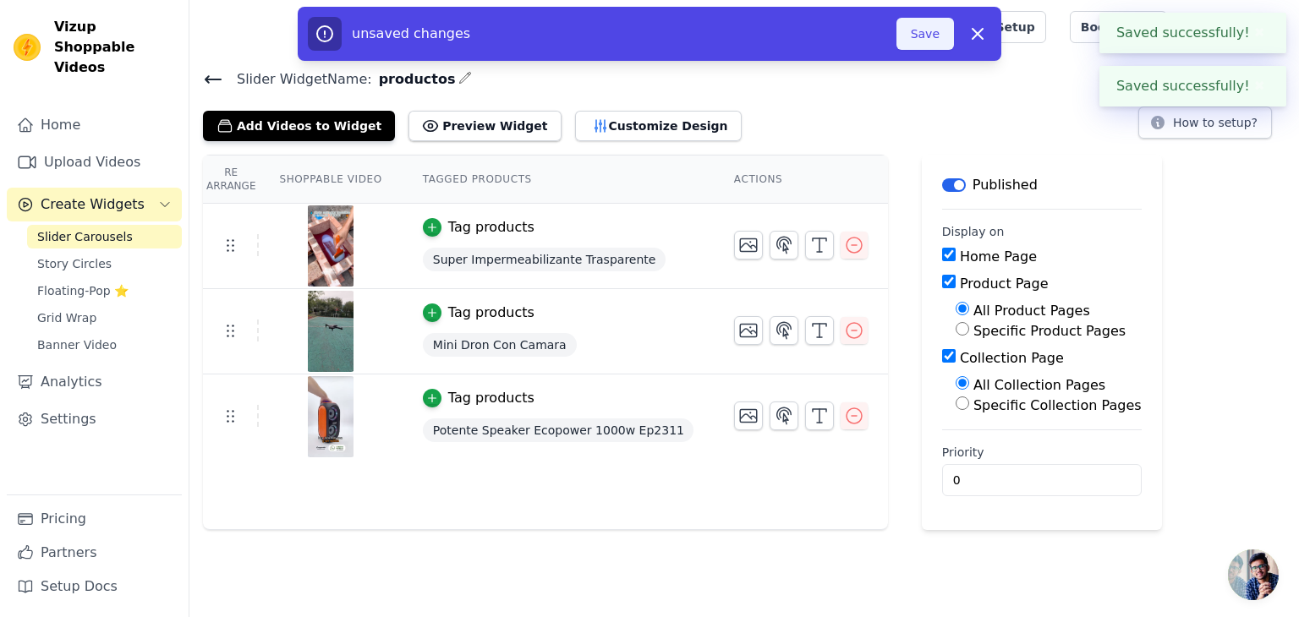
click at [924, 33] on button "Save" at bounding box center [924, 34] width 57 height 32
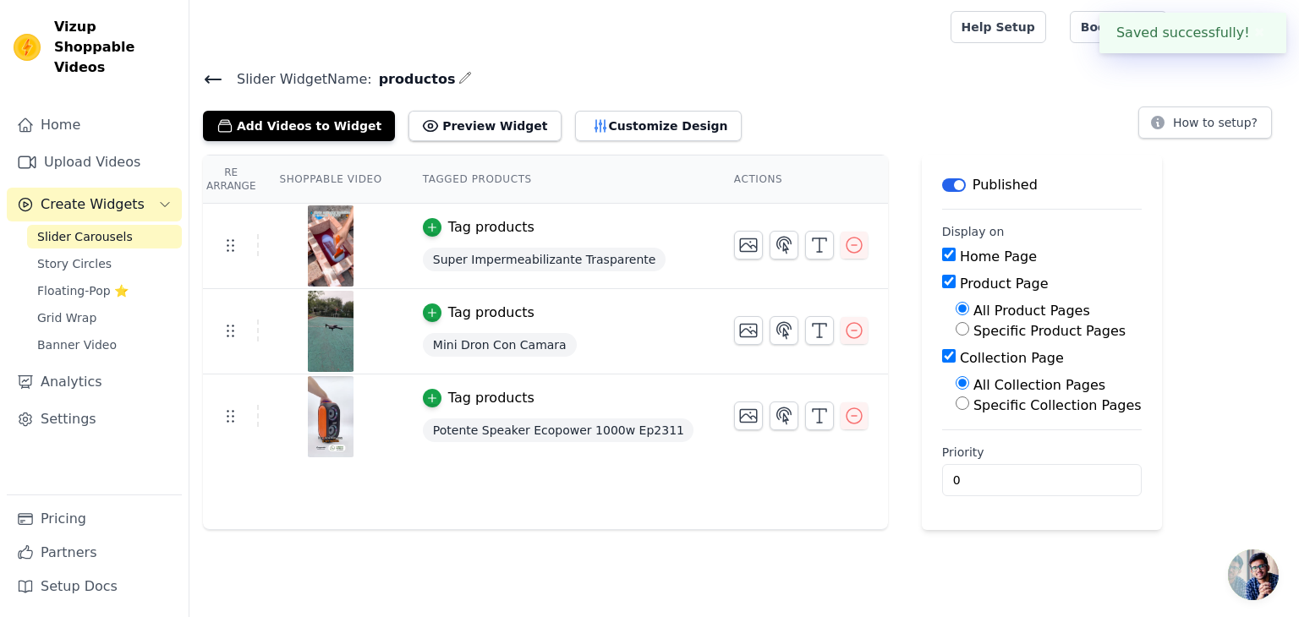
click at [924, 33] on div at bounding box center [566, 27] width 727 height 54
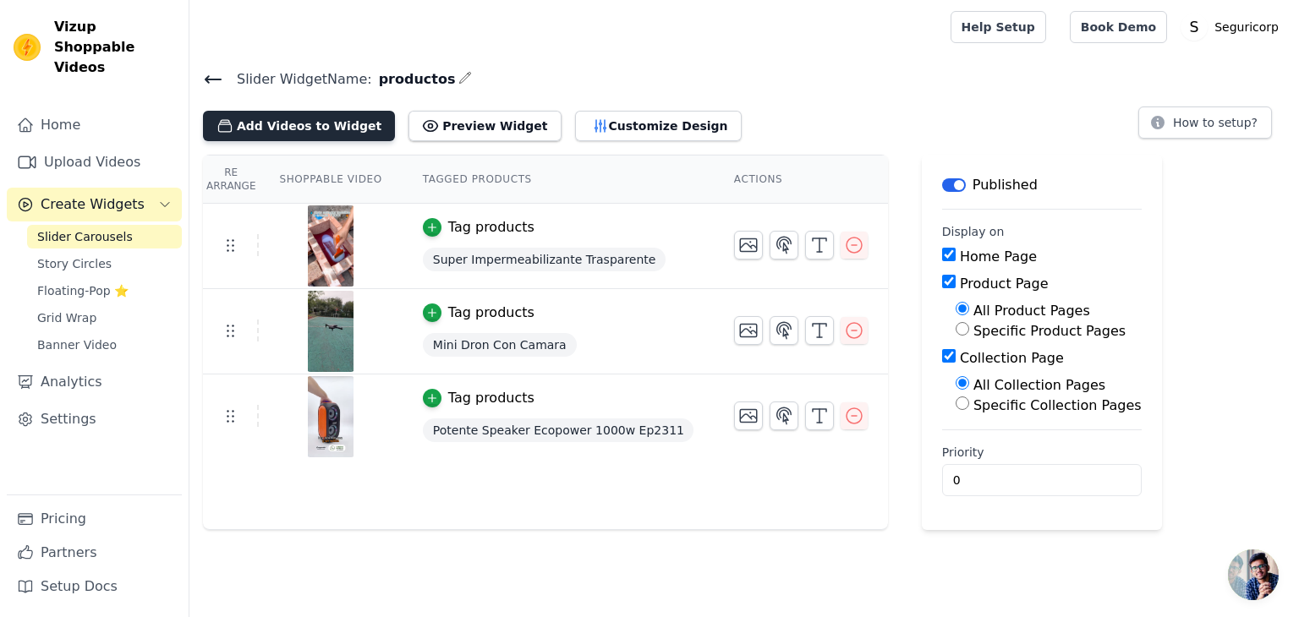
click at [326, 116] on button "Add Videos to Widget" at bounding box center [299, 126] width 192 height 30
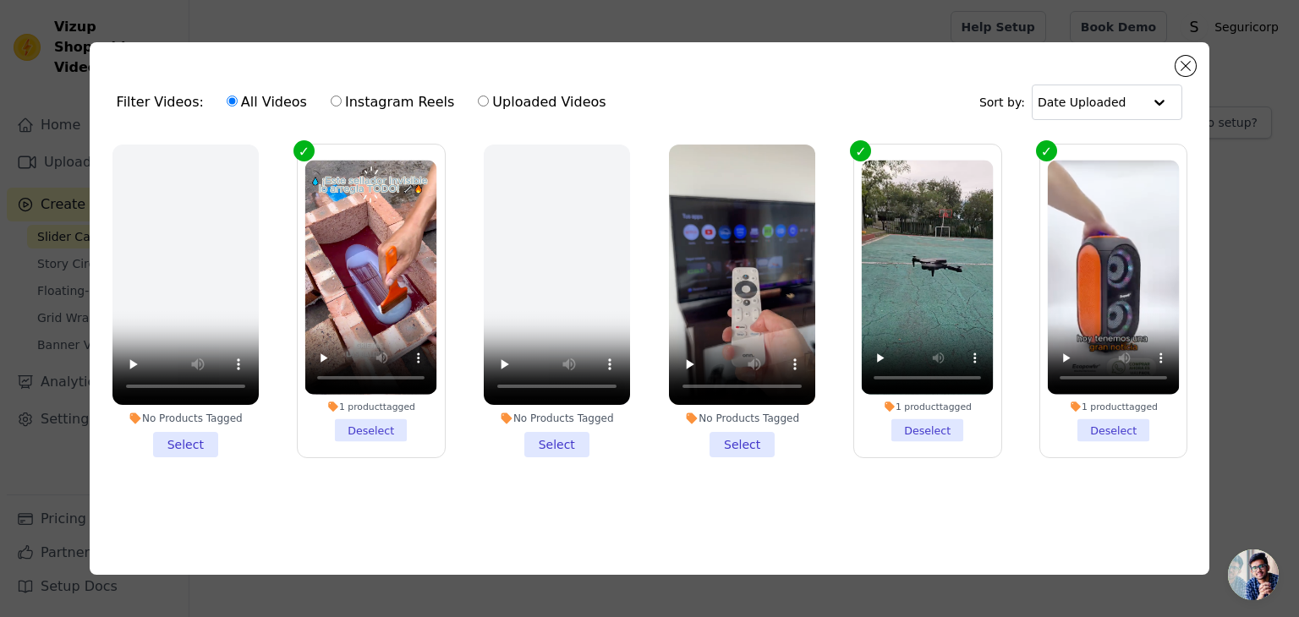
click at [634, 123] on div "Filter Videos: All Videos Instagram Reels Uploaded Videos Sort by: Date Uploaded" at bounding box center [649, 102] width 1093 height 66
click at [539, 29] on div "Filter Videos: All Videos Instagram Reels Uploaded Videos Sort by: Date Uploade…" at bounding box center [649, 308] width 1245 height 587
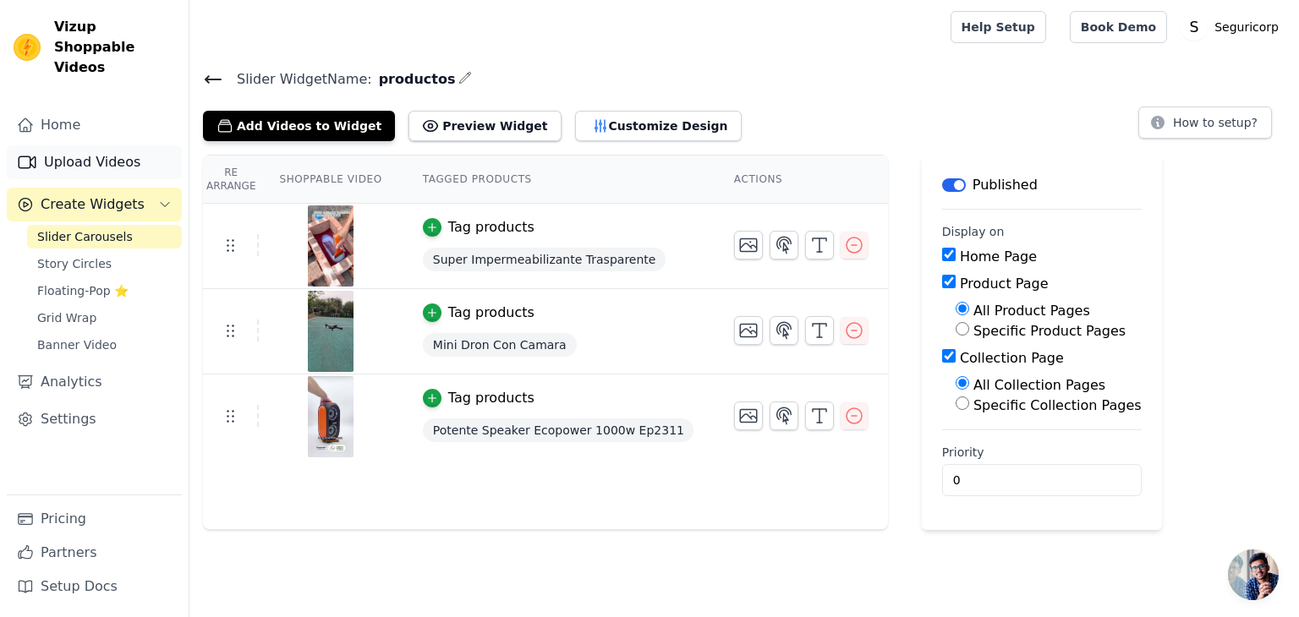
click at [96, 149] on link "Upload Videos" at bounding box center [94, 162] width 175 height 34
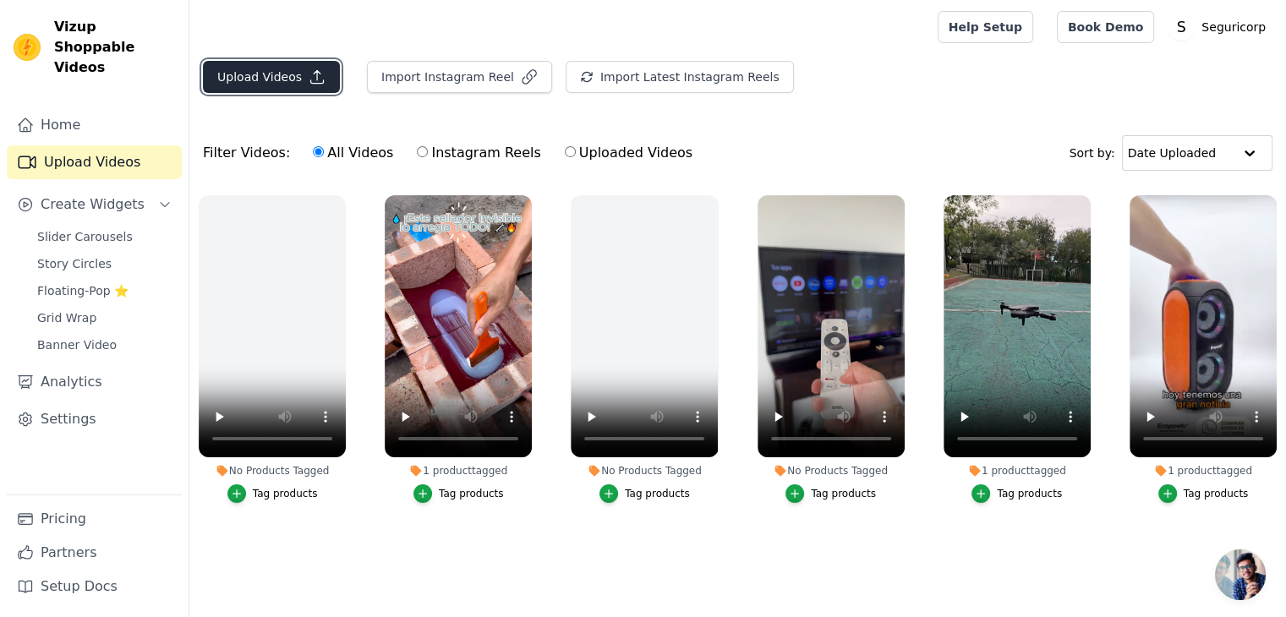
click at [283, 78] on button "Upload Videos" at bounding box center [271, 77] width 137 height 32
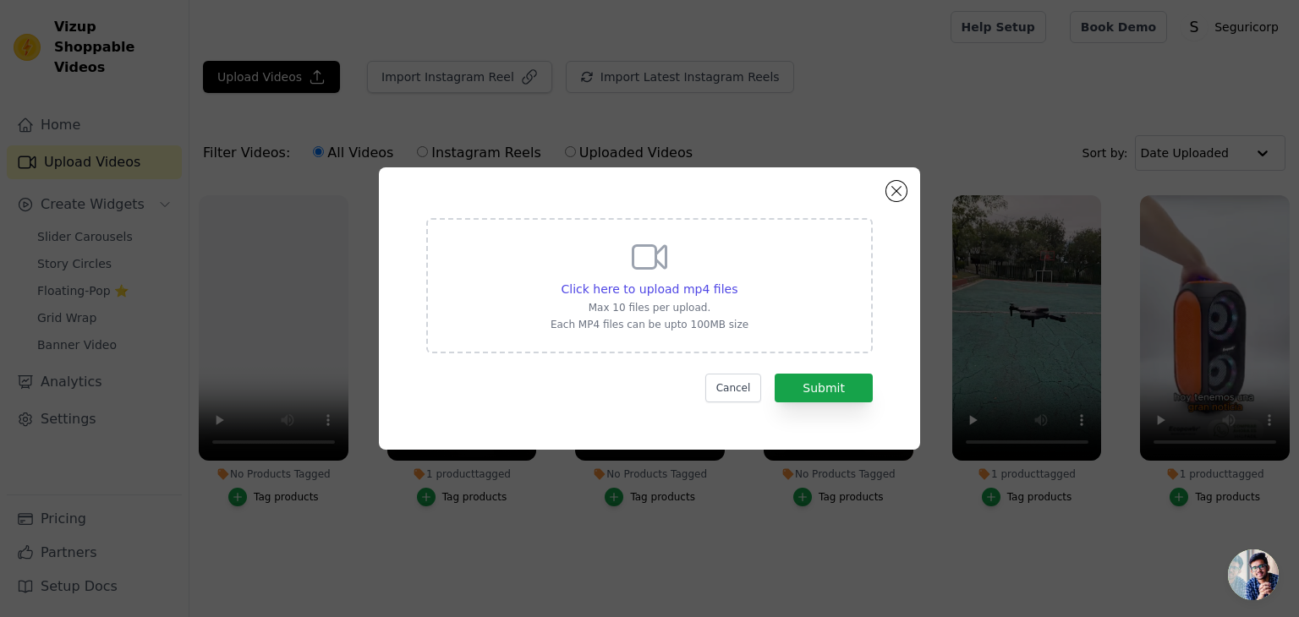
click at [593, 276] on div "Click here to upload mp4 files Max 10 files per upload. Each MP4 files can be u…" at bounding box center [649, 284] width 198 height 95
click at [736, 280] on input "Click here to upload mp4 files Max 10 files per upload. Each MP4 files can be u…" at bounding box center [736, 280] width 1 height 1
click at [900, 194] on button "Close modal" at bounding box center [896, 191] width 20 height 20
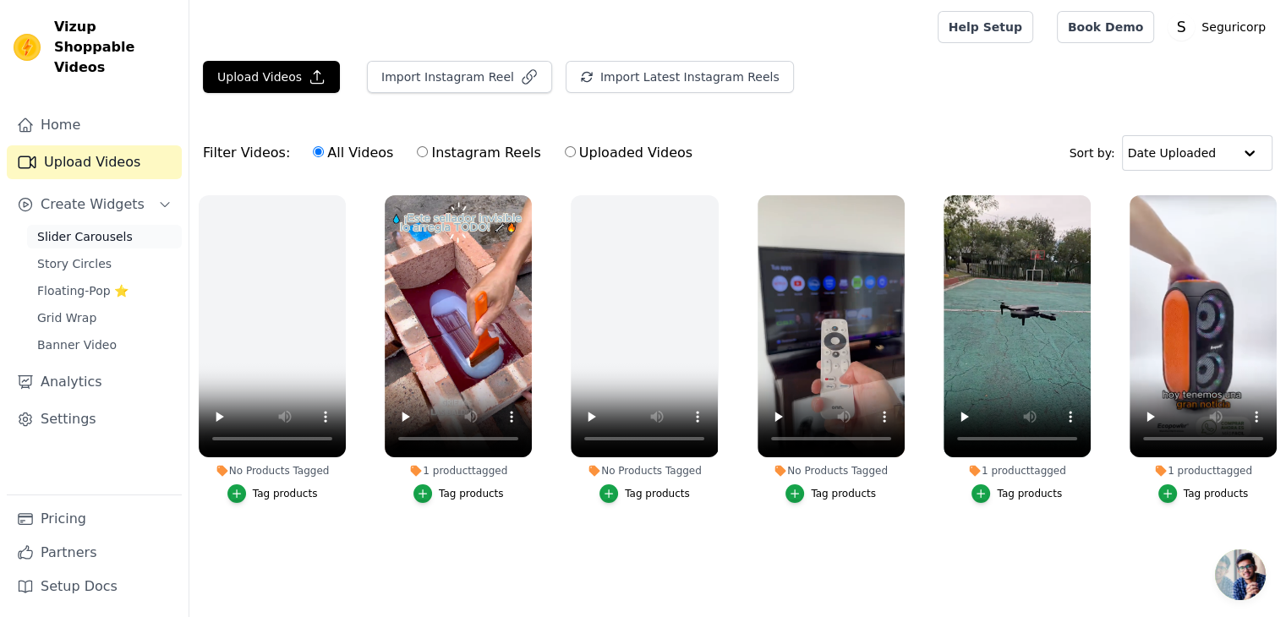
click at [49, 228] on span "Slider Carousels" at bounding box center [85, 236] width 96 height 17
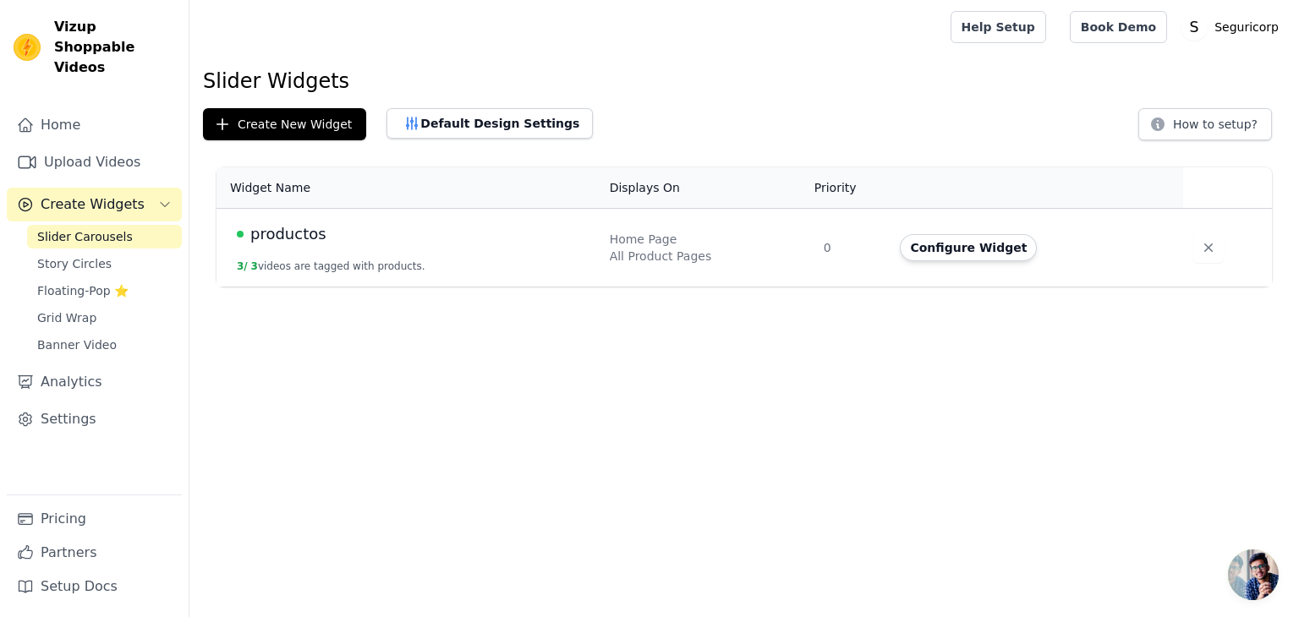
click at [337, 247] on td "productos 3 / 3 videos are tagged with products." at bounding box center [407, 248] width 383 height 79
click at [284, 230] on span "productos" at bounding box center [288, 234] width 76 height 24
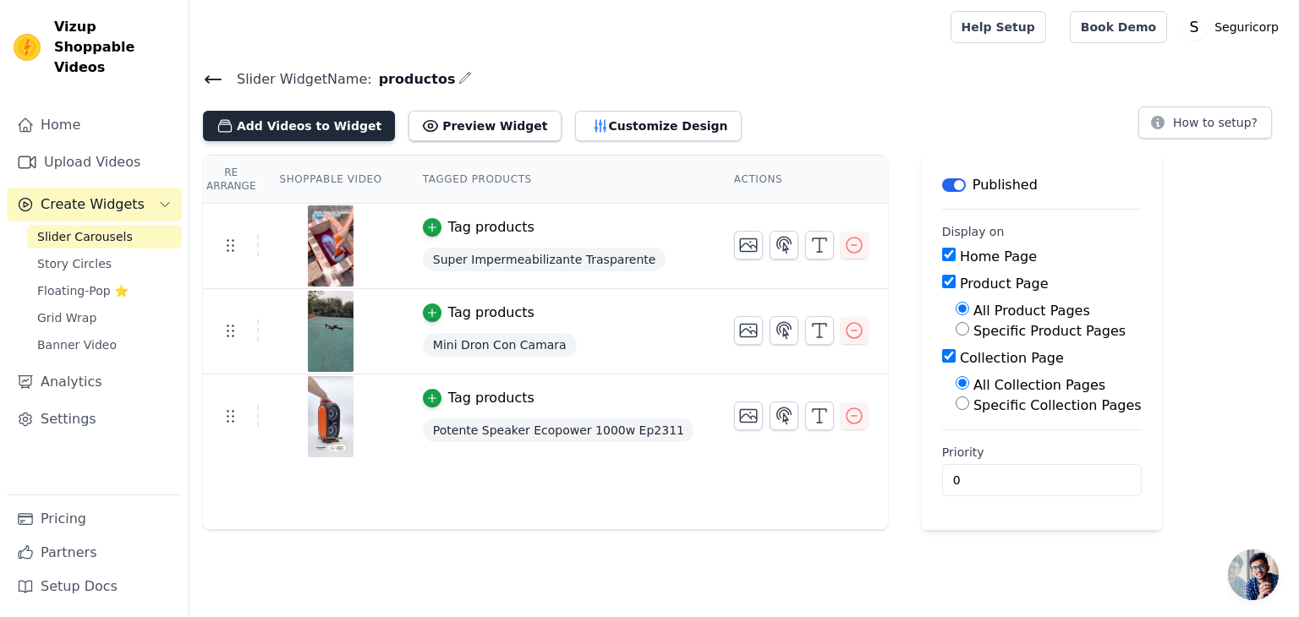
click at [312, 136] on button "Add Videos to Widget" at bounding box center [299, 126] width 192 height 30
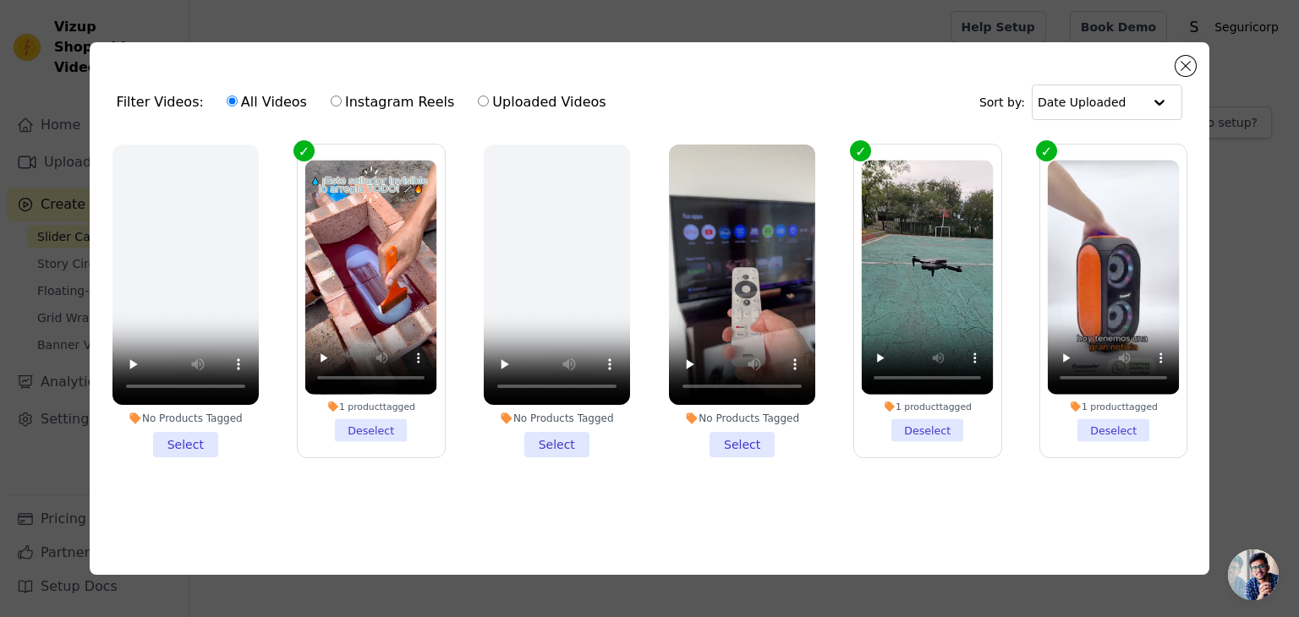
click at [745, 455] on div "No Products Tagged Select" at bounding box center [741, 300] width 165 height 331
click at [745, 454] on div "No Products Tagged Select" at bounding box center [741, 300] width 165 height 331
click at [744, 441] on li "No Products Tagged Select" at bounding box center [742, 301] width 146 height 313
click at [0, 0] on input "No Products Tagged Select" at bounding box center [0, 0] width 0 height 0
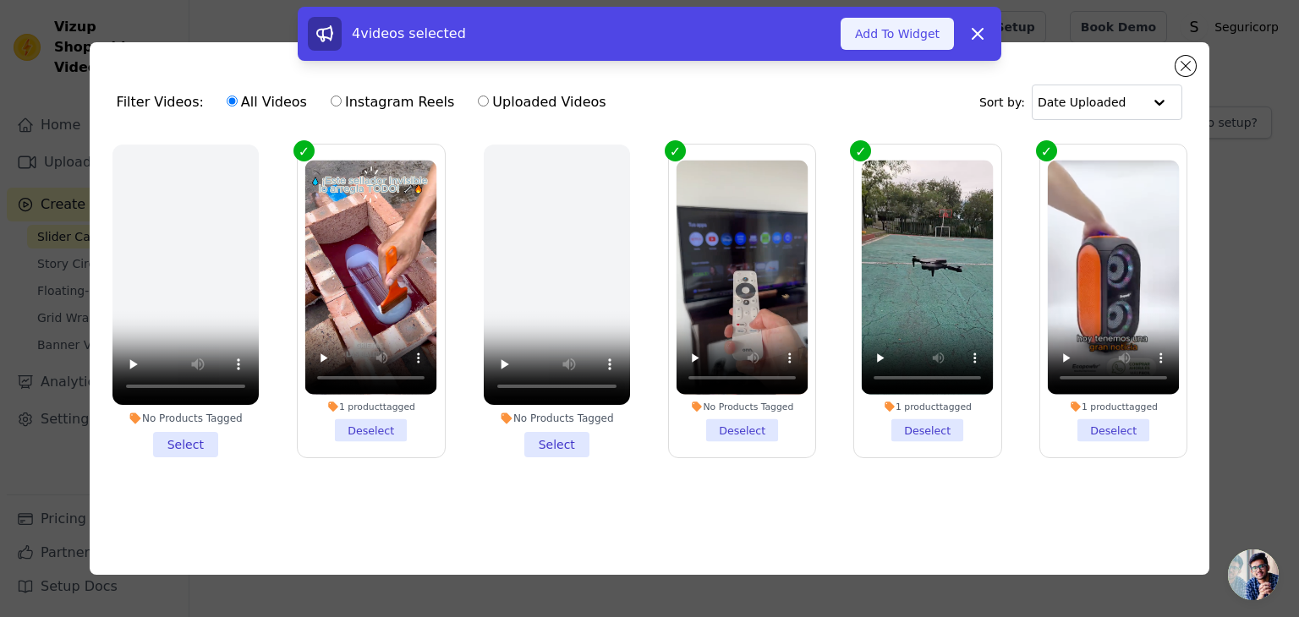
click at [902, 31] on button "Add To Widget" at bounding box center [896, 34] width 113 height 32
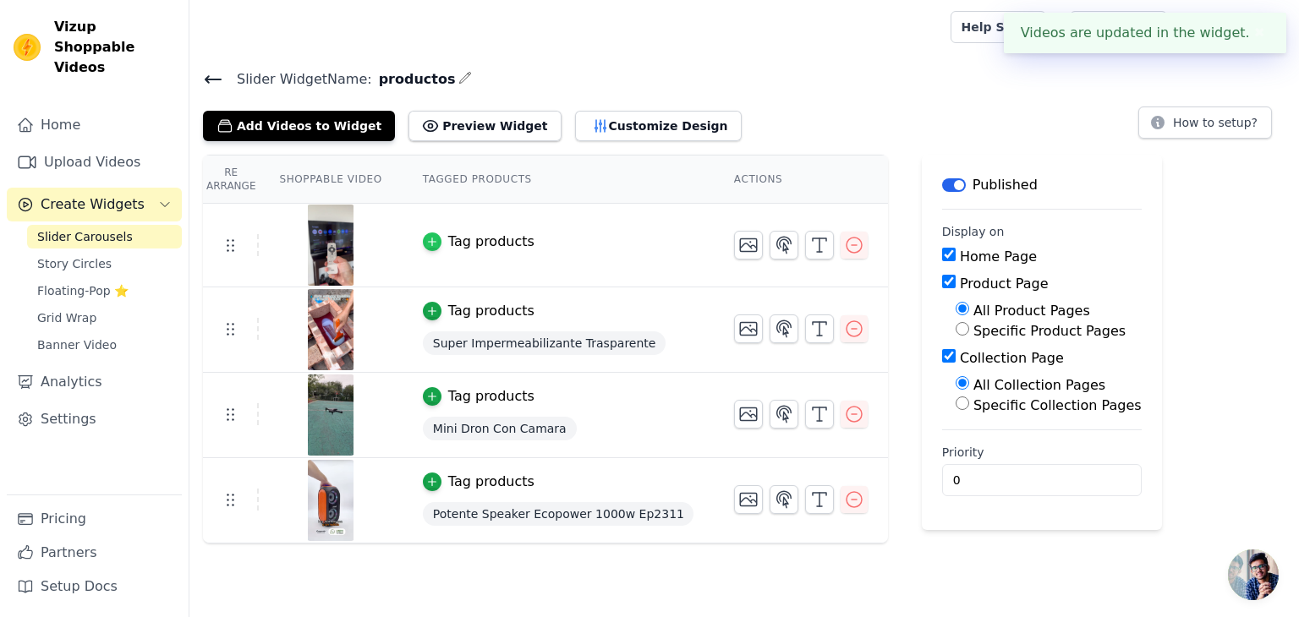
click at [423, 246] on div "button" at bounding box center [432, 242] width 19 height 19
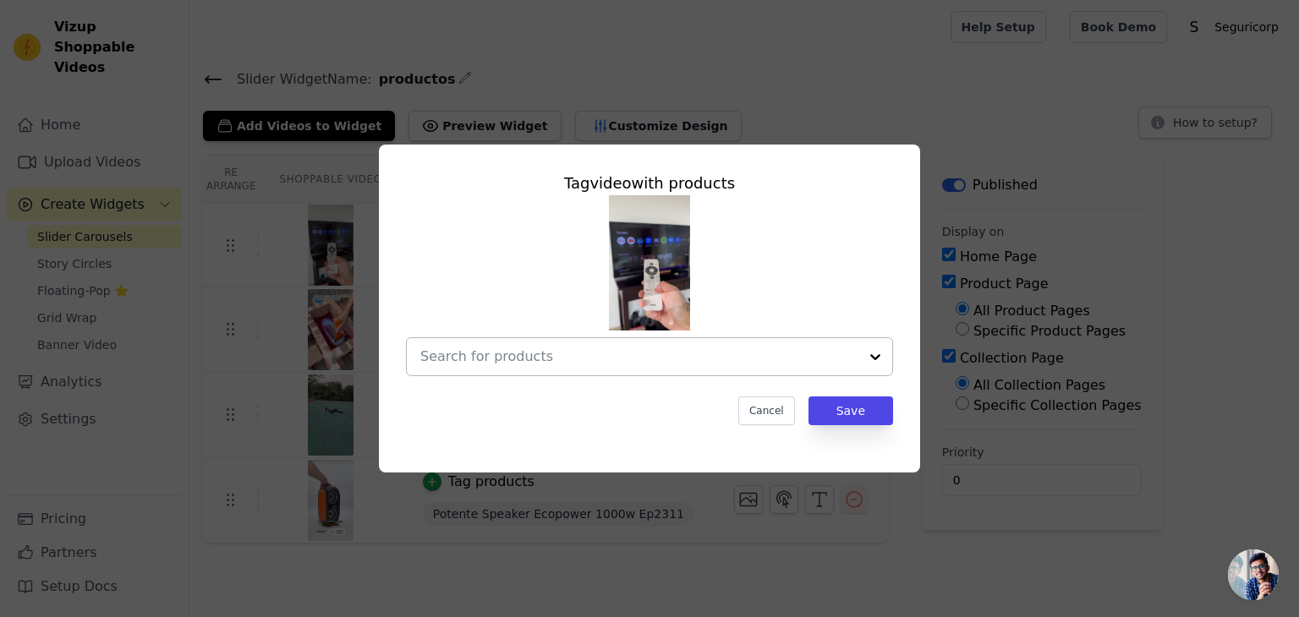
click at [738, 342] on div at bounding box center [639, 356] width 438 height 37
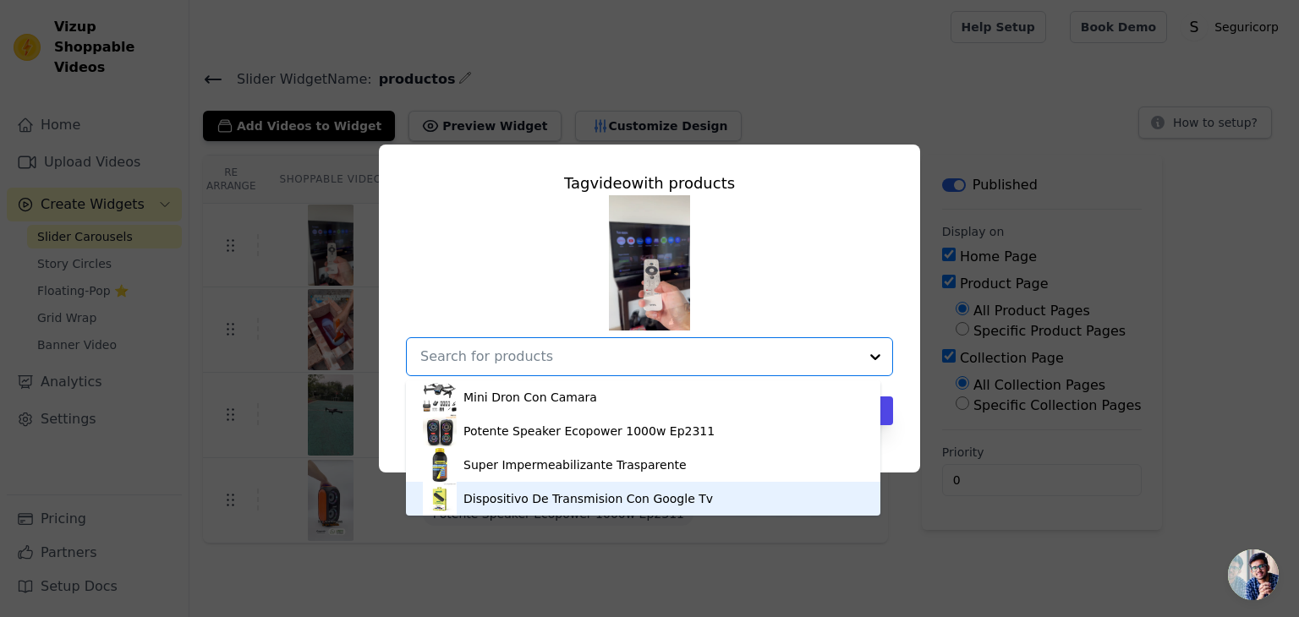
click at [541, 493] on div "Dispositivo De Transmision Con Google Tv" at bounding box center [587, 498] width 249 height 17
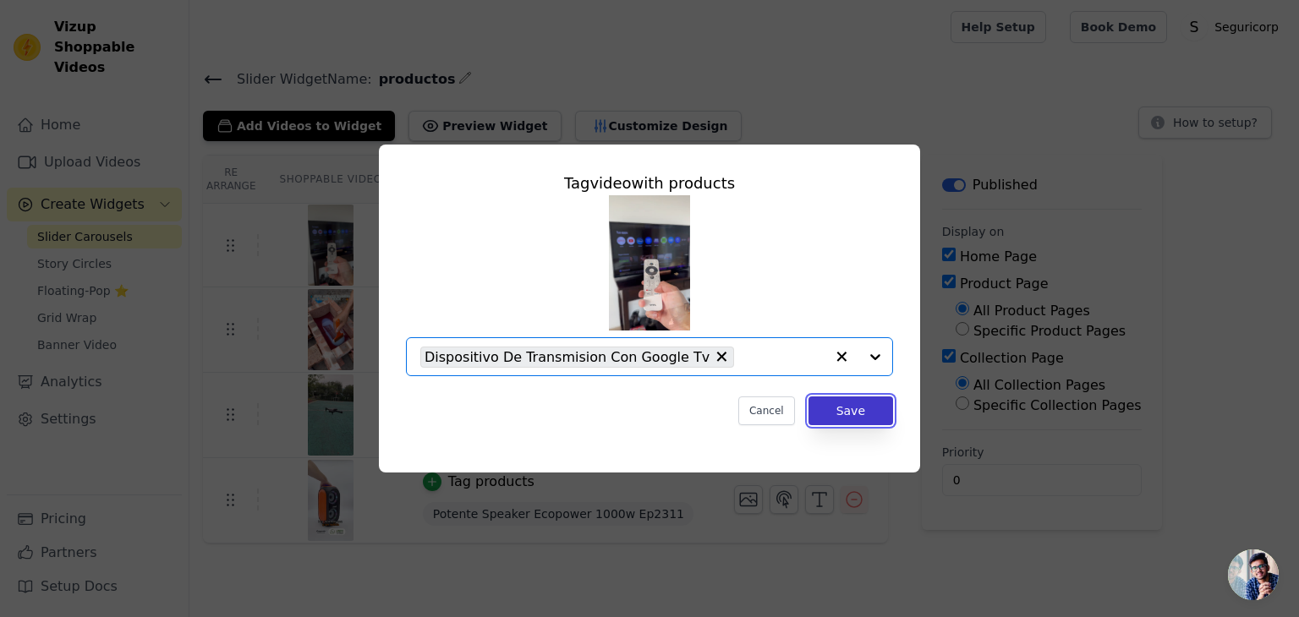
click at [835, 413] on button "Save" at bounding box center [850, 411] width 85 height 29
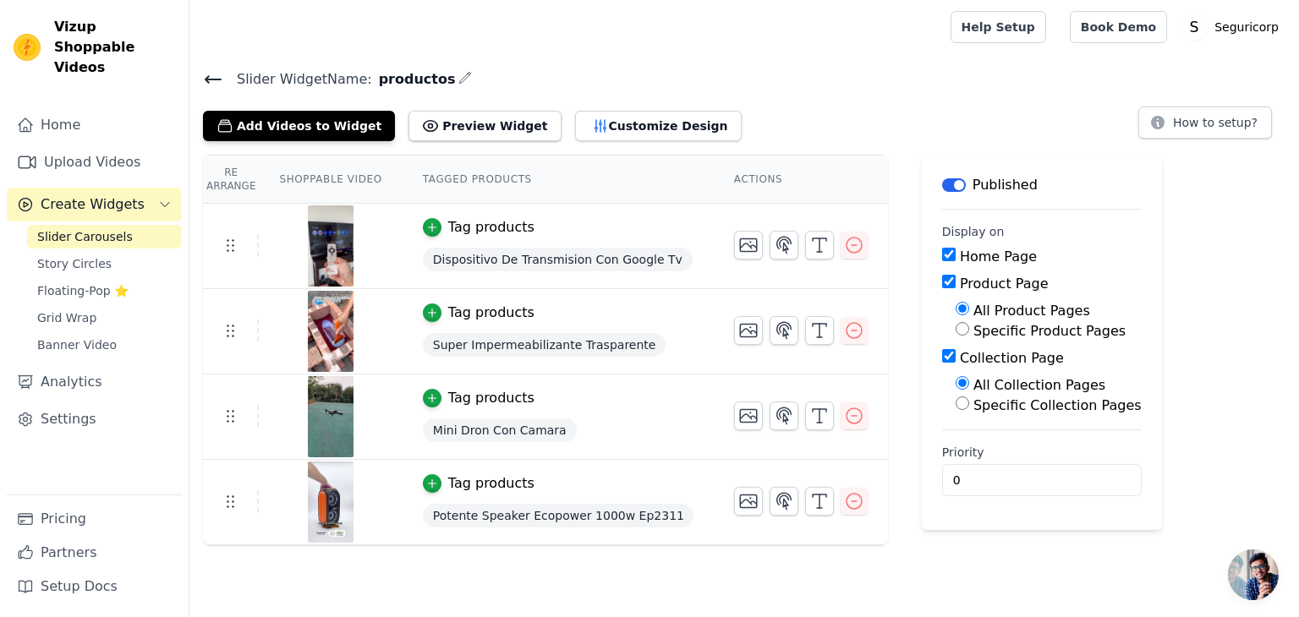
click at [942, 187] on button "Label" at bounding box center [954, 185] width 24 height 14
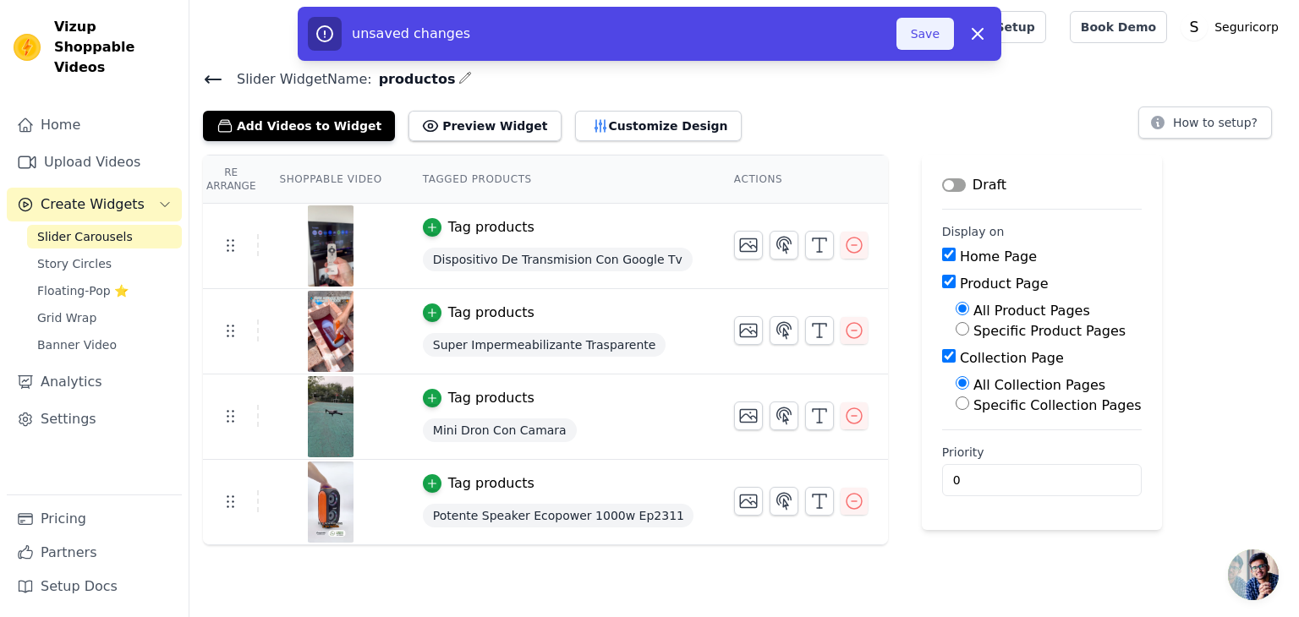
click at [933, 33] on button "Save" at bounding box center [924, 34] width 57 height 32
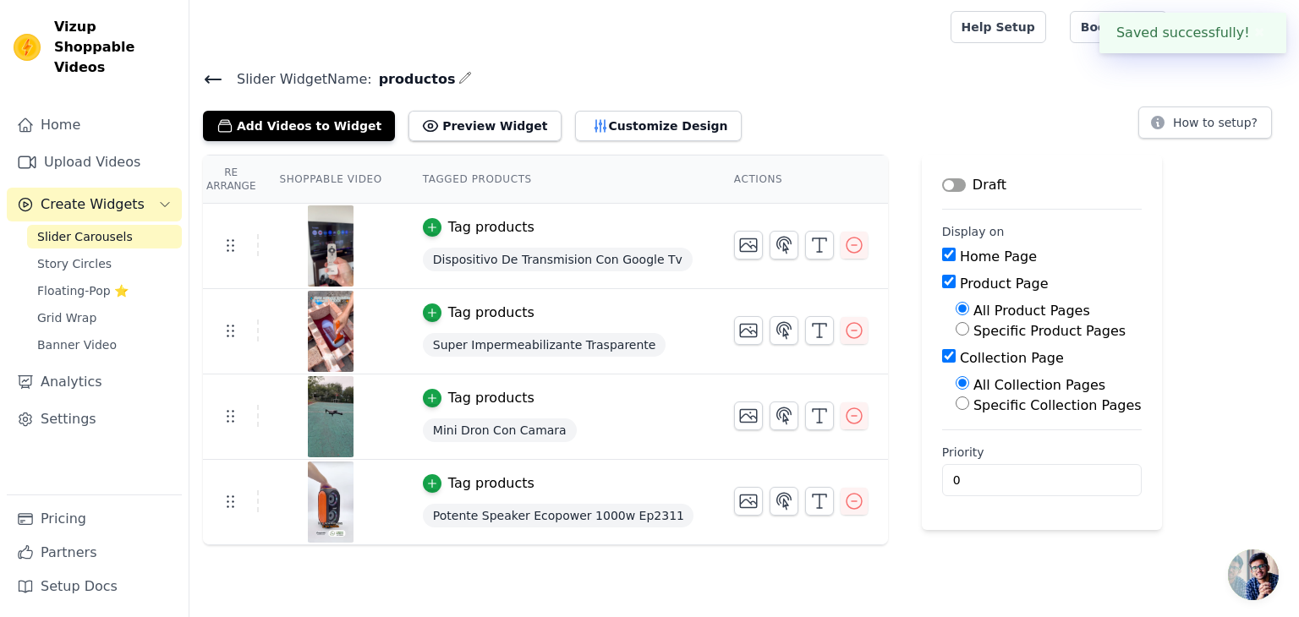
click at [930, 33] on div at bounding box center [566, 27] width 727 height 54
click at [942, 187] on button "Label" at bounding box center [954, 185] width 24 height 14
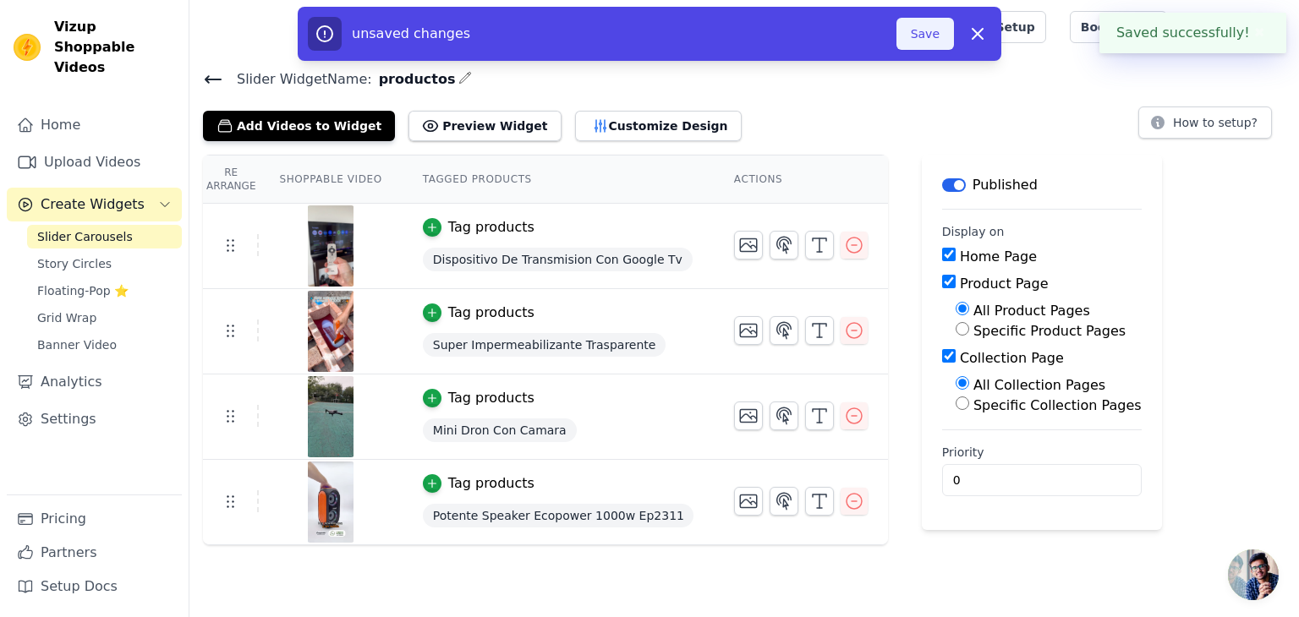
click at [923, 47] on button "Save" at bounding box center [924, 34] width 57 height 32
click at [916, 35] on button "Save" at bounding box center [924, 34] width 57 height 32
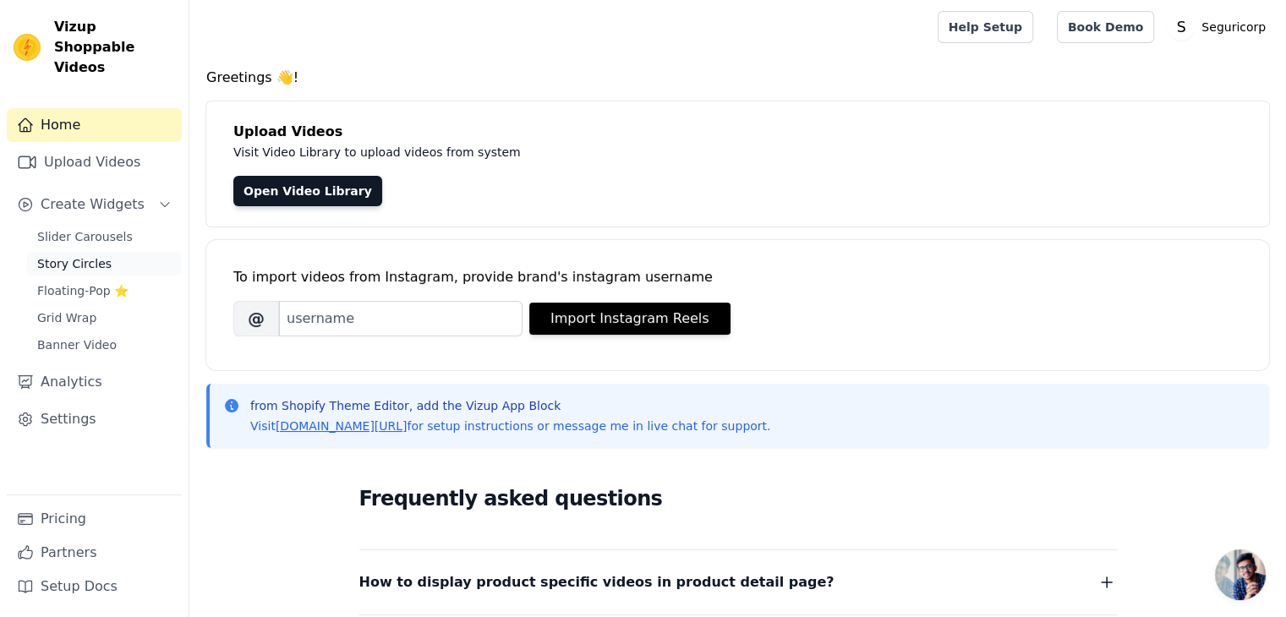
click at [104, 252] on link "Story Circles" at bounding box center [104, 264] width 155 height 24
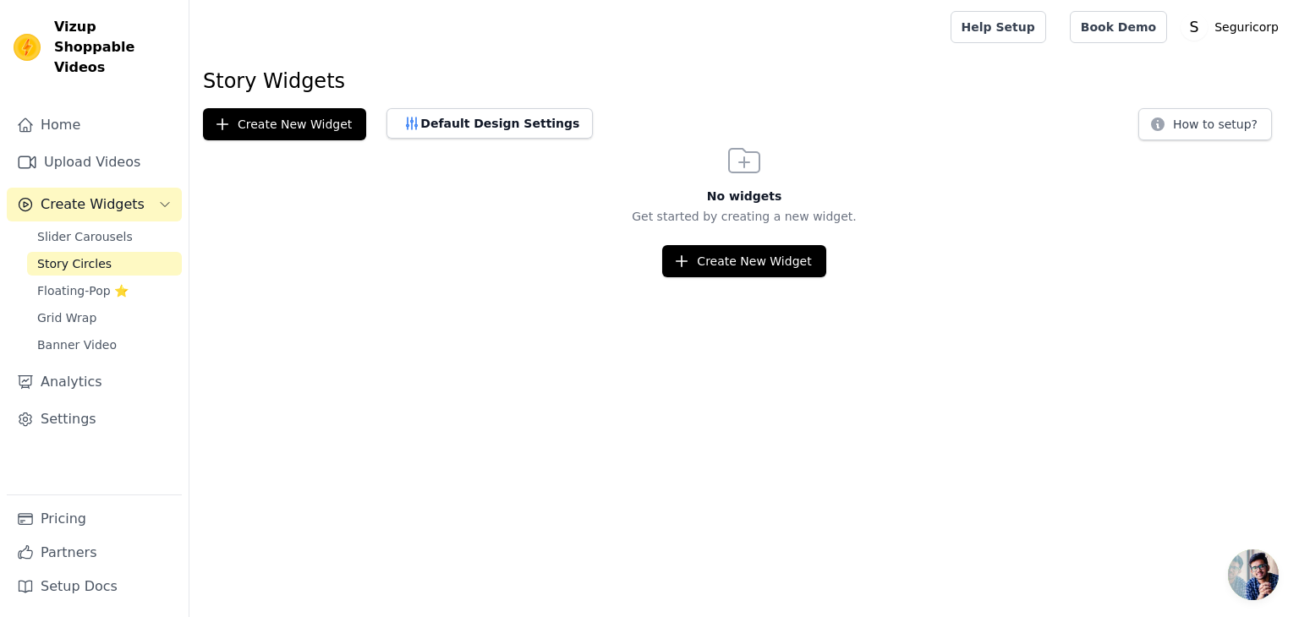
click at [101, 228] on span "Slider Carousels" at bounding box center [85, 236] width 96 height 17
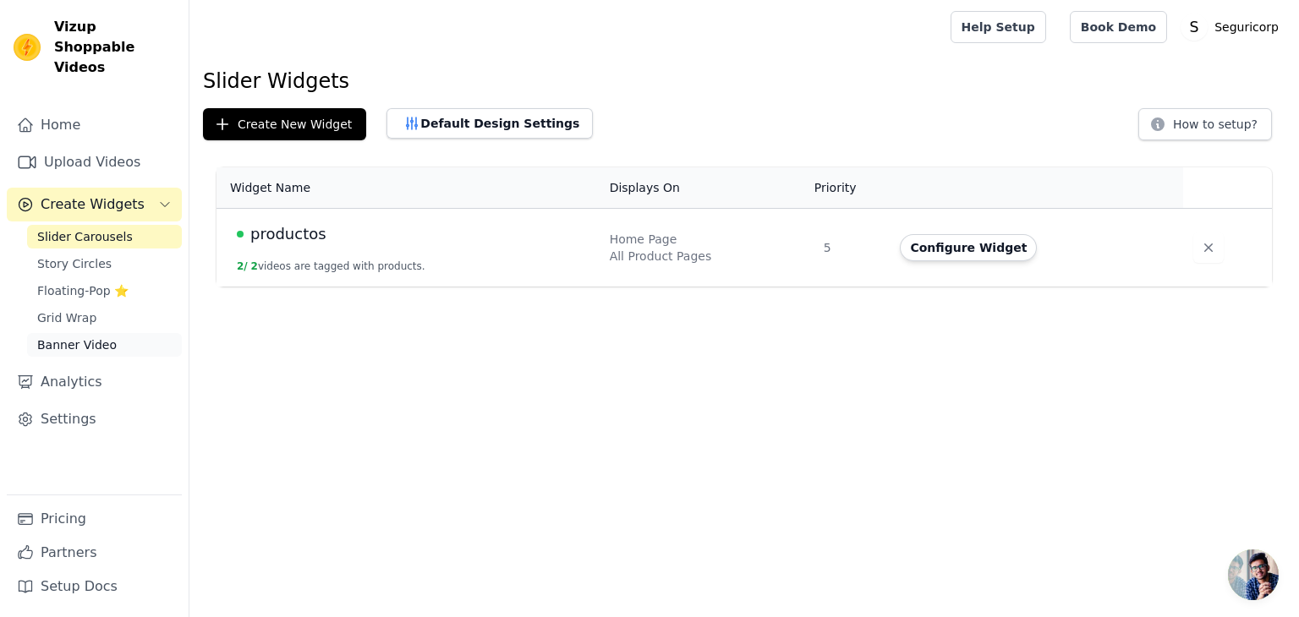
click at [88, 335] on link "Banner Video" at bounding box center [104, 345] width 155 height 24
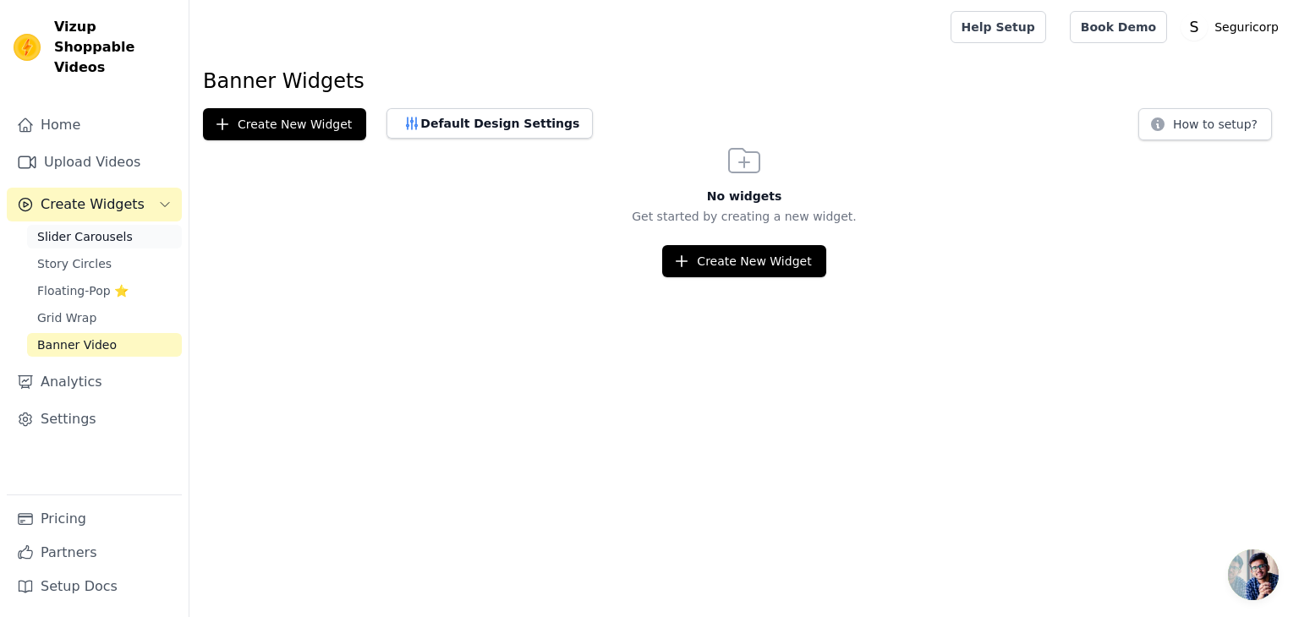
click at [115, 225] on link "Slider Carousels" at bounding box center [104, 237] width 155 height 24
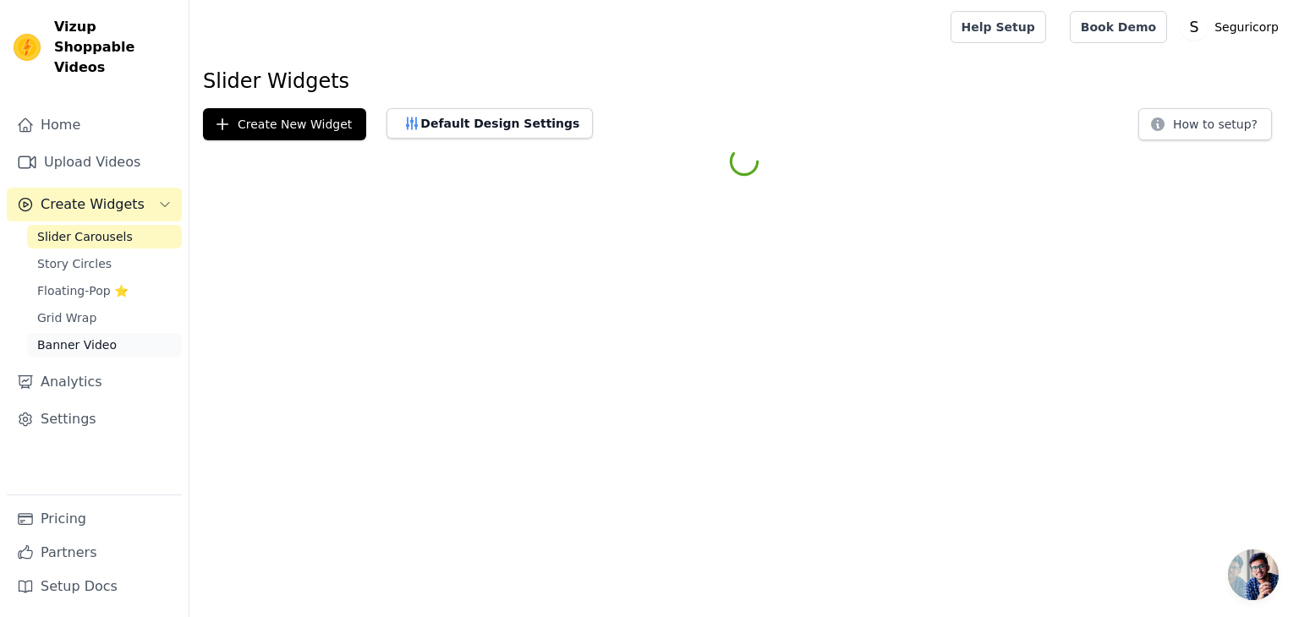
click at [95, 336] on span "Banner Video" at bounding box center [76, 344] width 79 height 17
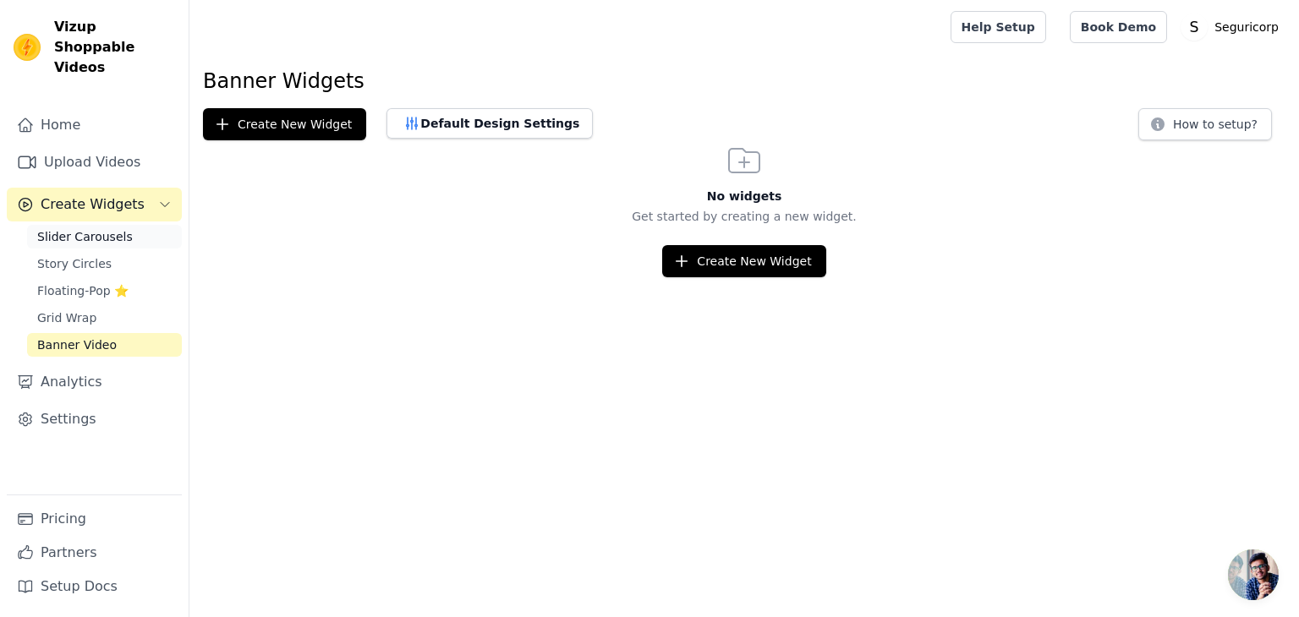
click at [118, 225] on link "Slider Carousels" at bounding box center [104, 237] width 155 height 24
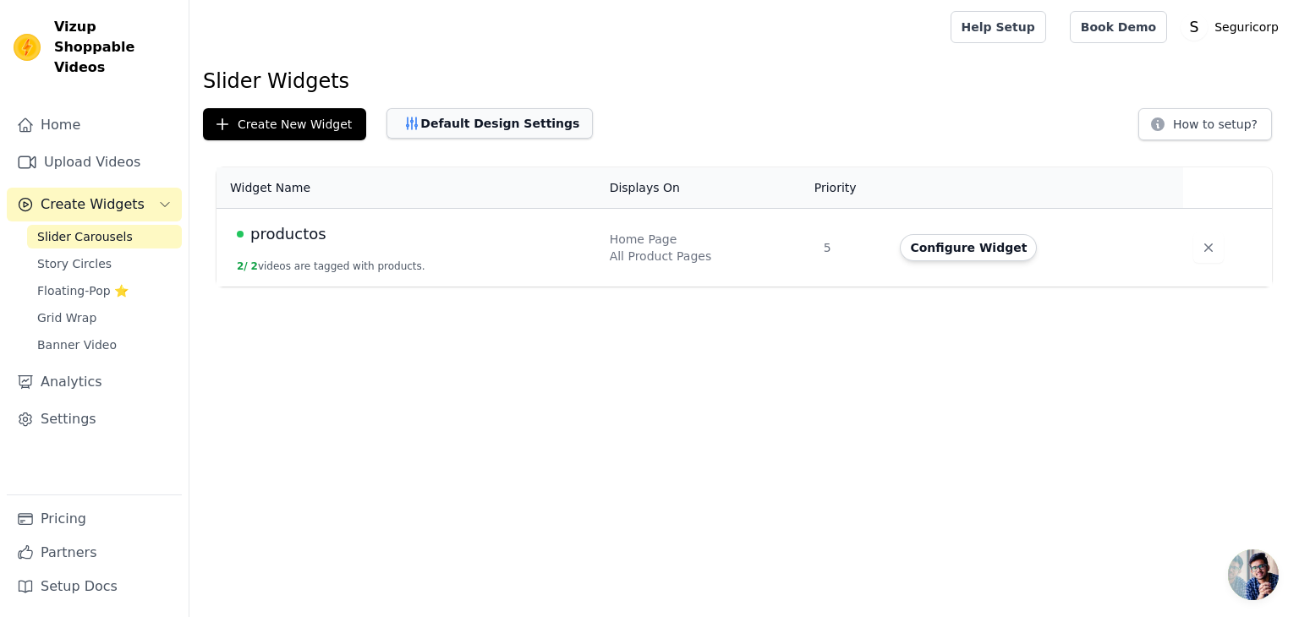
click at [463, 113] on button "Default Design Settings" at bounding box center [489, 123] width 206 height 30
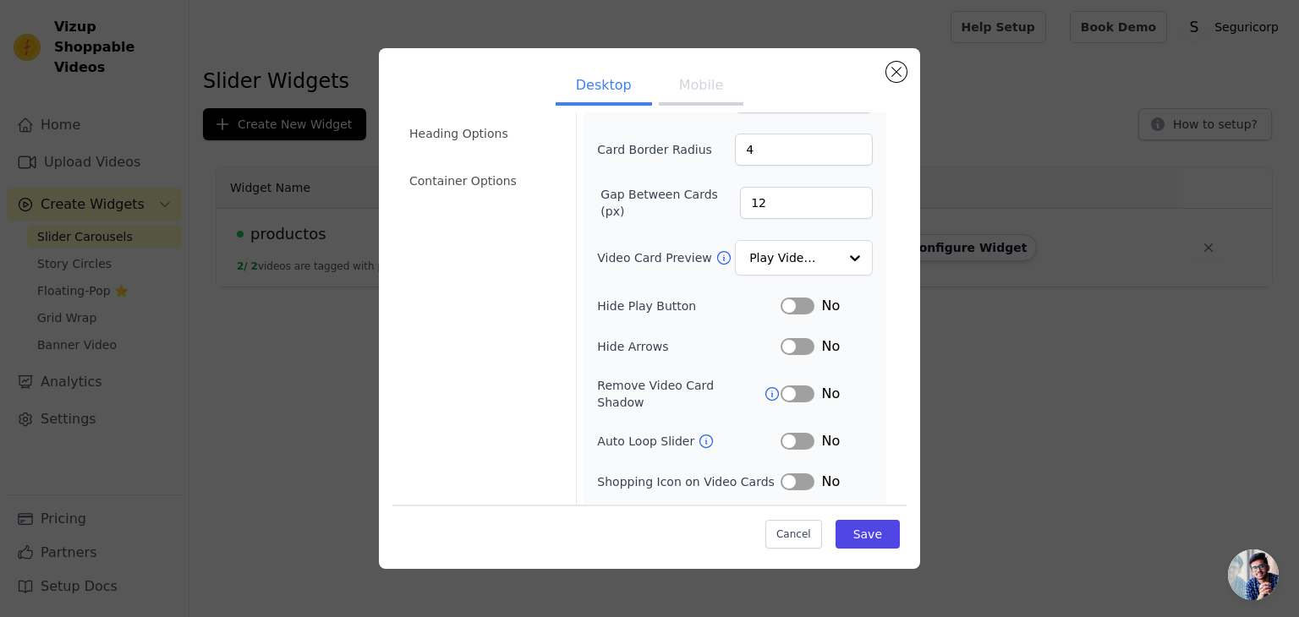
scroll to position [166, 0]
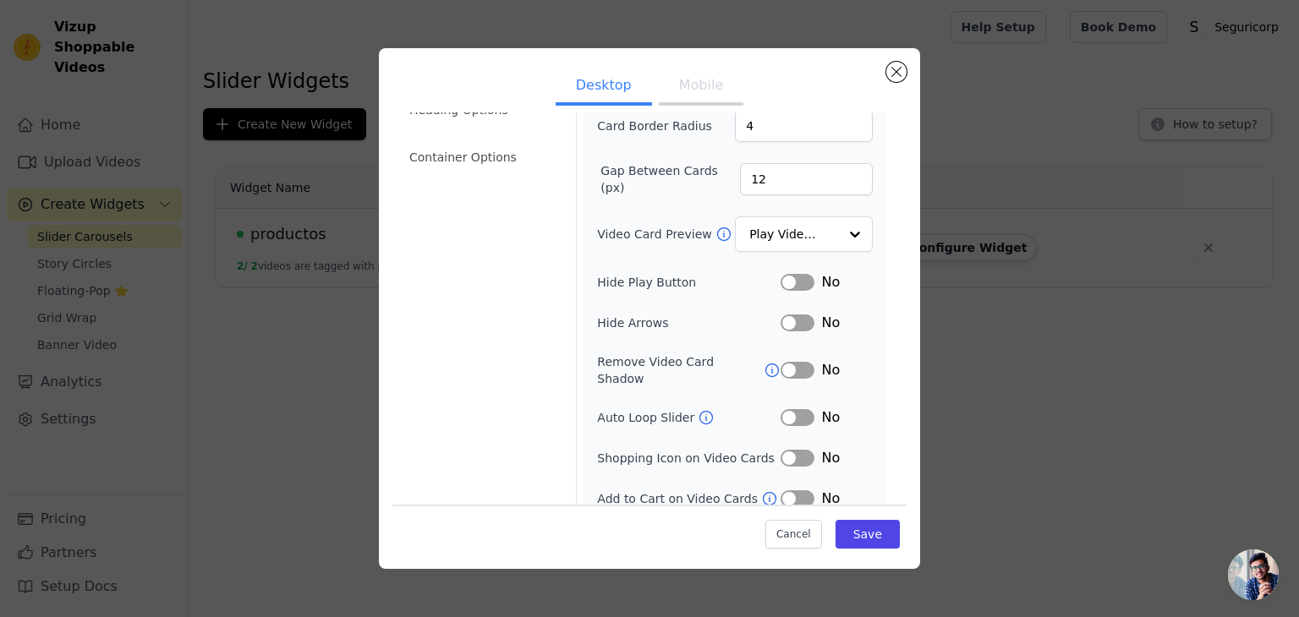
click at [823, 509] on div "Cancel Save" at bounding box center [649, 530] width 514 height 51
click at [822, 512] on div "Cancel Save" at bounding box center [649, 530] width 514 height 51
click at [859, 522] on button "Save" at bounding box center [867, 534] width 64 height 29
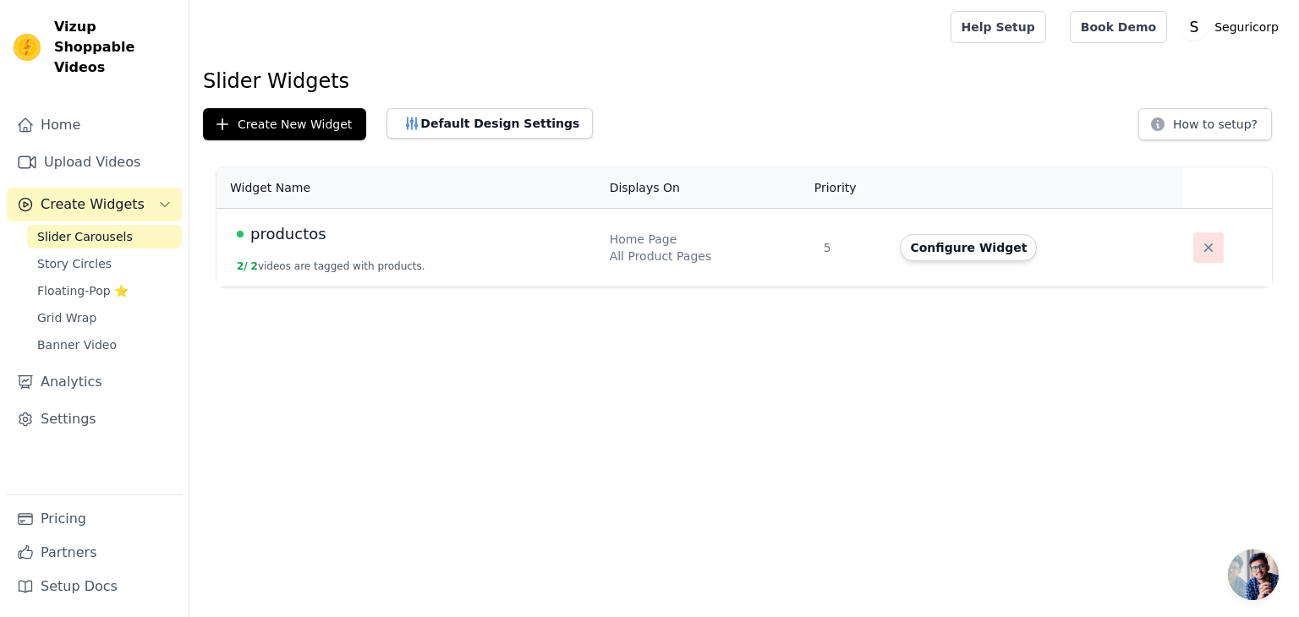
click at [1203, 243] on icon "button" at bounding box center [1208, 247] width 17 height 17
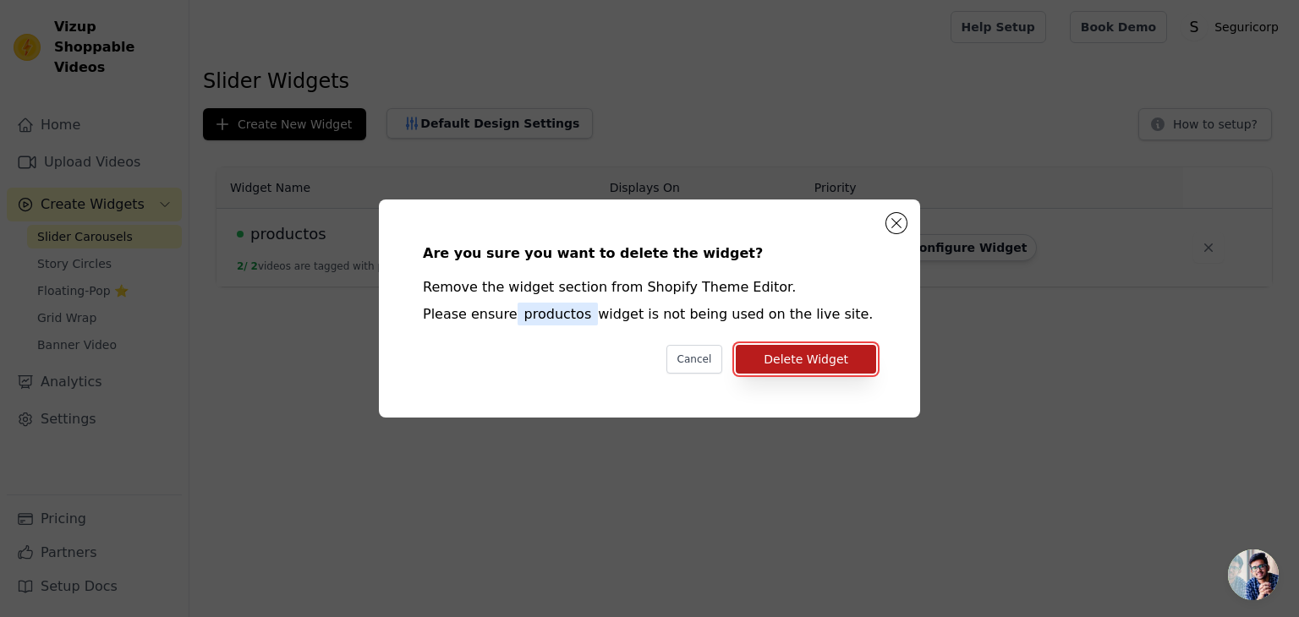
click at [839, 358] on button "Delete Widget" at bounding box center [806, 359] width 140 height 29
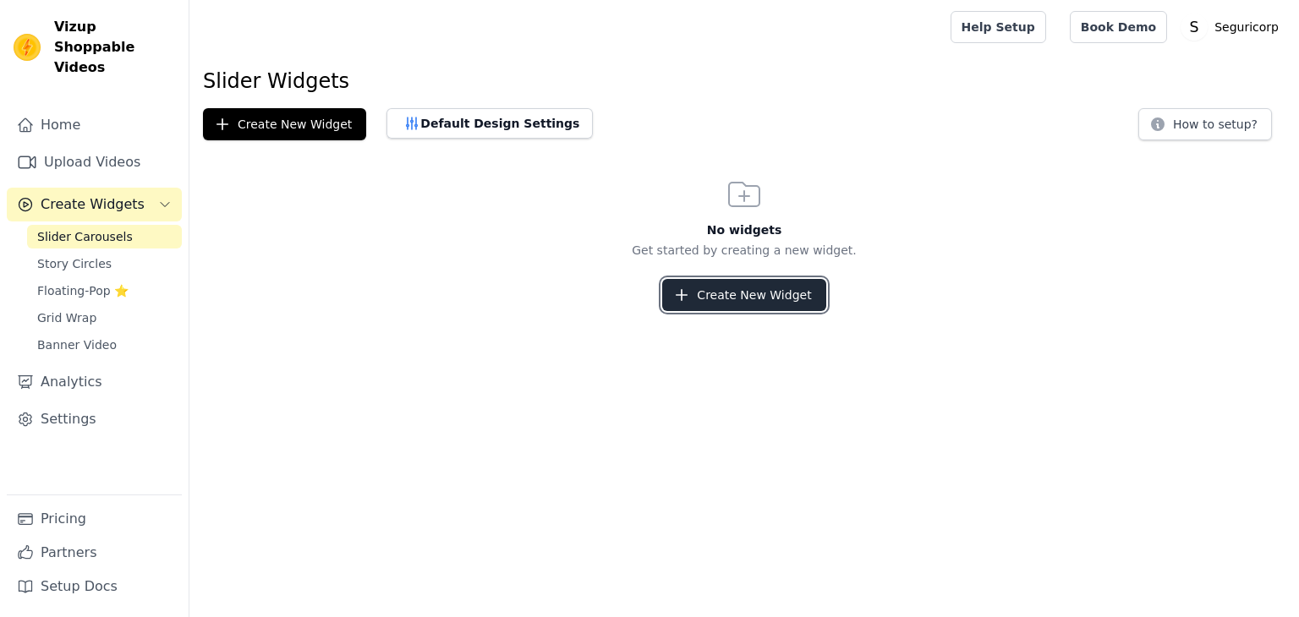
click at [793, 298] on button "Create New Widget" at bounding box center [743, 295] width 163 height 32
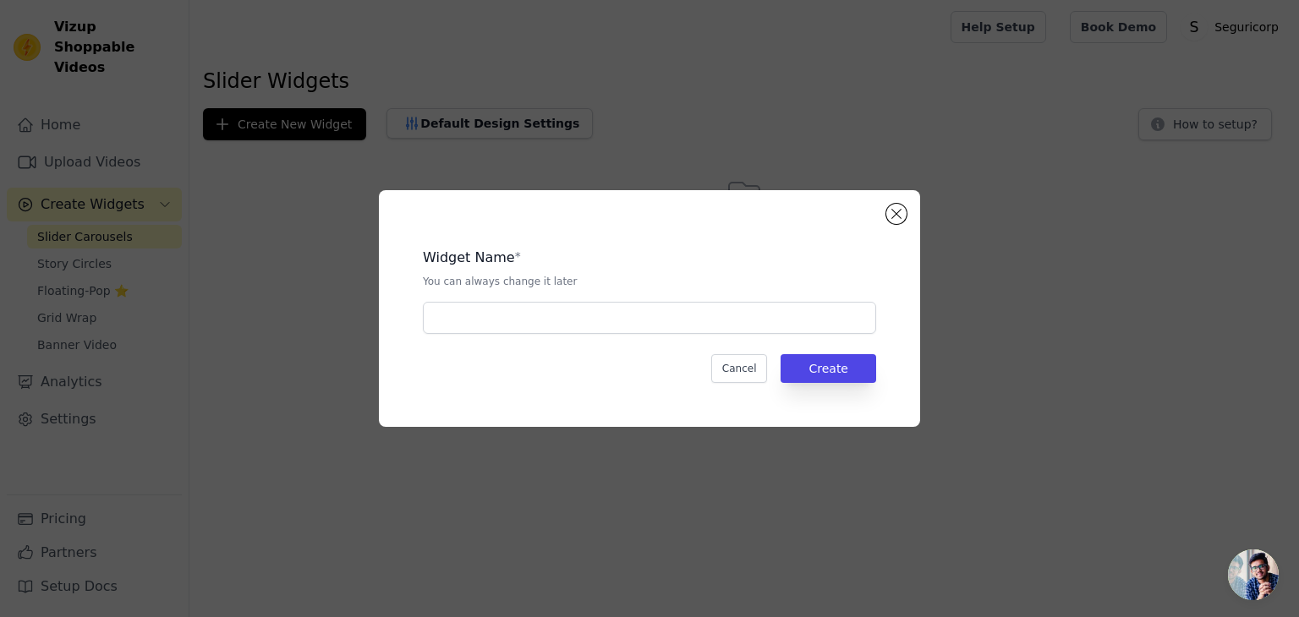
click at [744, 336] on div "Widget Name * You can always change it later Cancel Create" at bounding box center [649, 308] width 487 height 183
click at [741, 336] on div "Widget Name * You can always change it later Cancel Create" at bounding box center [649, 308] width 487 height 183
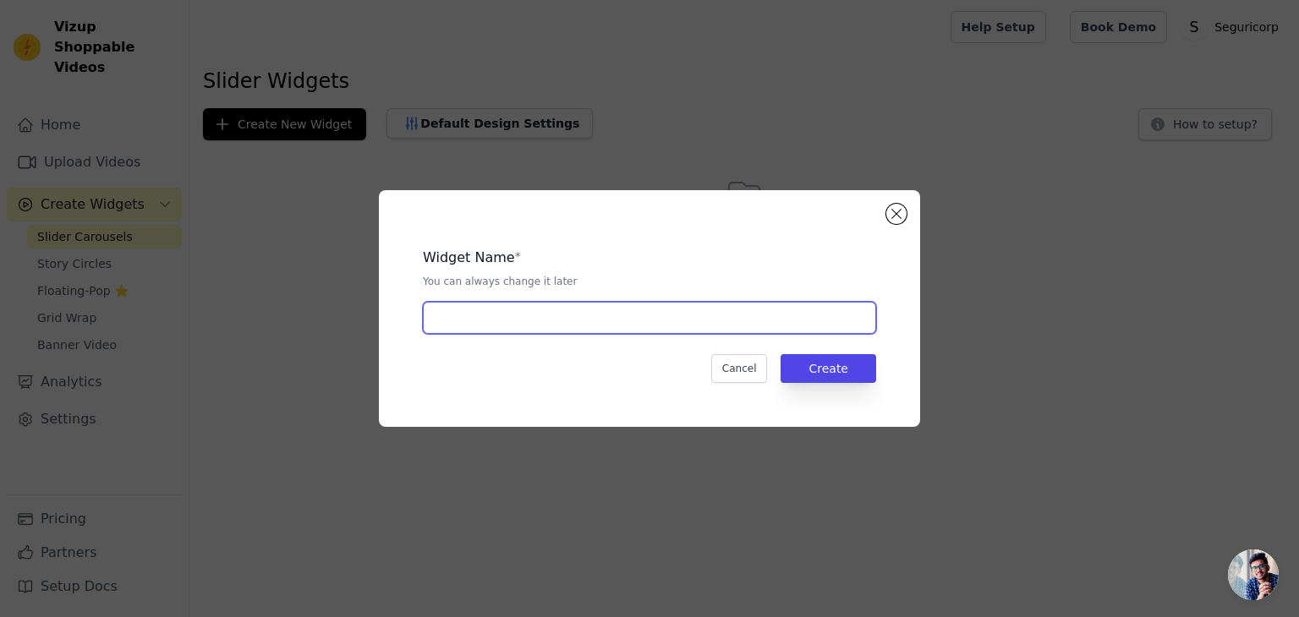
click at [739, 302] on input "text" at bounding box center [649, 318] width 453 height 32
type input "productos"
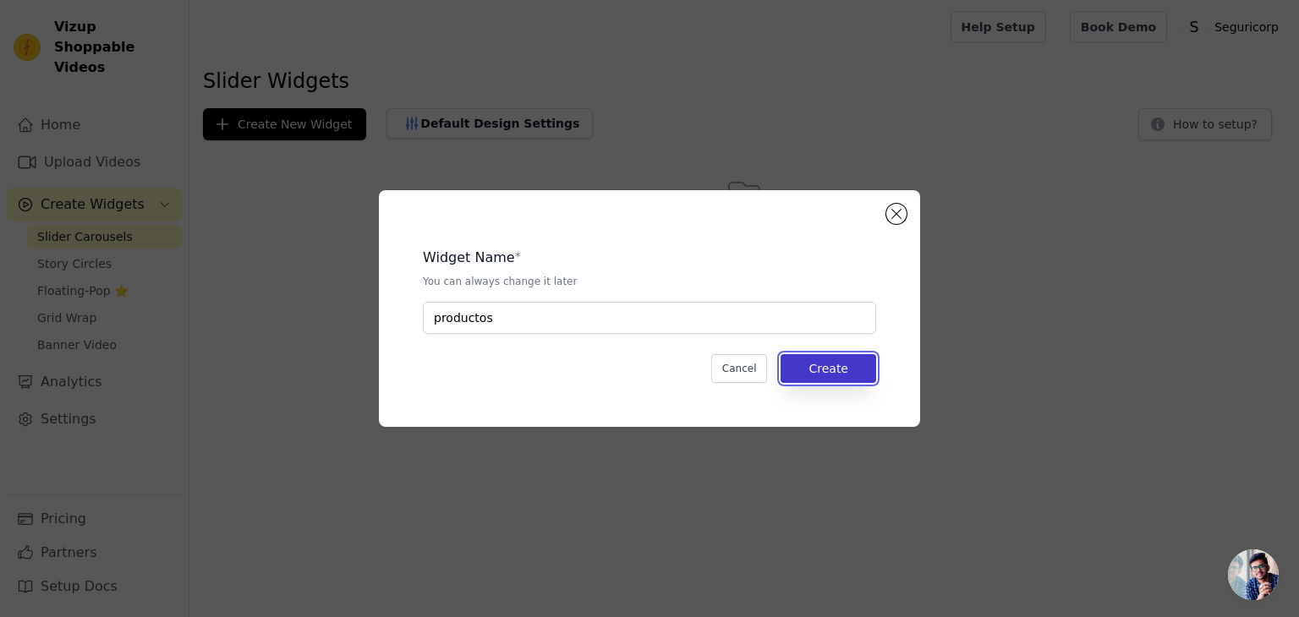
click at [836, 355] on button "Create" at bounding box center [828, 368] width 96 height 29
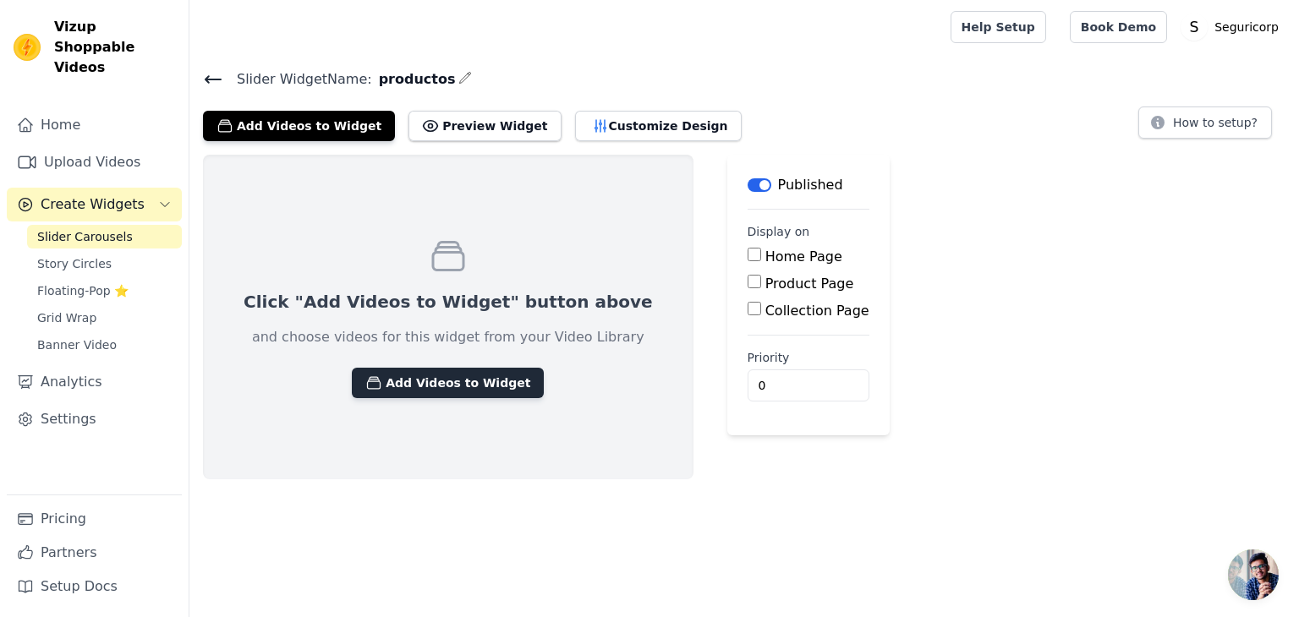
click at [429, 379] on button "Add Videos to Widget" at bounding box center [448, 383] width 192 height 30
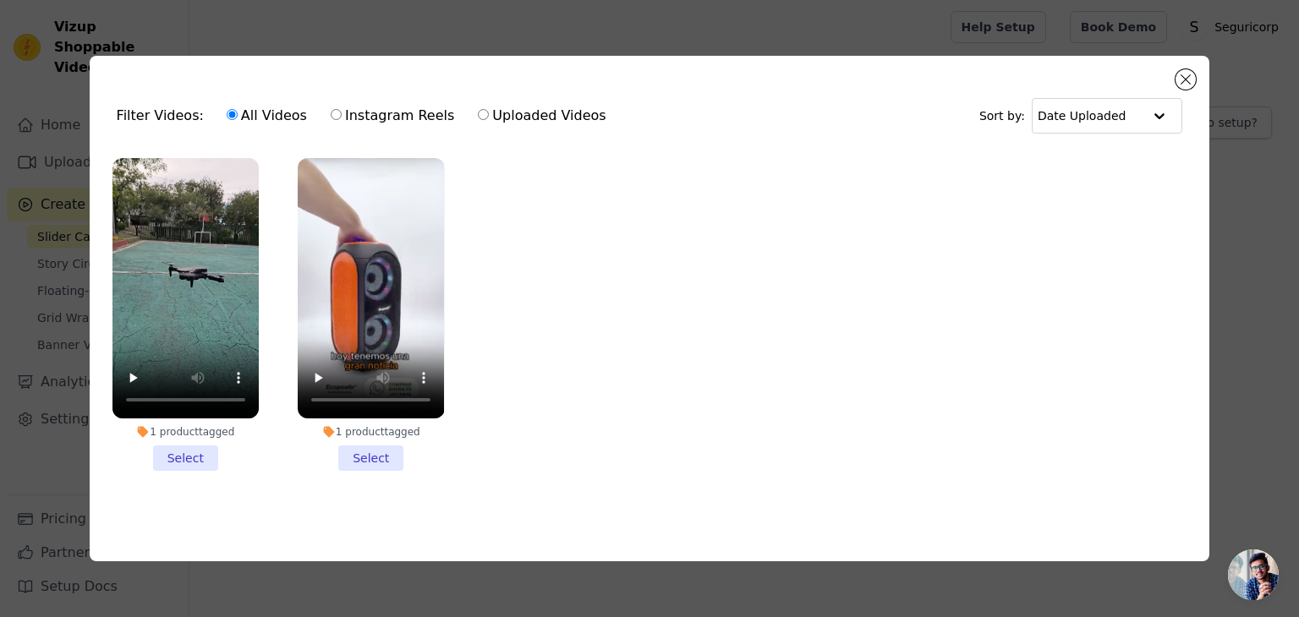
click at [187, 447] on li "1 product tagged Select" at bounding box center [185, 314] width 146 height 313
click at [0, 0] on input "1 product tagged Select" at bounding box center [0, 0] width 0 height 0
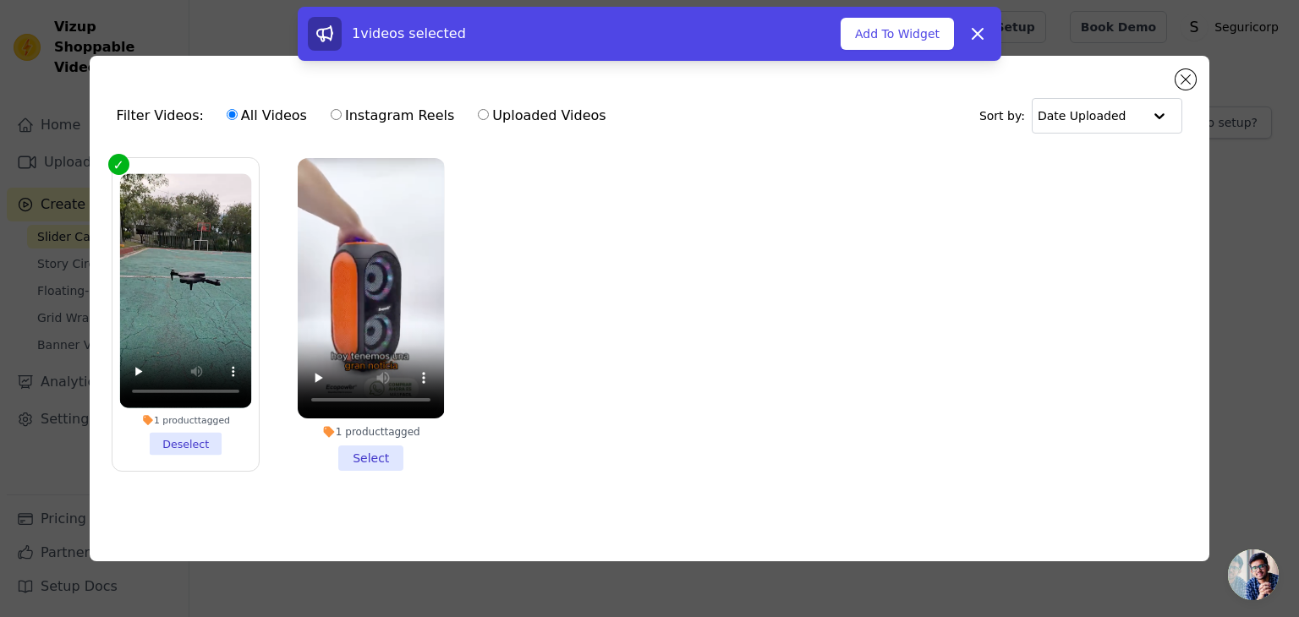
click at [358, 444] on li "1 product tagged Select" at bounding box center [371, 314] width 146 height 313
click at [0, 0] on input "1 product tagged Select" at bounding box center [0, 0] width 0 height 0
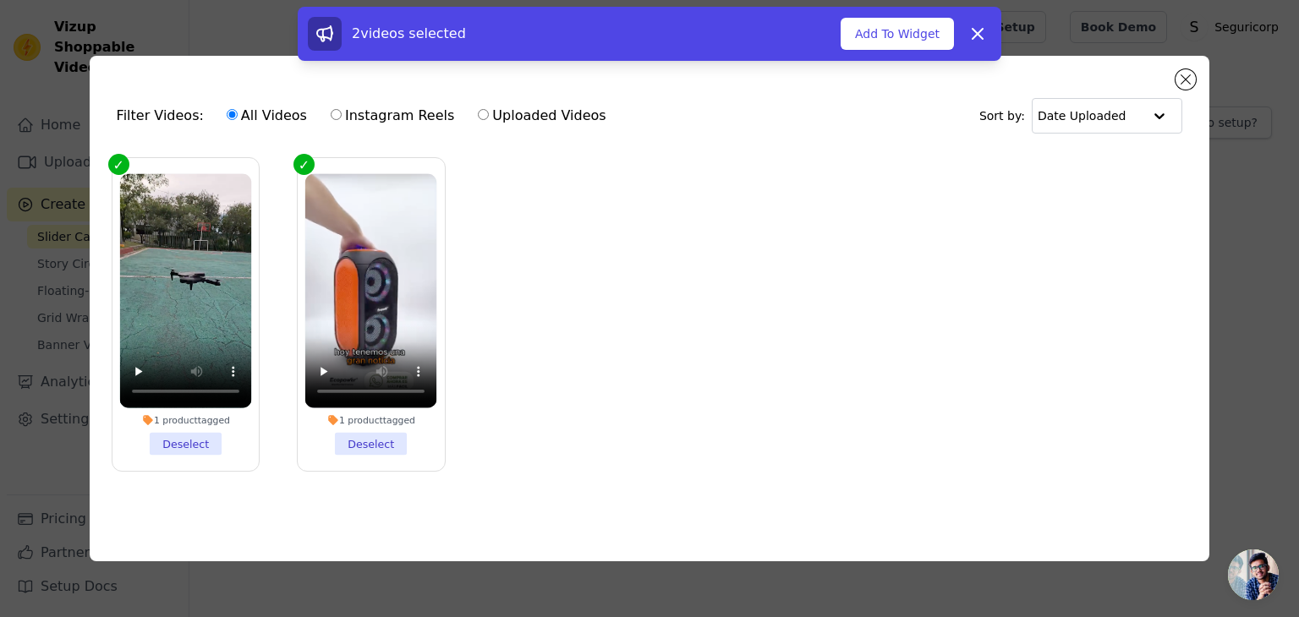
click at [900, 52] on div "2 videos selected Add To Widget Dismiss" at bounding box center [649, 34] width 703 height 54
click at [895, 27] on button "Add To Widget" at bounding box center [896, 34] width 113 height 32
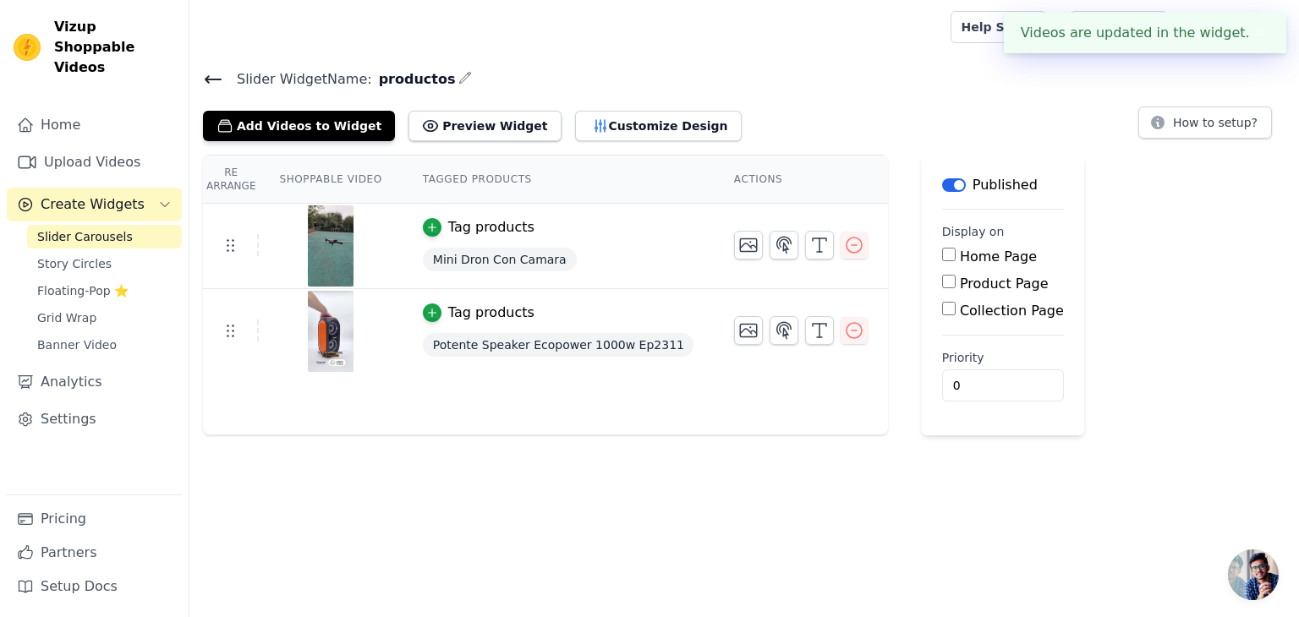
click at [960, 249] on label "Home Page" at bounding box center [998, 257] width 77 height 16
click at [942, 249] on input "Home Page" at bounding box center [949, 255] width 14 height 14
checkbox input "true"
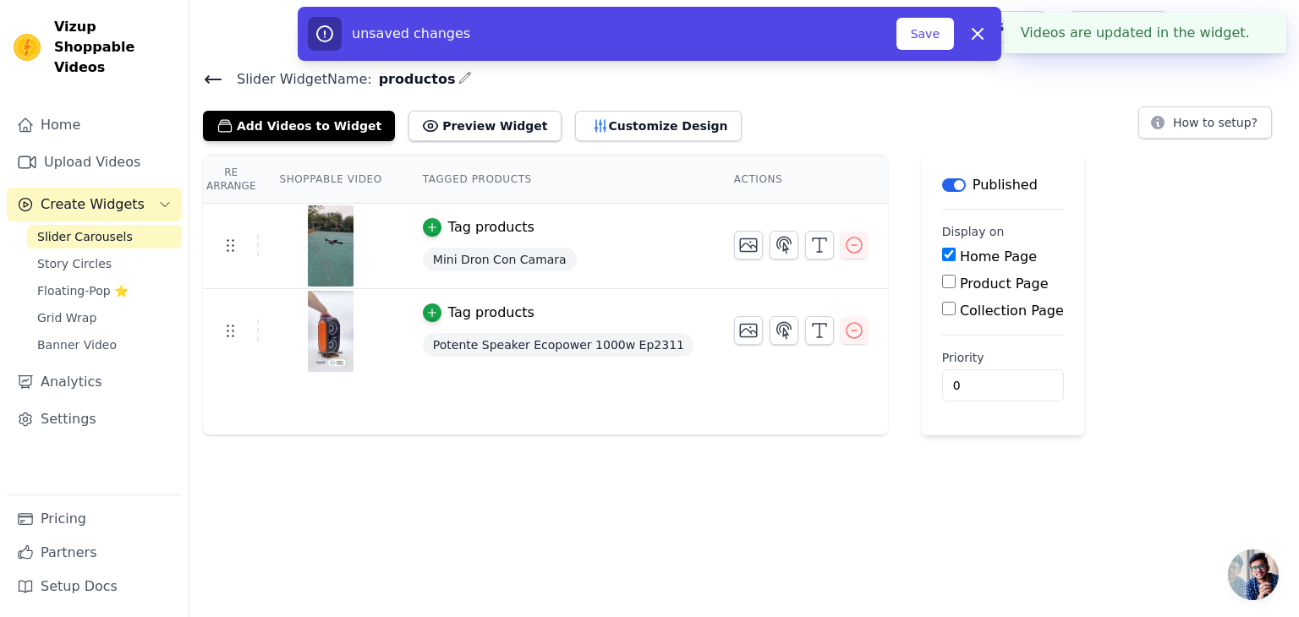
click at [960, 278] on label "Product Page" at bounding box center [1004, 284] width 89 height 16
click at [942, 278] on input "Product Page" at bounding box center [949, 282] width 14 height 14
checkbox input "true"
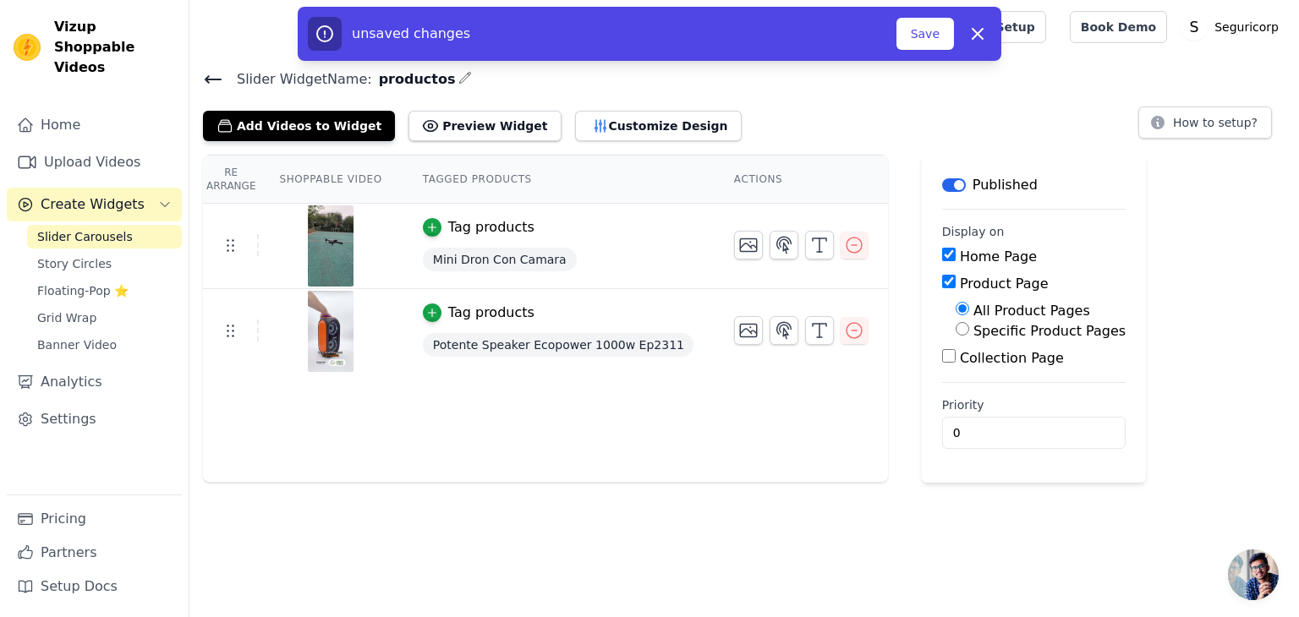
click at [942, 354] on input "Collection Page" at bounding box center [949, 356] width 14 height 14
checkbox input "true"
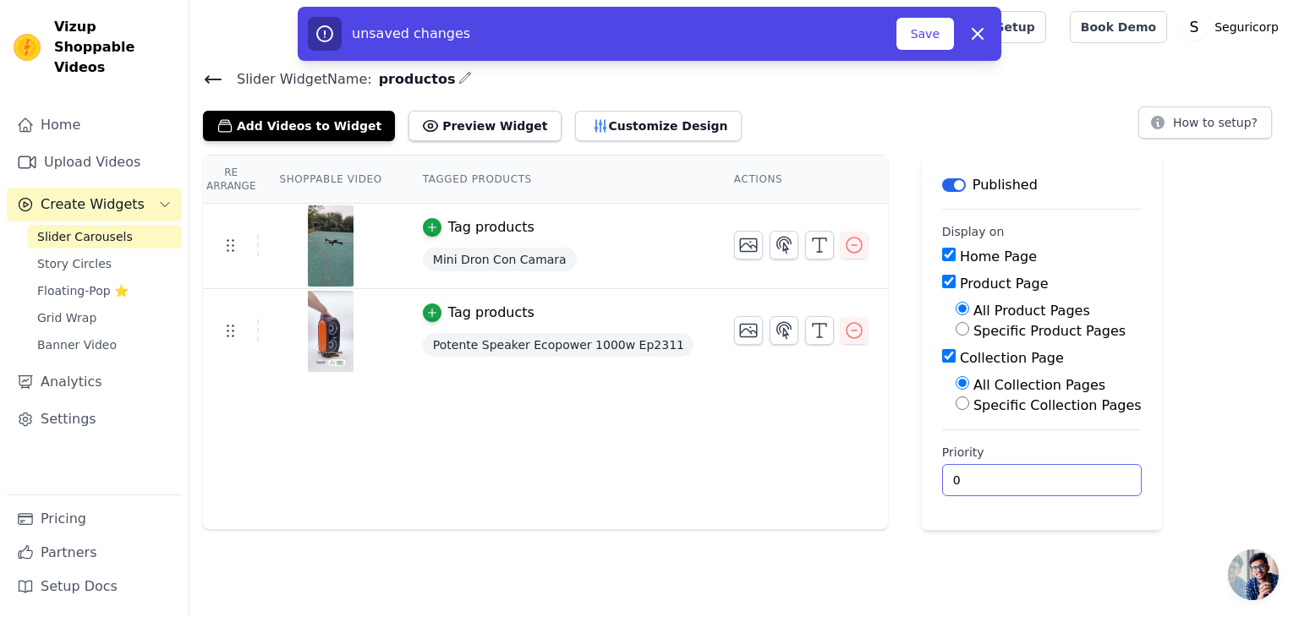
click at [1027, 479] on input "0" at bounding box center [1042, 480] width 200 height 32
click at [1038, 477] on input "1" at bounding box center [1042, 480] width 200 height 32
click at [1038, 477] on input "2" at bounding box center [1042, 480] width 200 height 32
type input "3"
click at [1038, 477] on input "3" at bounding box center [1042, 480] width 200 height 32
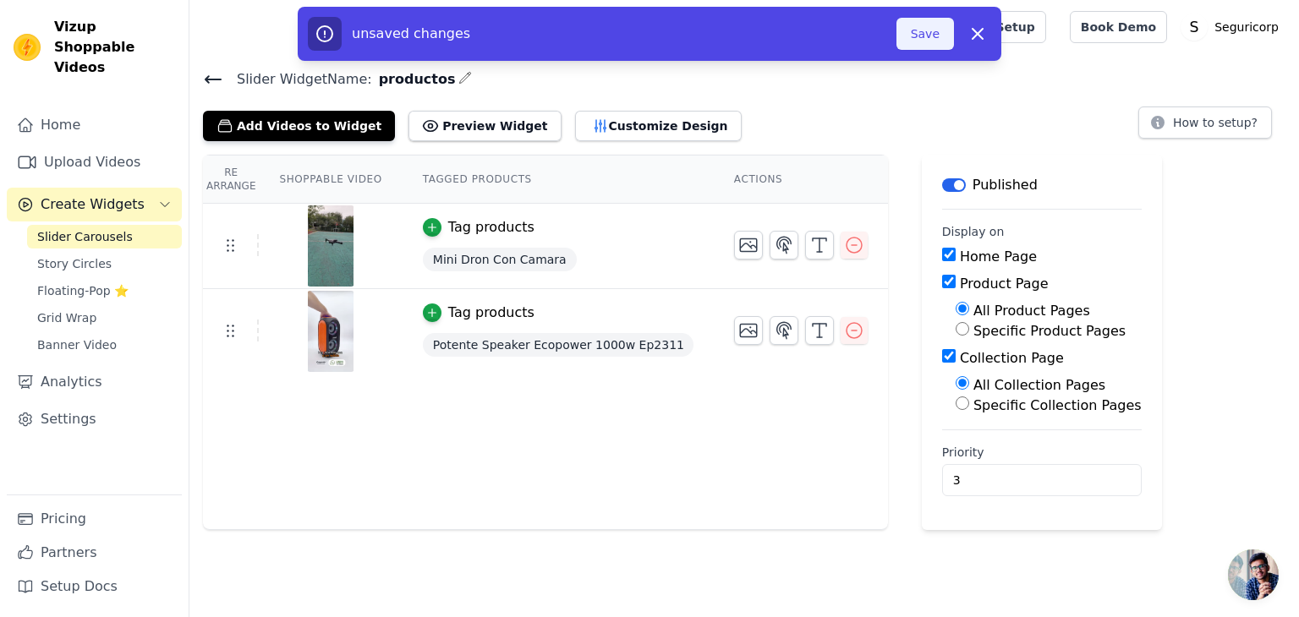
click at [926, 27] on button "Save" at bounding box center [924, 34] width 57 height 32
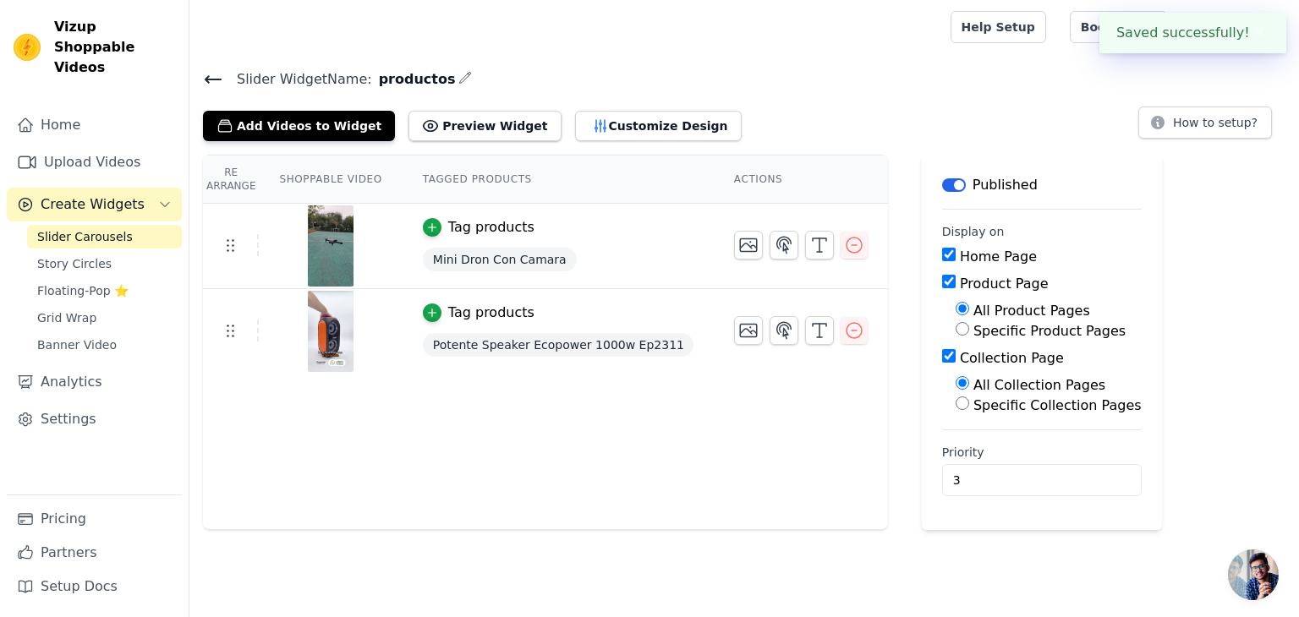
click at [926, 27] on div at bounding box center [566, 27] width 727 height 54
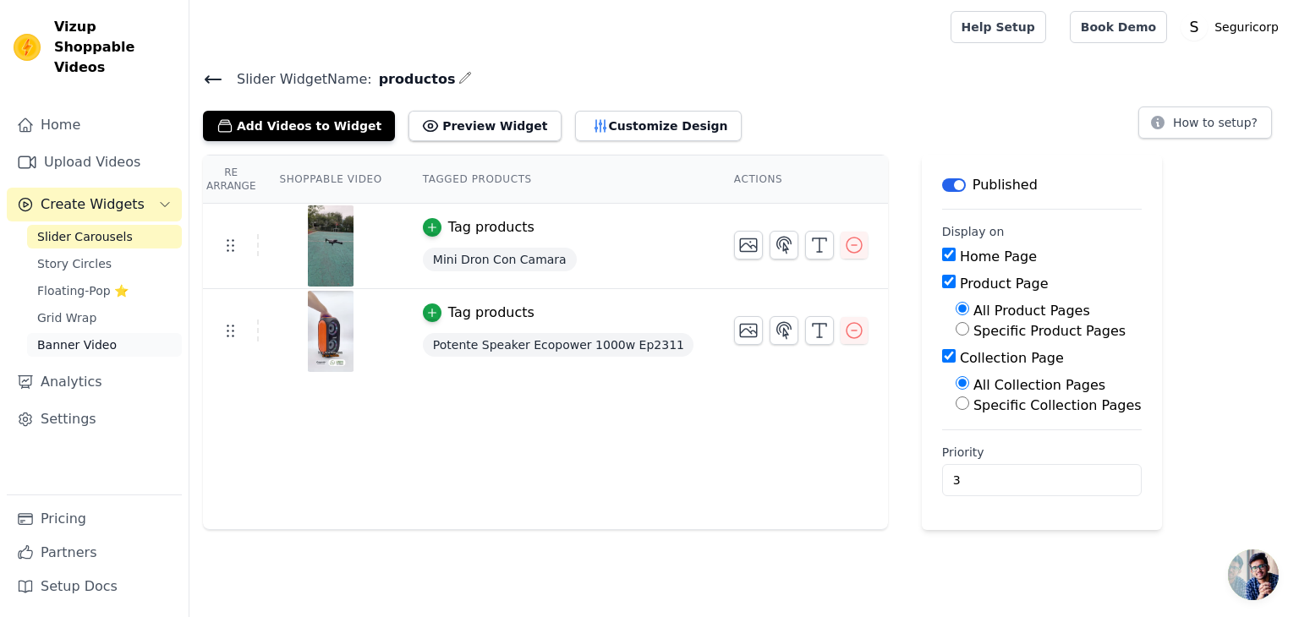
click at [75, 336] on span "Banner Video" at bounding box center [76, 344] width 79 height 17
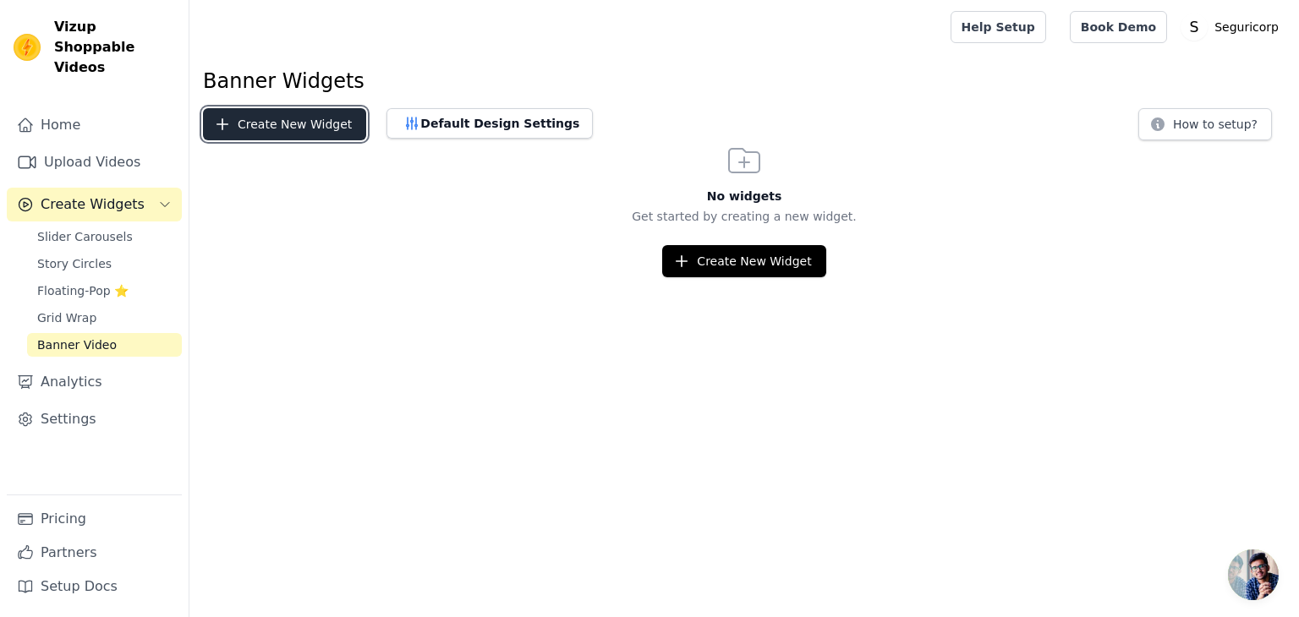
click at [330, 125] on button "Create New Widget" at bounding box center [284, 124] width 163 height 32
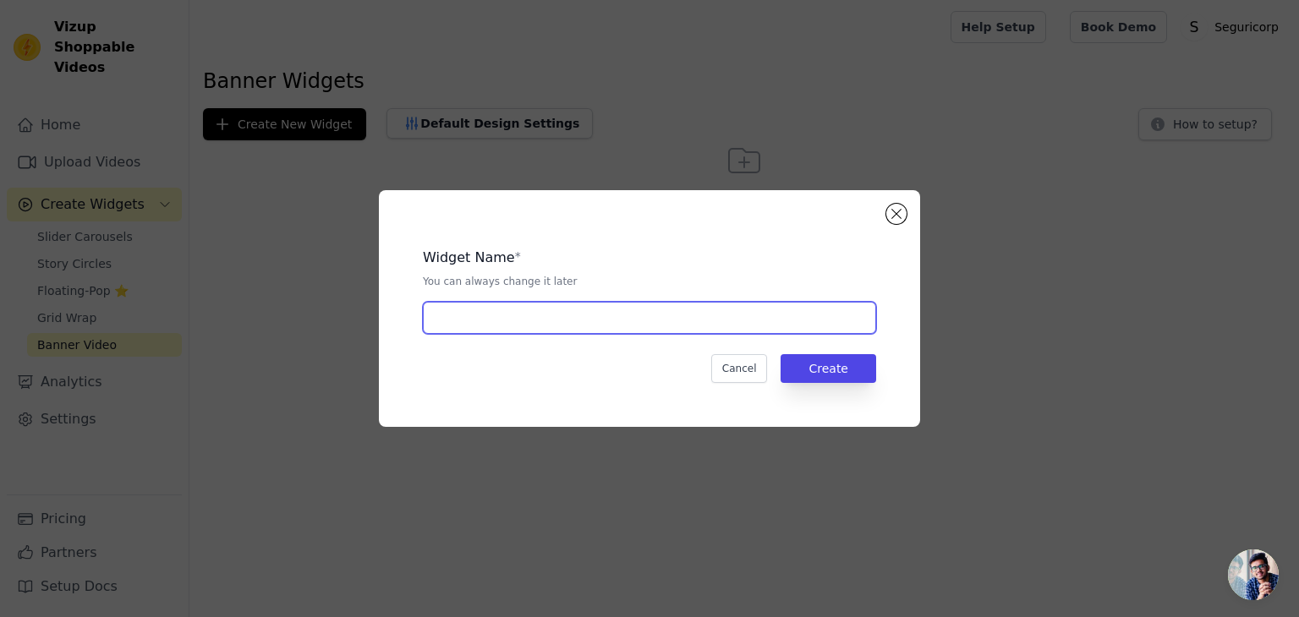
click at [733, 319] on input "text" at bounding box center [649, 318] width 453 height 32
type input "shan"
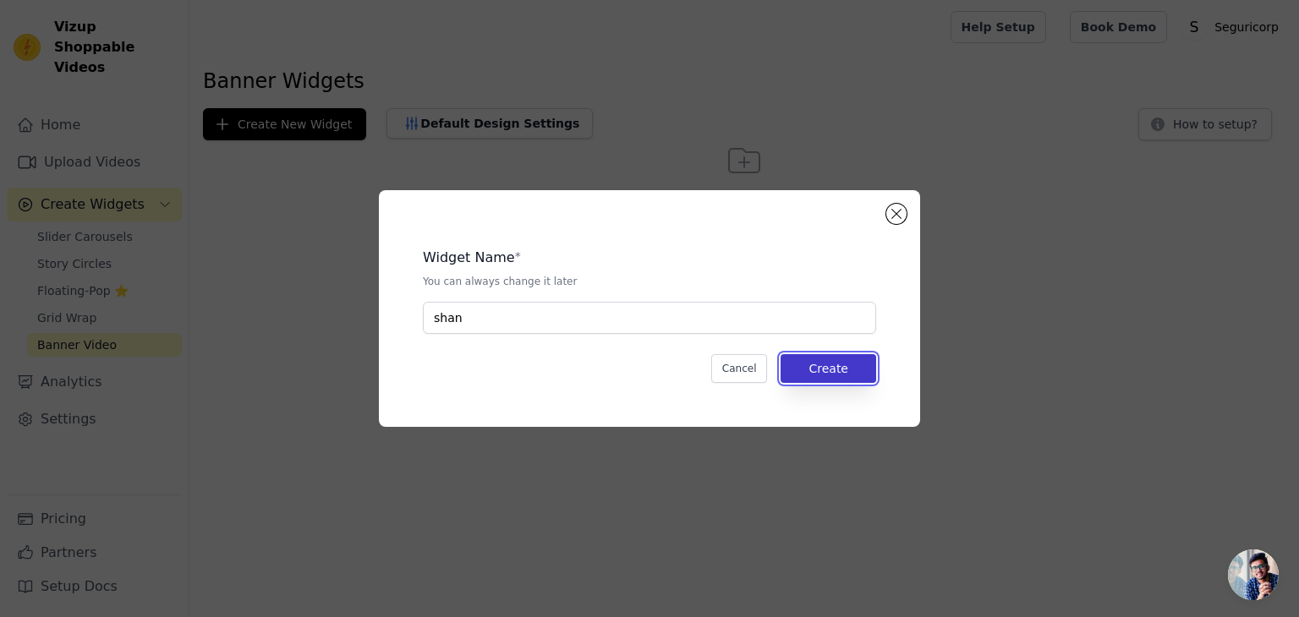
click at [835, 373] on button "Create" at bounding box center [828, 368] width 96 height 29
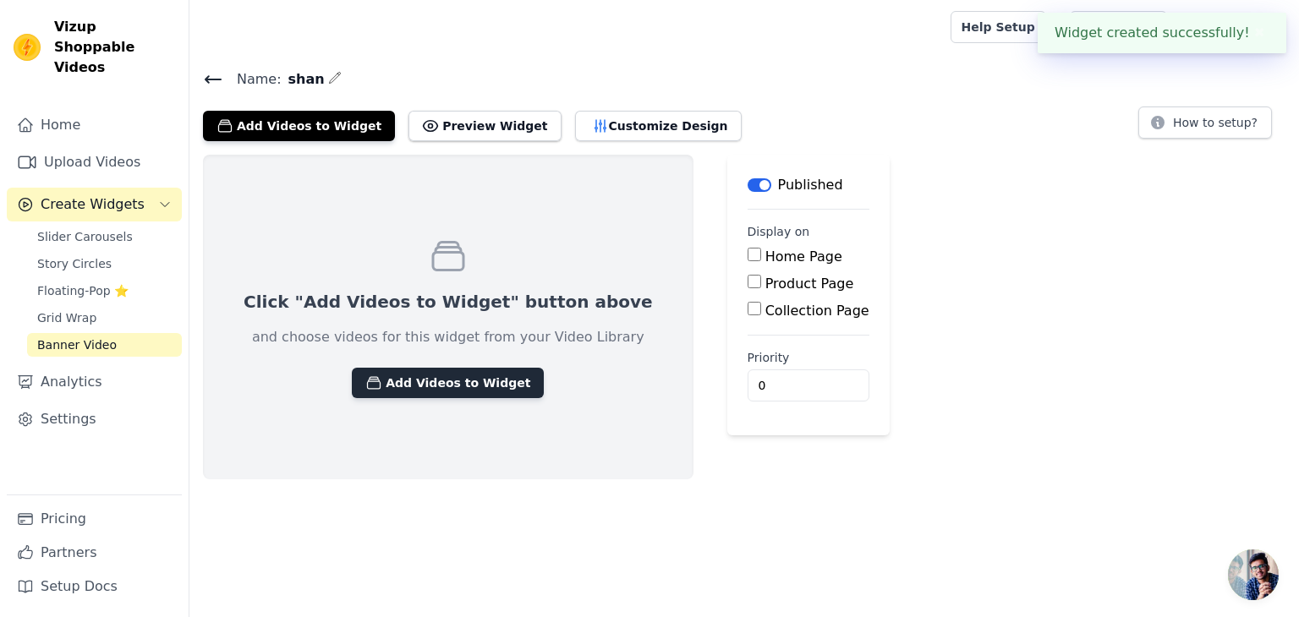
click at [397, 369] on button "Add Videos to Widget" at bounding box center [448, 383] width 192 height 30
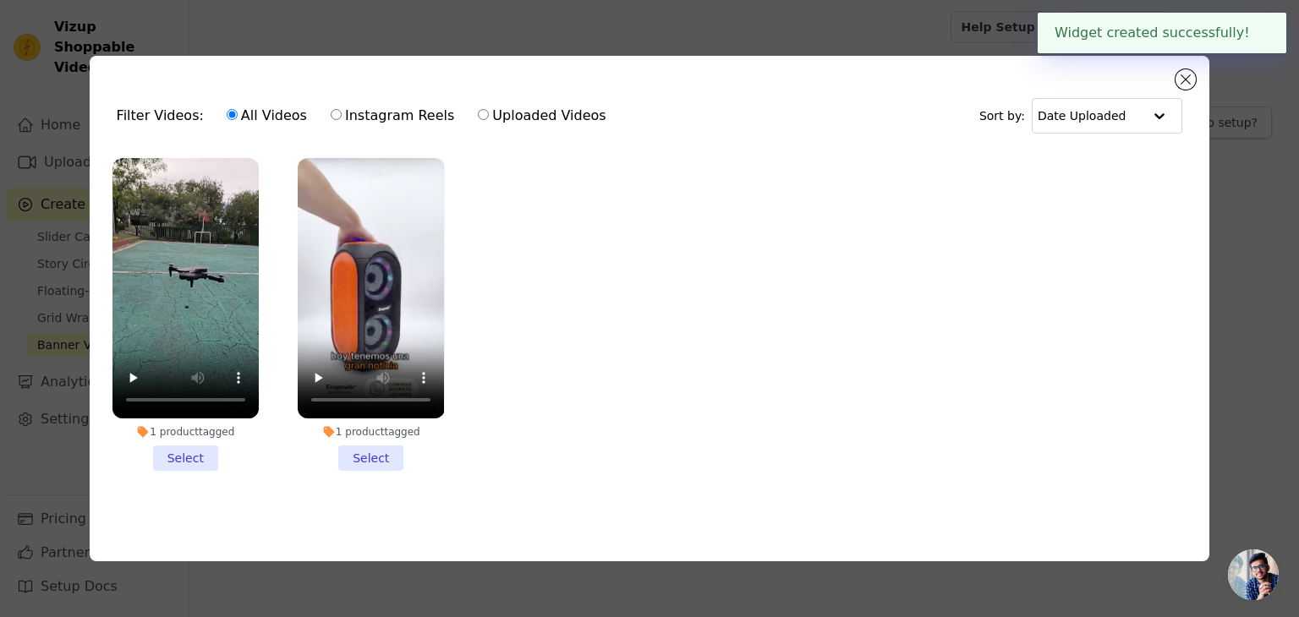
click at [183, 452] on li "1 product tagged Select" at bounding box center [185, 314] width 146 height 313
click at [0, 0] on input "1 product tagged Select" at bounding box center [0, 0] width 0 height 0
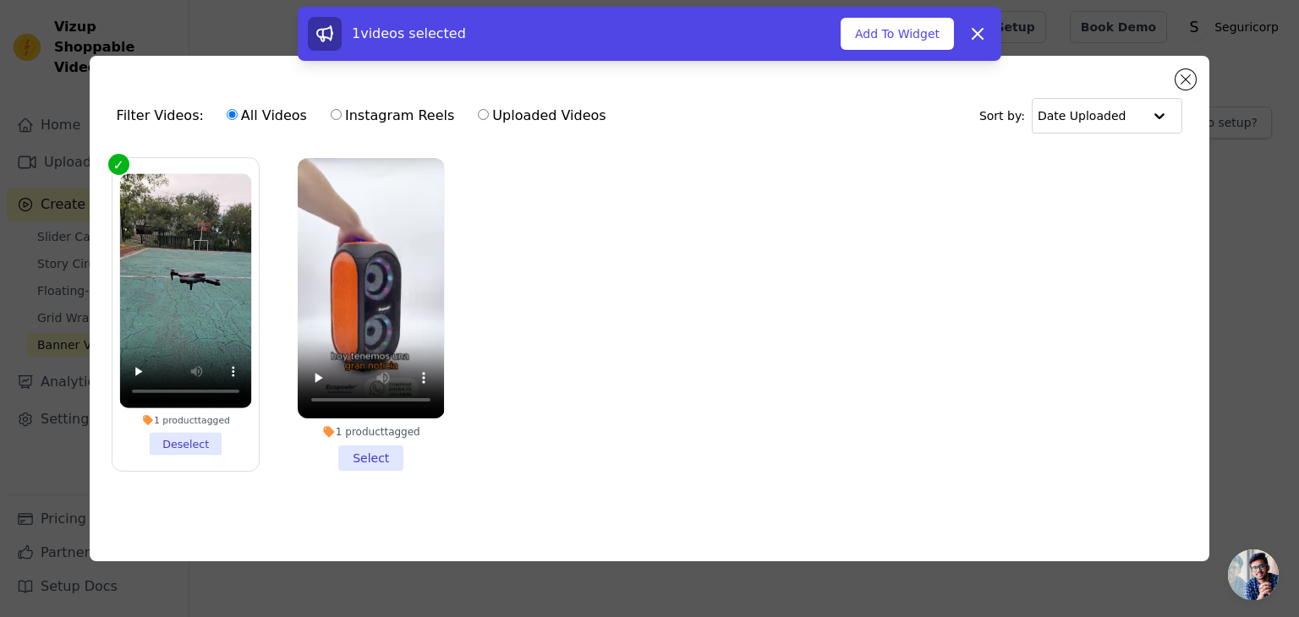
click at [356, 459] on li "1 product tagged Select" at bounding box center [371, 314] width 146 height 313
click at [0, 0] on input "1 product tagged Select" at bounding box center [0, 0] width 0 height 0
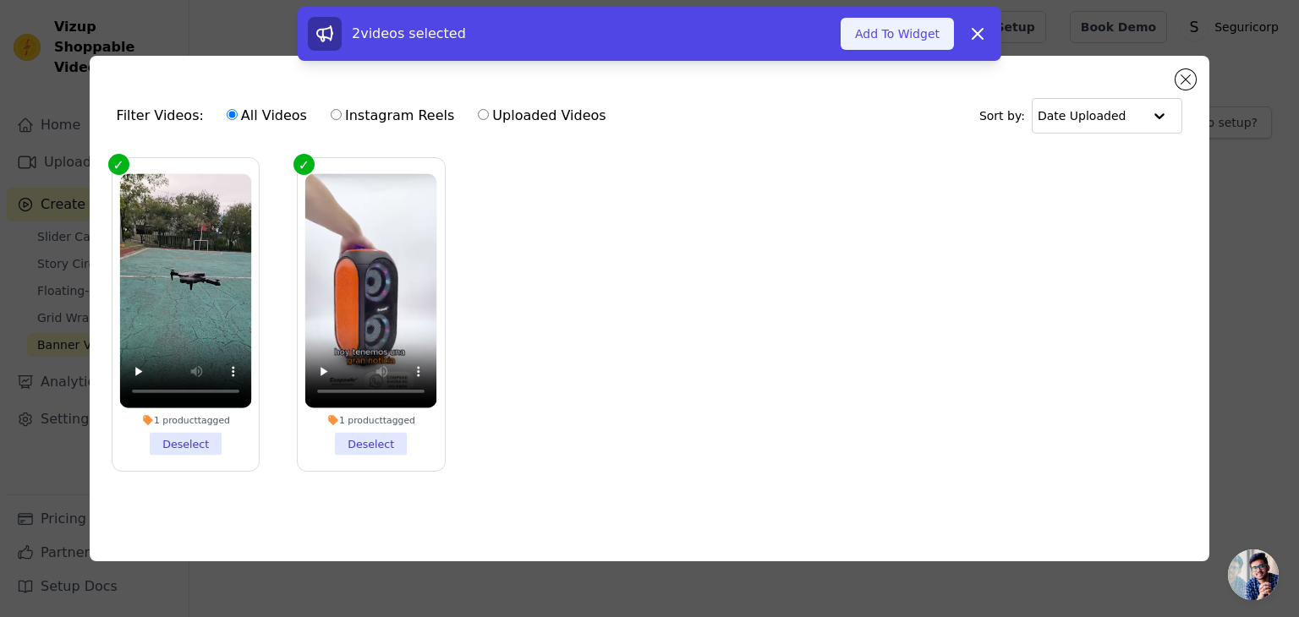
click at [933, 30] on button "Add To Widget" at bounding box center [896, 34] width 113 height 32
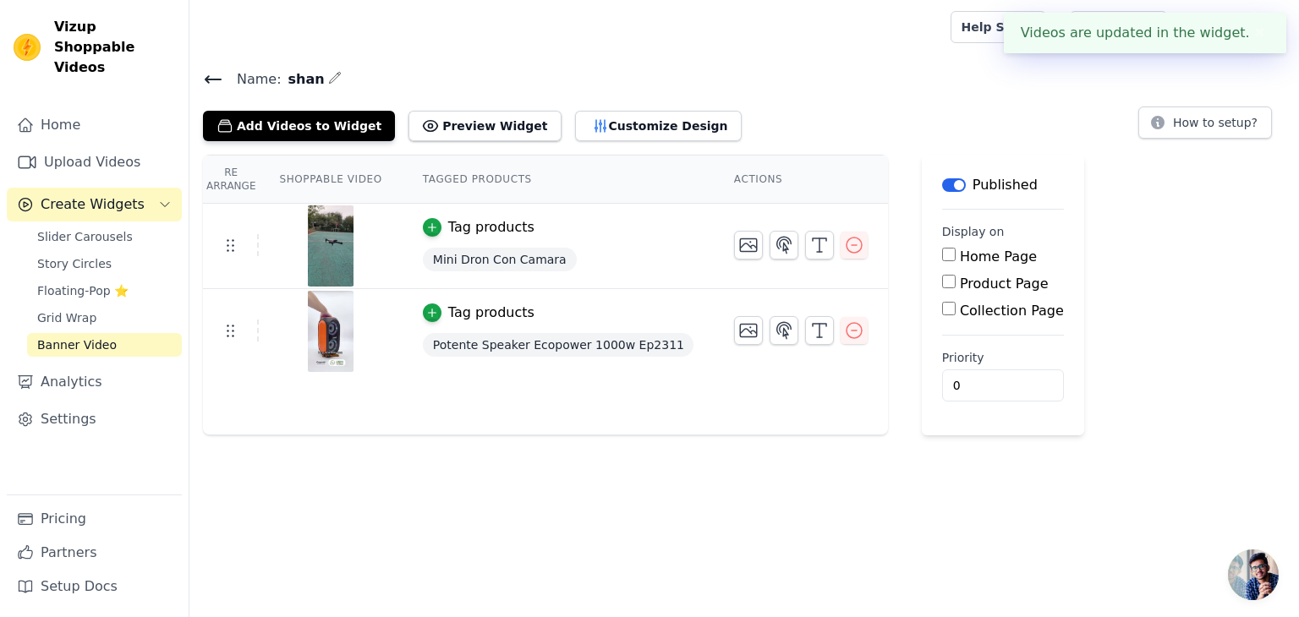
click at [960, 260] on label "Home Page" at bounding box center [998, 257] width 77 height 16
click at [942, 260] on input "Home Page" at bounding box center [949, 255] width 14 height 14
checkbox input "true"
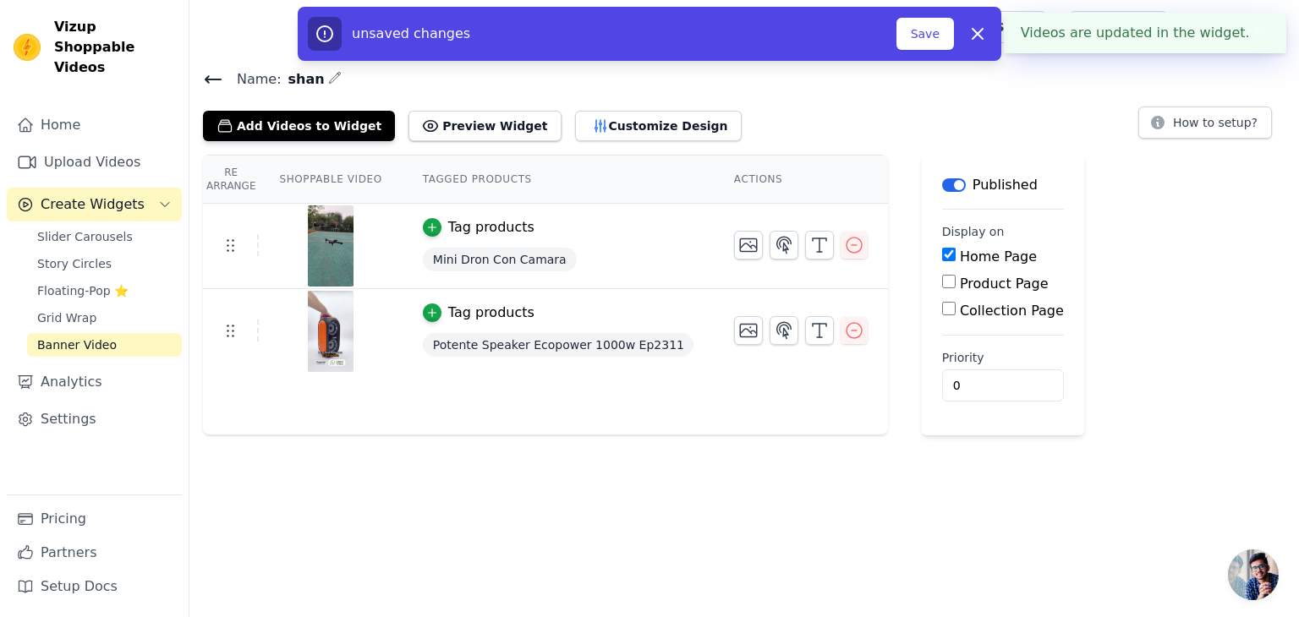
click at [942, 278] on div "Product Page" at bounding box center [1003, 284] width 122 height 20
click at [942, 288] on div "Product Page" at bounding box center [1003, 284] width 122 height 20
click at [922, 271] on main "Label Published Display on Home Page Product Page Collection Page Priority 0 un…" at bounding box center [1003, 295] width 162 height 281
click at [942, 277] on input "Product Page" at bounding box center [949, 282] width 14 height 14
checkbox input "true"
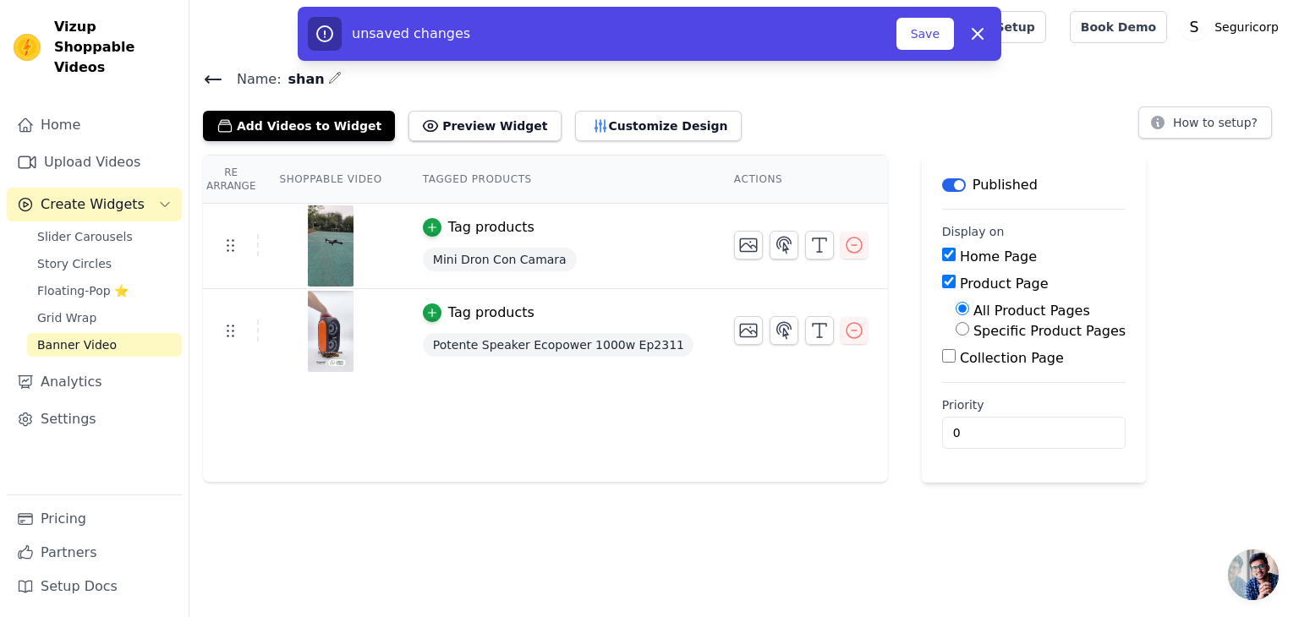
click at [960, 350] on label "Collection Page" at bounding box center [1012, 358] width 104 height 16
click at [942, 349] on input "Collection Page" at bounding box center [949, 356] width 14 height 14
checkbox input "true"
click at [930, 25] on button "Save" at bounding box center [924, 34] width 57 height 32
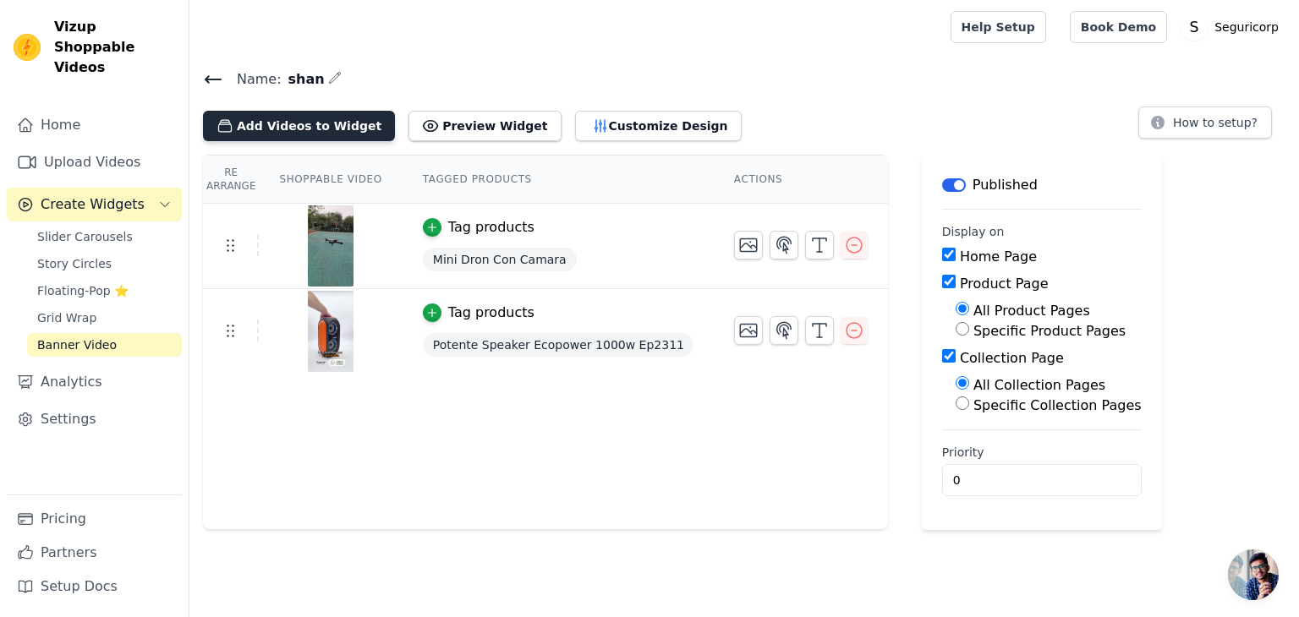
click at [291, 124] on button "Add Videos to Widget" at bounding box center [299, 126] width 192 height 30
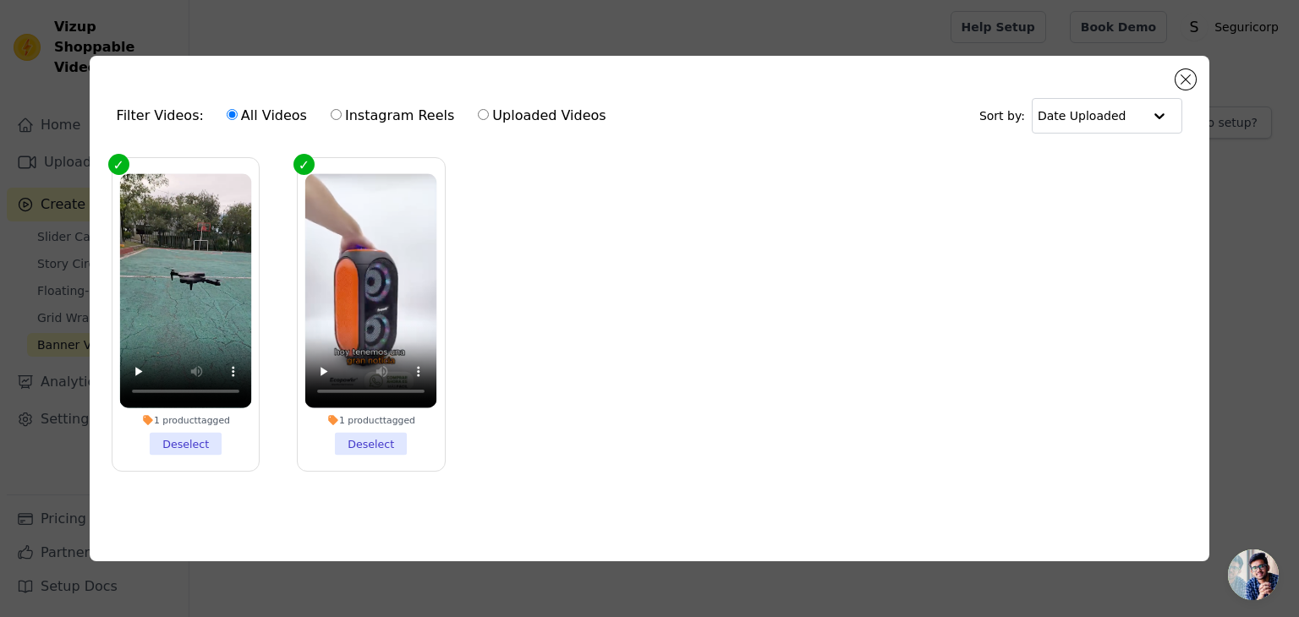
click at [1197, 66] on div "Filter Videos: All Videos Instagram Reels Uploaded Videos Sort by: Date Uploade…" at bounding box center [650, 309] width 1120 height 506
click at [1192, 71] on button "Close modal" at bounding box center [1185, 79] width 20 height 20
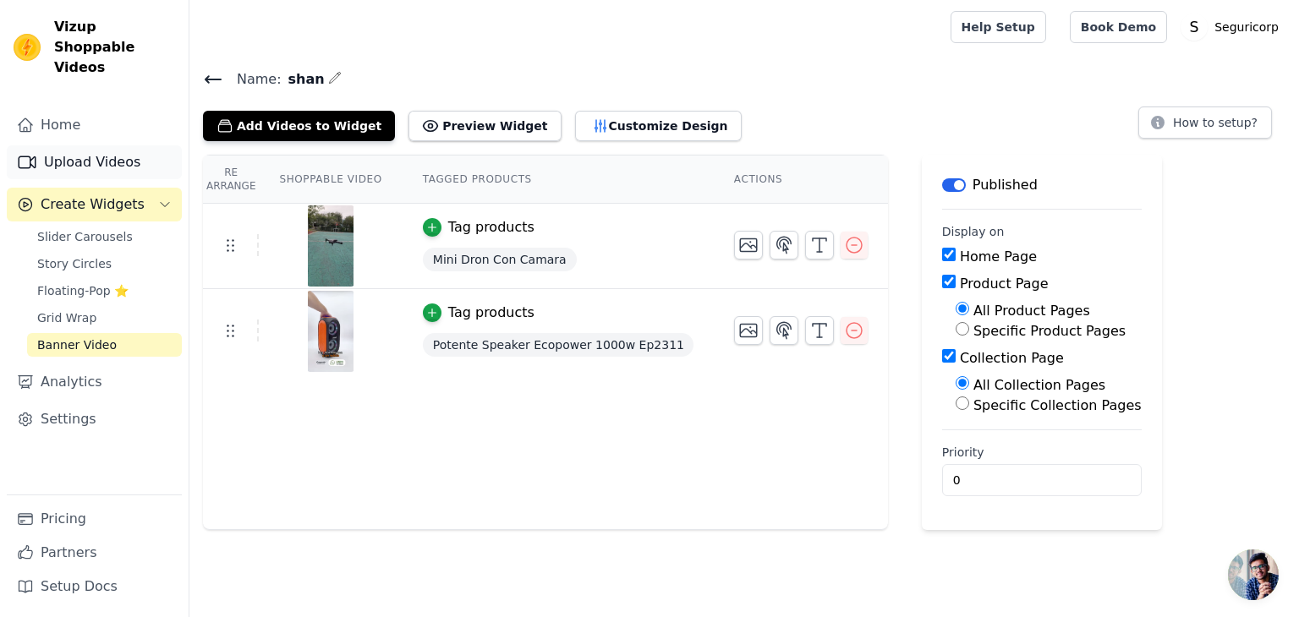
click at [62, 145] on link "Upload Videos" at bounding box center [94, 162] width 175 height 34
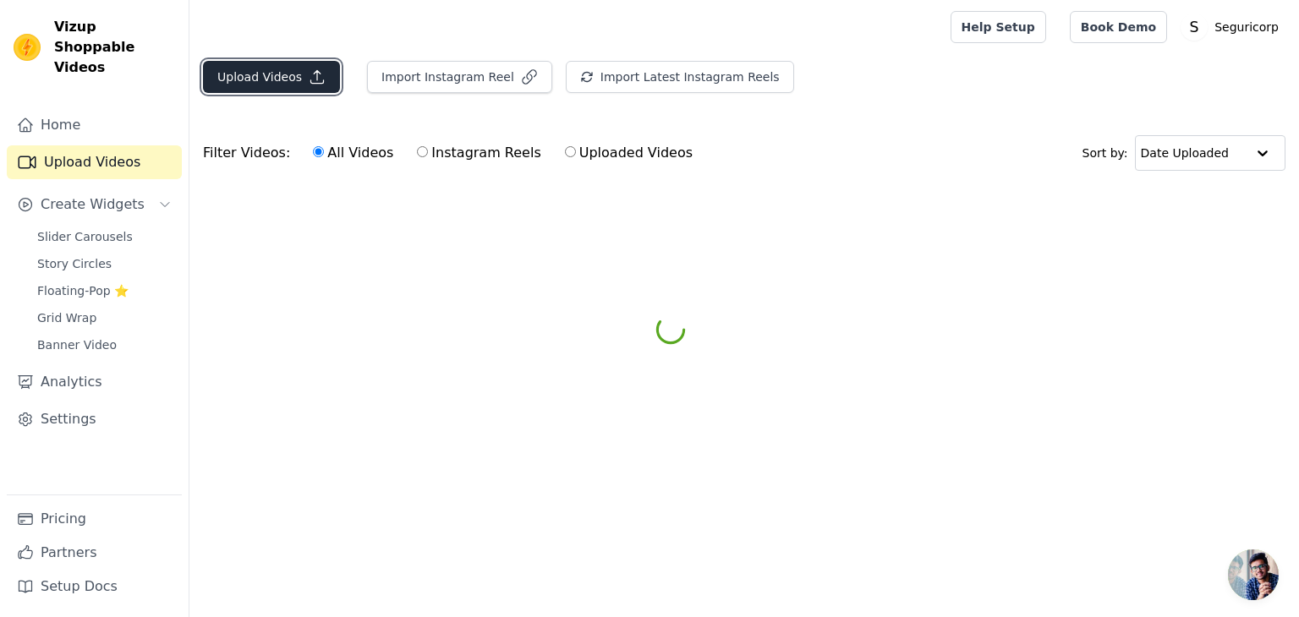
click at [277, 65] on button "Upload Videos" at bounding box center [271, 77] width 137 height 32
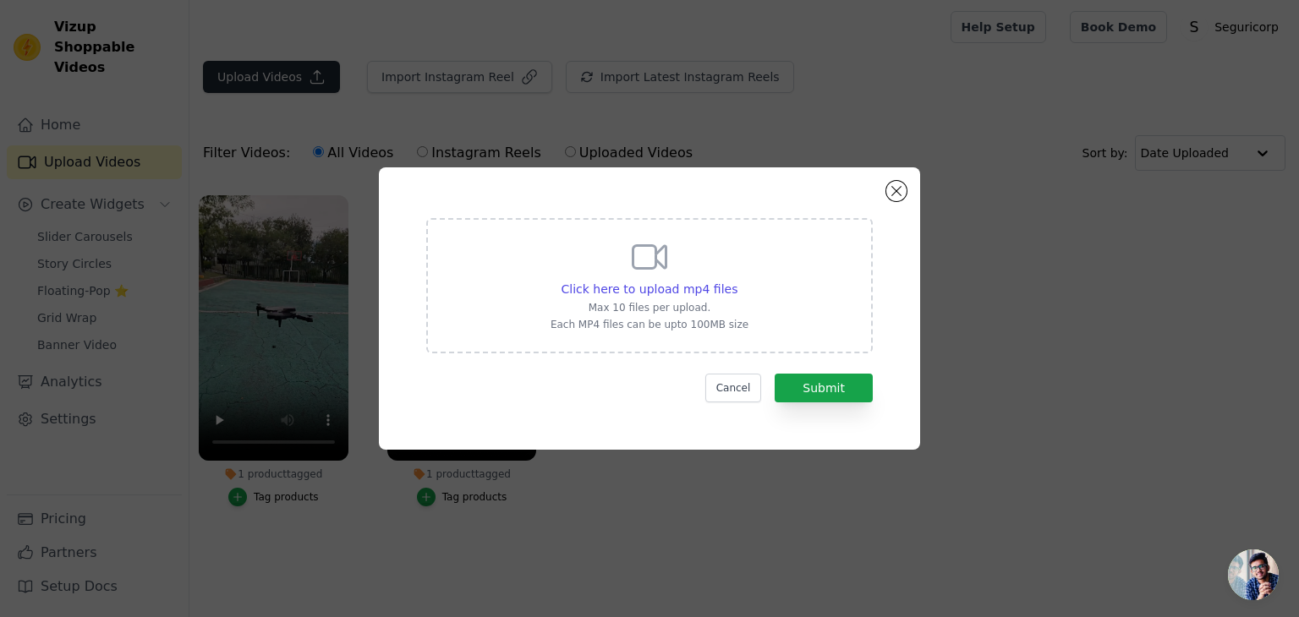
click at [277, 65] on div "Click here to upload mp4 files Max 10 files per upload. Each MP4 files can be u…" at bounding box center [649, 308] width 1299 height 617
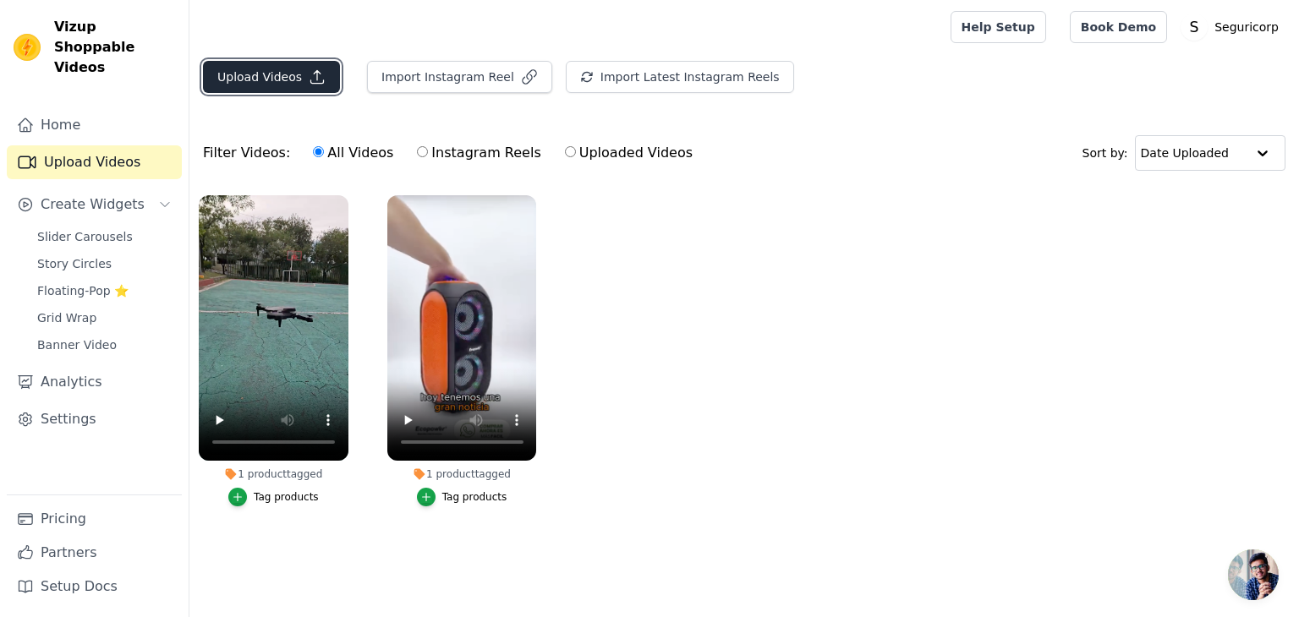
click at [309, 71] on icon "button" at bounding box center [317, 76] width 17 height 17
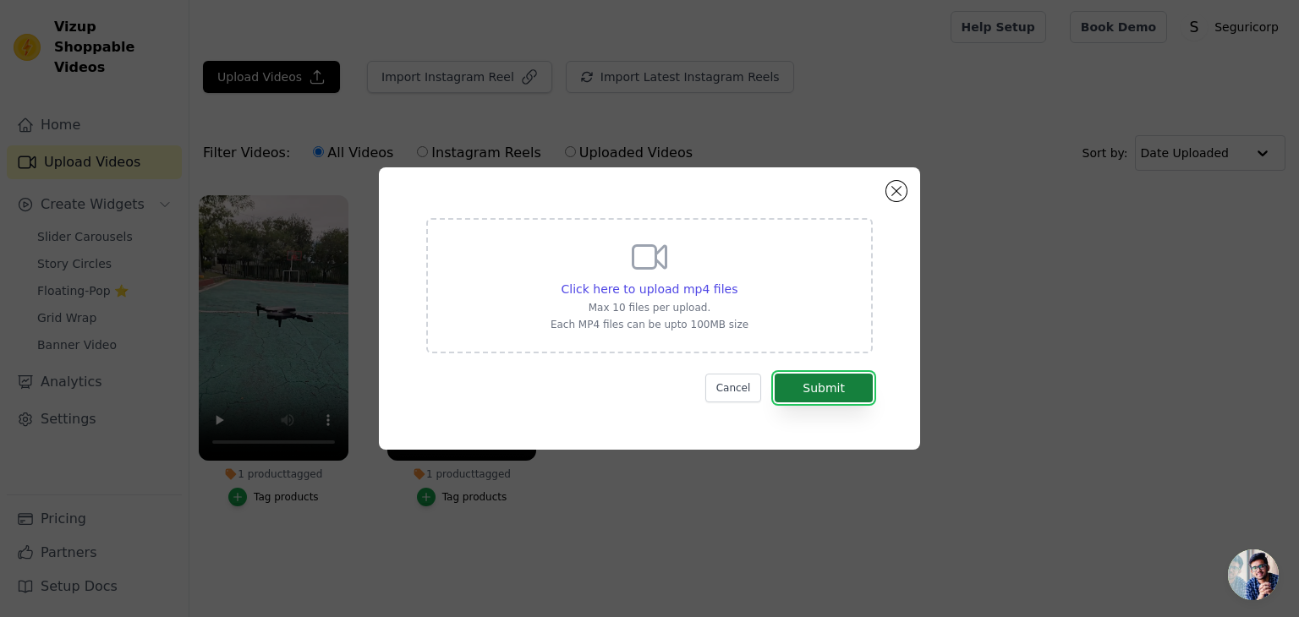
click at [845, 393] on button "Submit" at bounding box center [823, 388] width 98 height 29
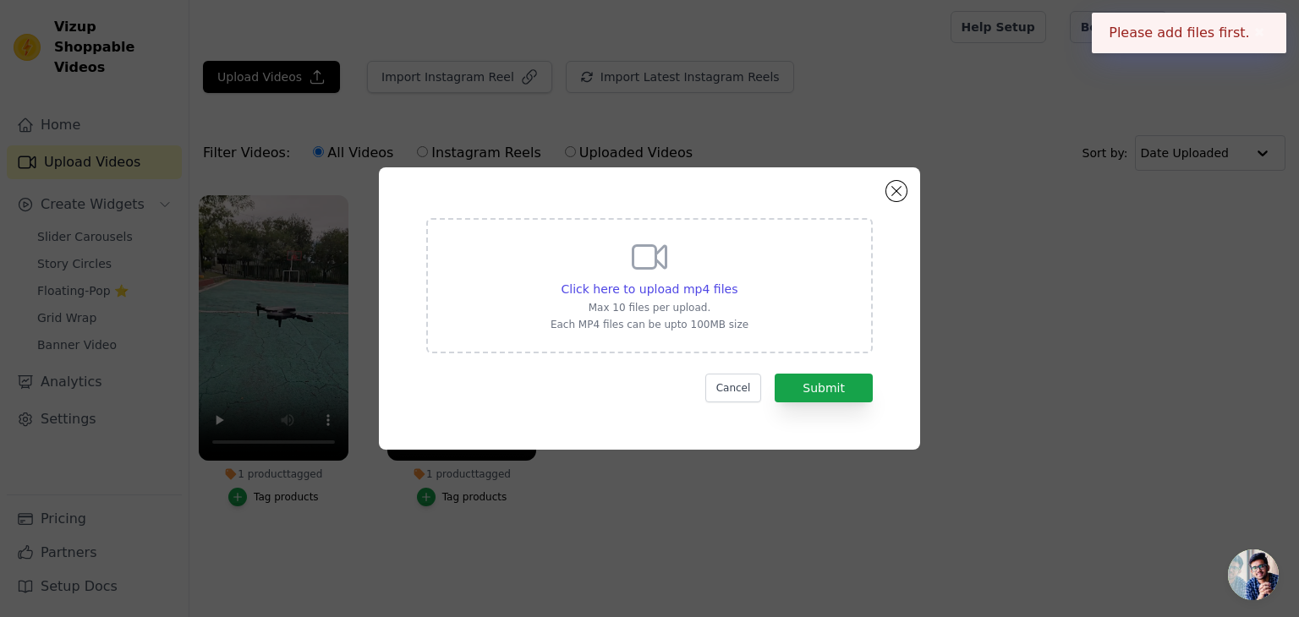
click at [732, 298] on div "Click here to upload mp4 files Max 10 files per upload. Each MP4 files can be u…" at bounding box center [649, 284] width 198 height 95
click at [736, 281] on input "Click here to upload mp4 files Max 10 files per upload. Each MP4 files can be u…" at bounding box center [736, 280] width 1 height 1
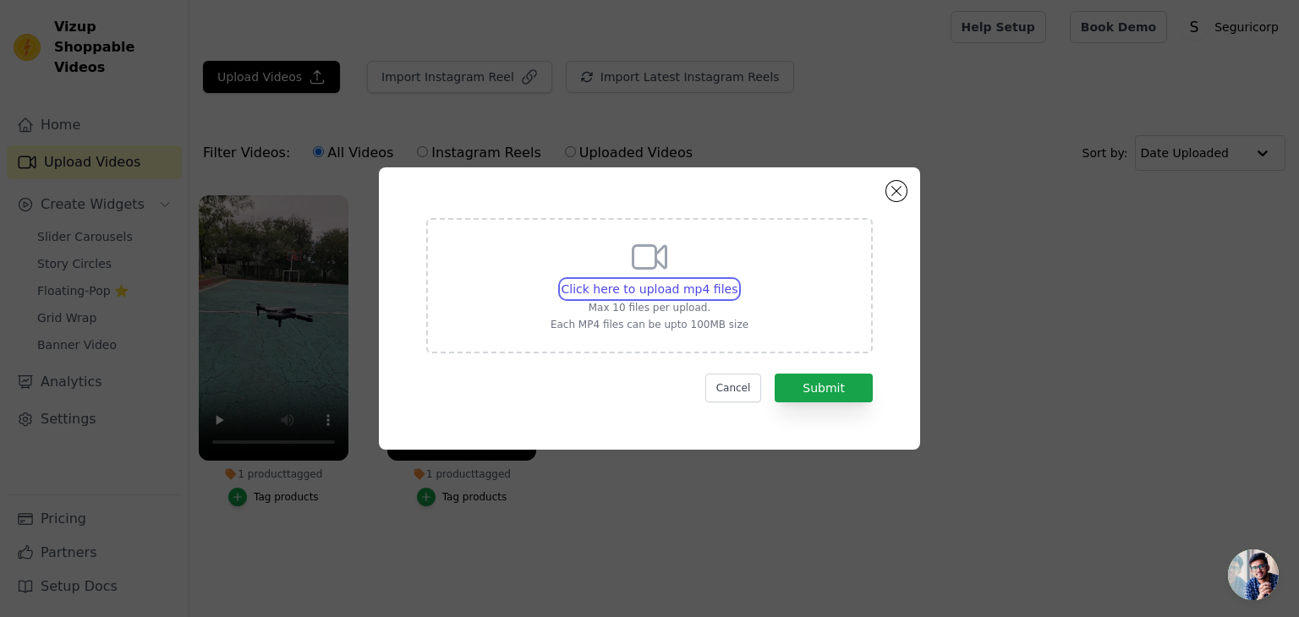
type input "C:\fakepath\ssstik.io_@easybuy_uy_1754679214312.mp4"
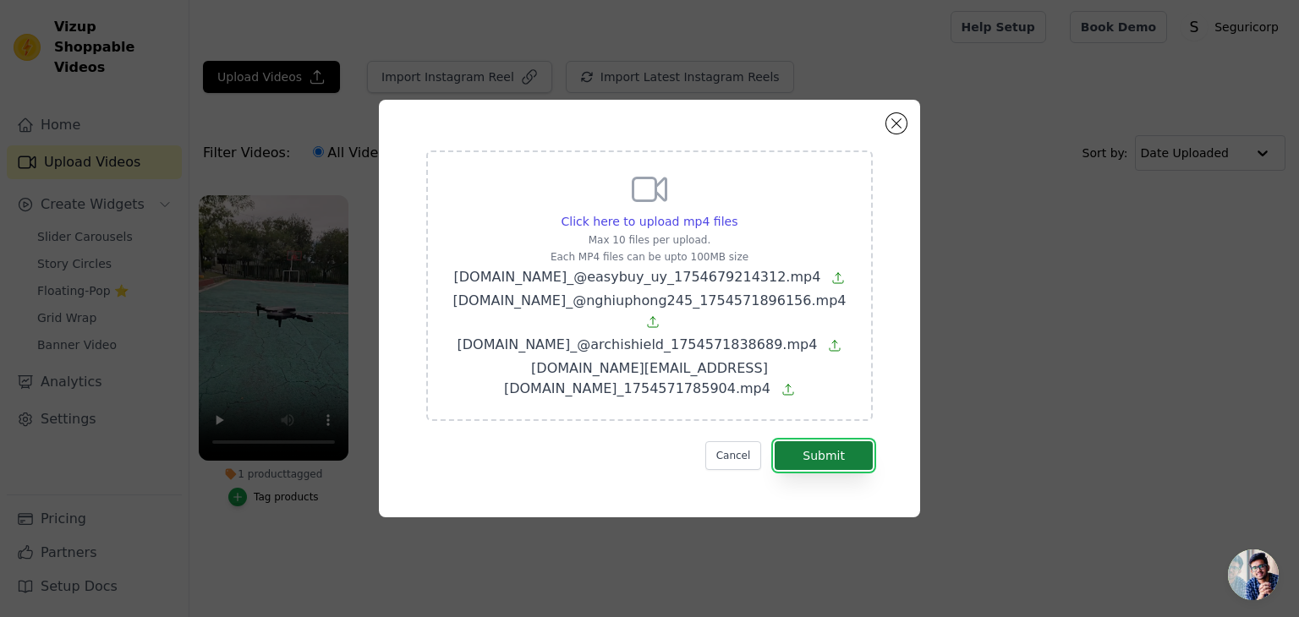
click at [831, 441] on button "Submit" at bounding box center [823, 455] width 98 height 29
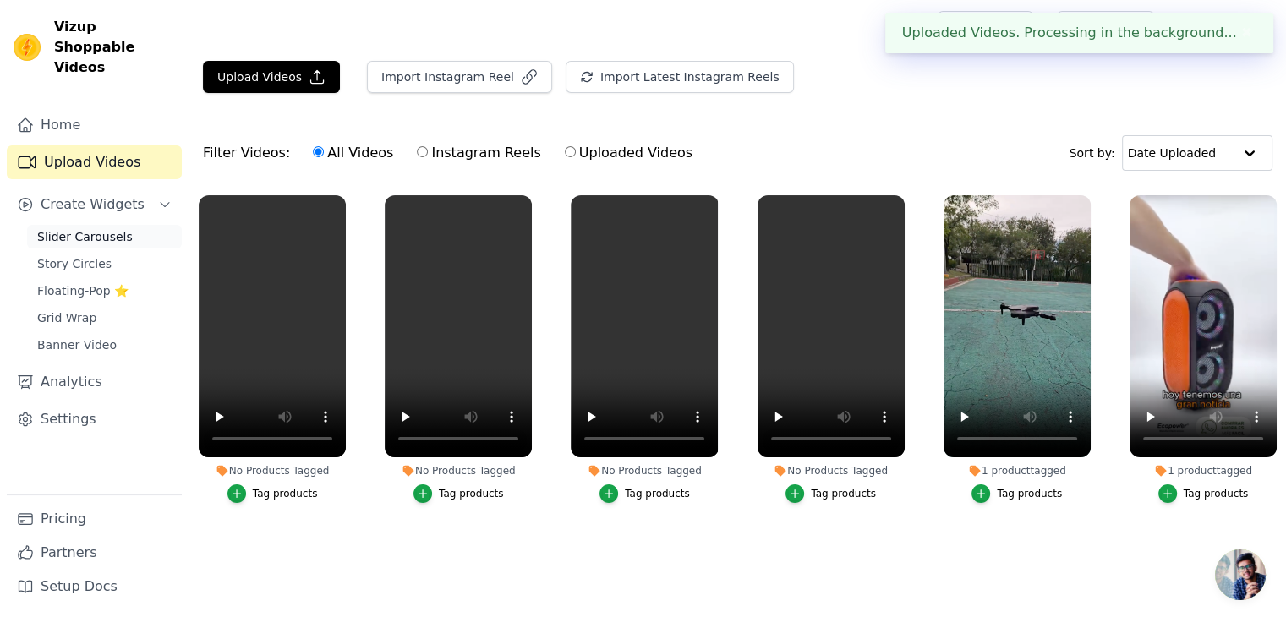
click at [83, 228] on span "Slider Carousels" at bounding box center [85, 236] width 96 height 17
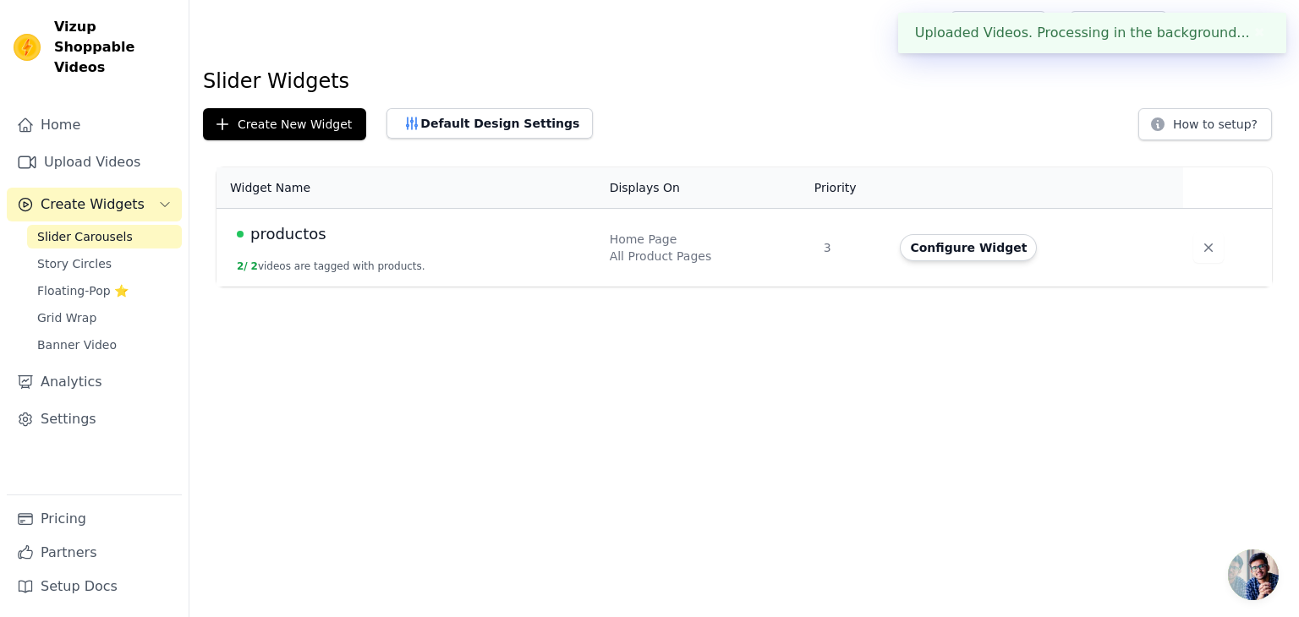
click at [747, 232] on div "Home Page" at bounding box center [707, 239] width 194 height 17
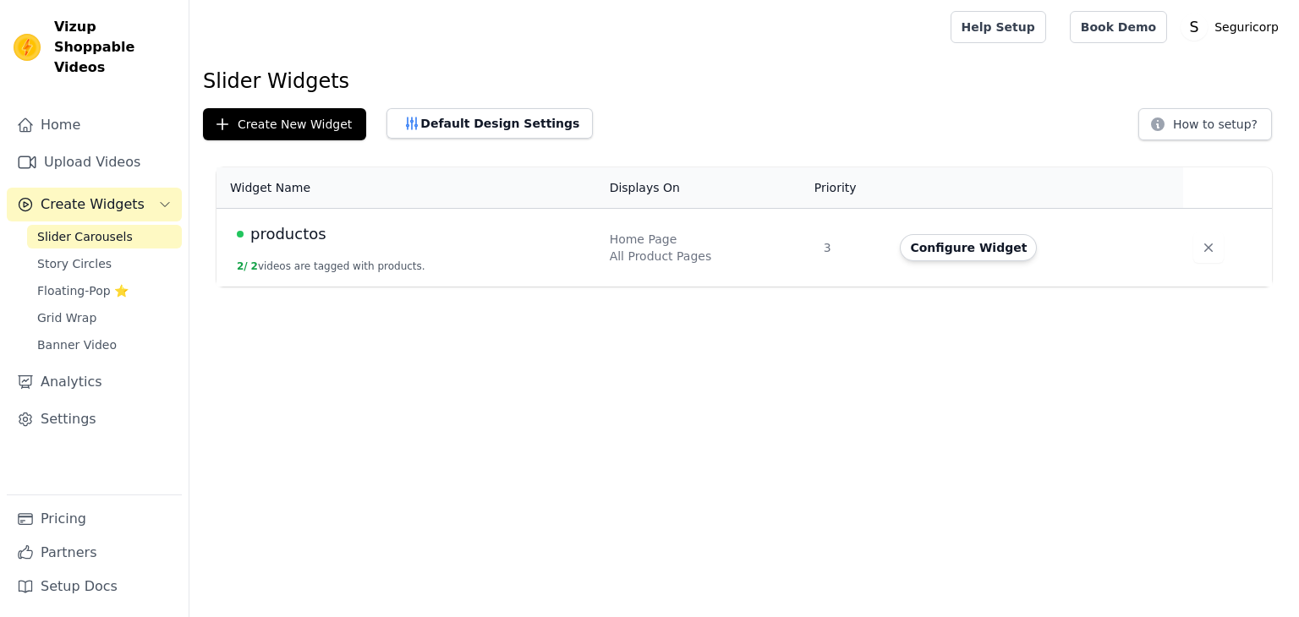
click at [353, 243] on div "productos" at bounding box center [413, 234] width 353 height 24
click at [296, 223] on span "productos" at bounding box center [288, 234] width 76 height 24
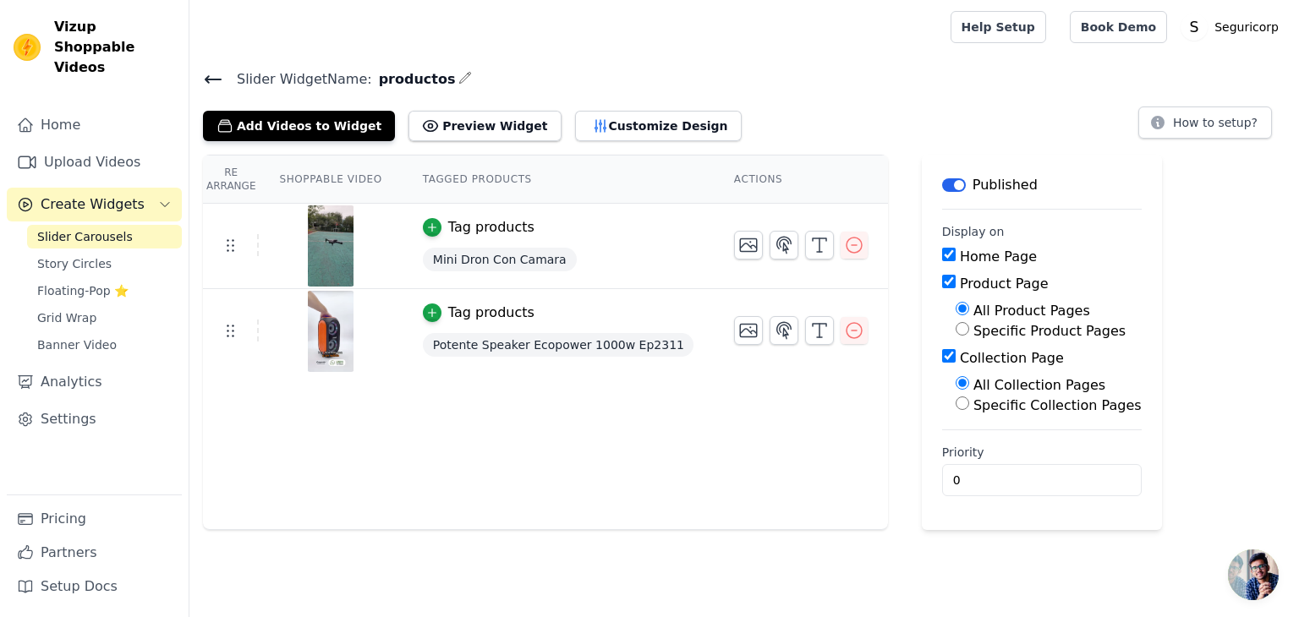
click at [304, 140] on div "Slider Widget Name: productos Add Videos to Widget Preview Widget Customize Des…" at bounding box center [743, 299] width 1109 height 462
click at [304, 136] on button "Add Videos to Widget" at bounding box center [299, 126] width 192 height 30
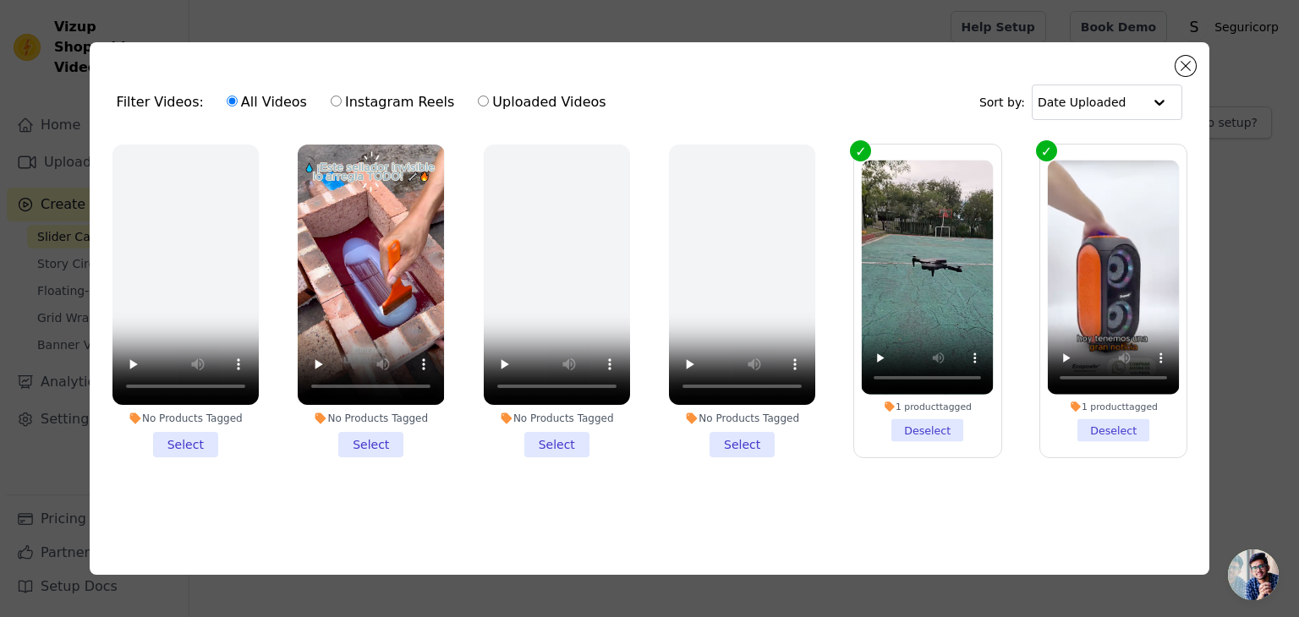
click at [378, 437] on li "No Products Tagged Select" at bounding box center [371, 301] width 146 height 313
click at [0, 0] on input "No Products Tagged Select" at bounding box center [0, 0] width 0 height 0
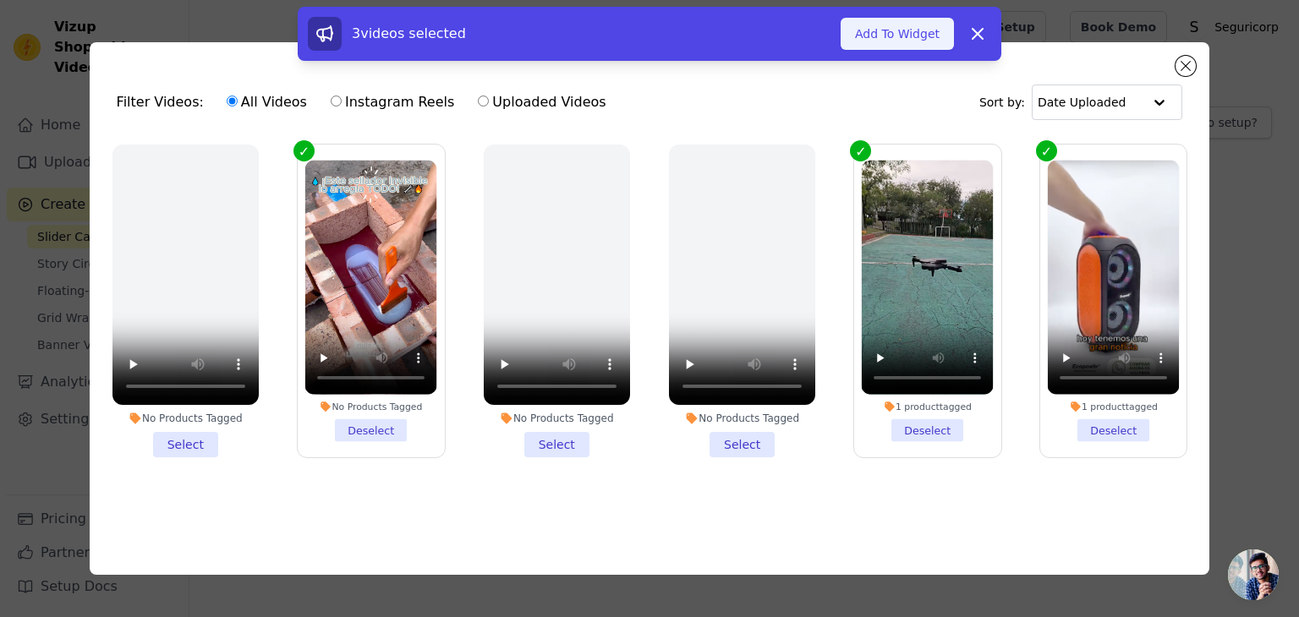
click at [913, 19] on button "Add To Widget" at bounding box center [896, 34] width 113 height 32
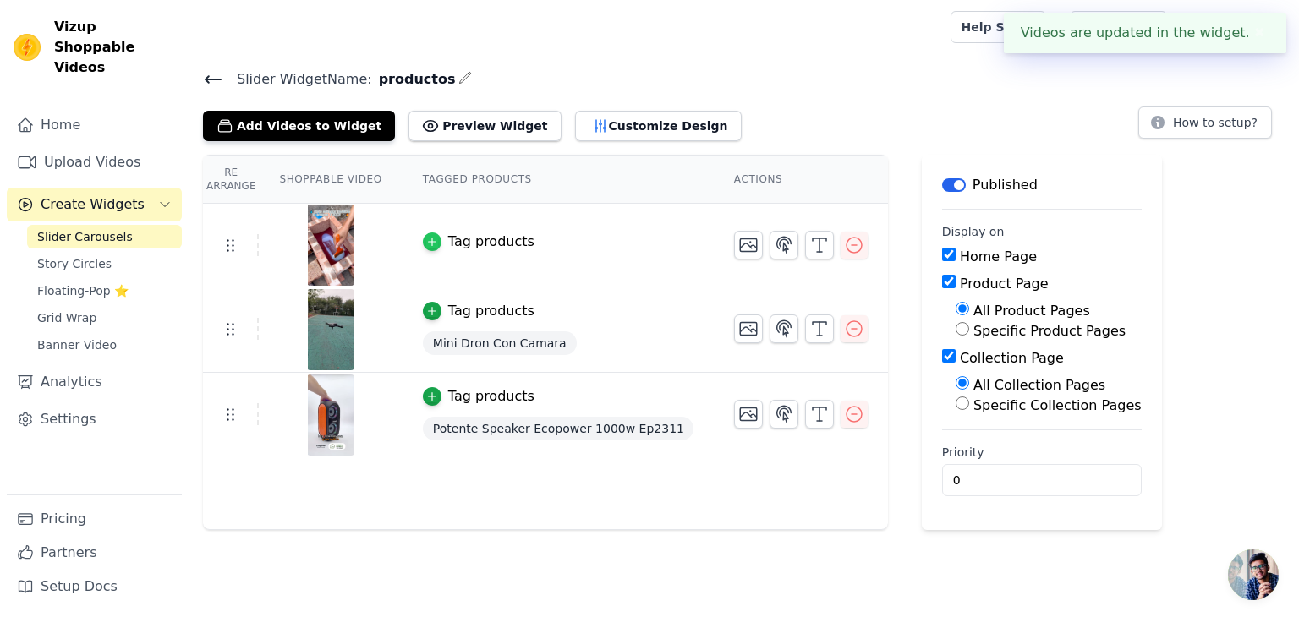
click at [426, 239] on icon "button" at bounding box center [432, 242] width 12 height 12
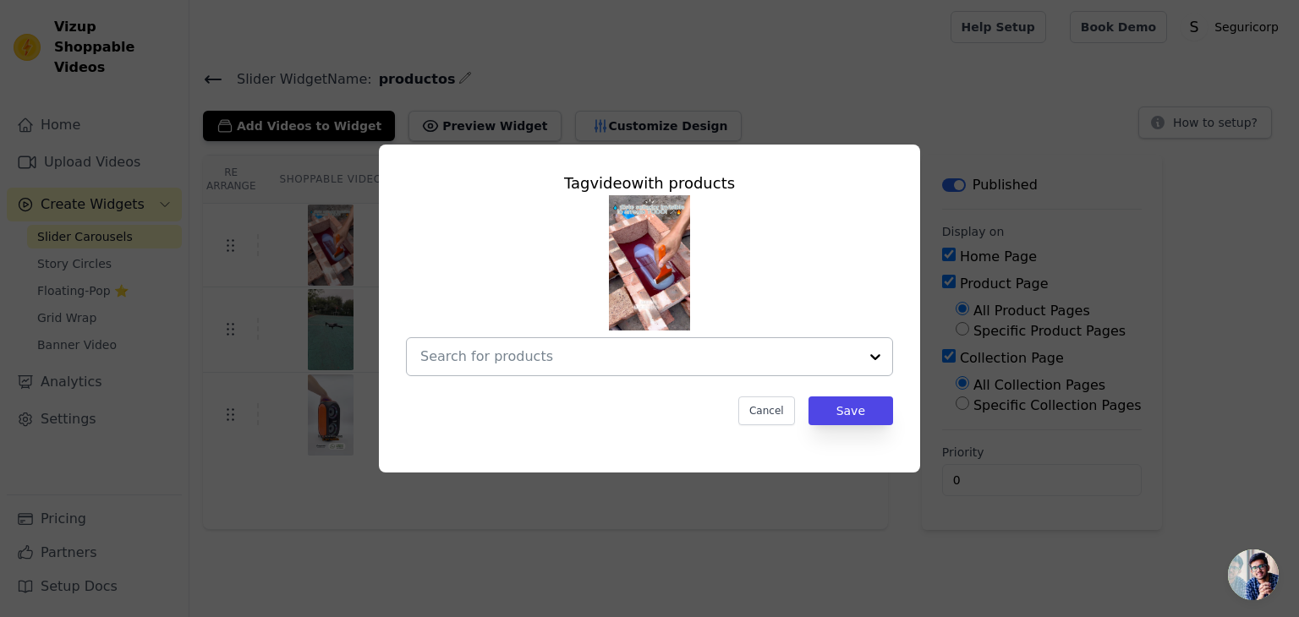
click at [880, 353] on div at bounding box center [875, 356] width 34 height 37
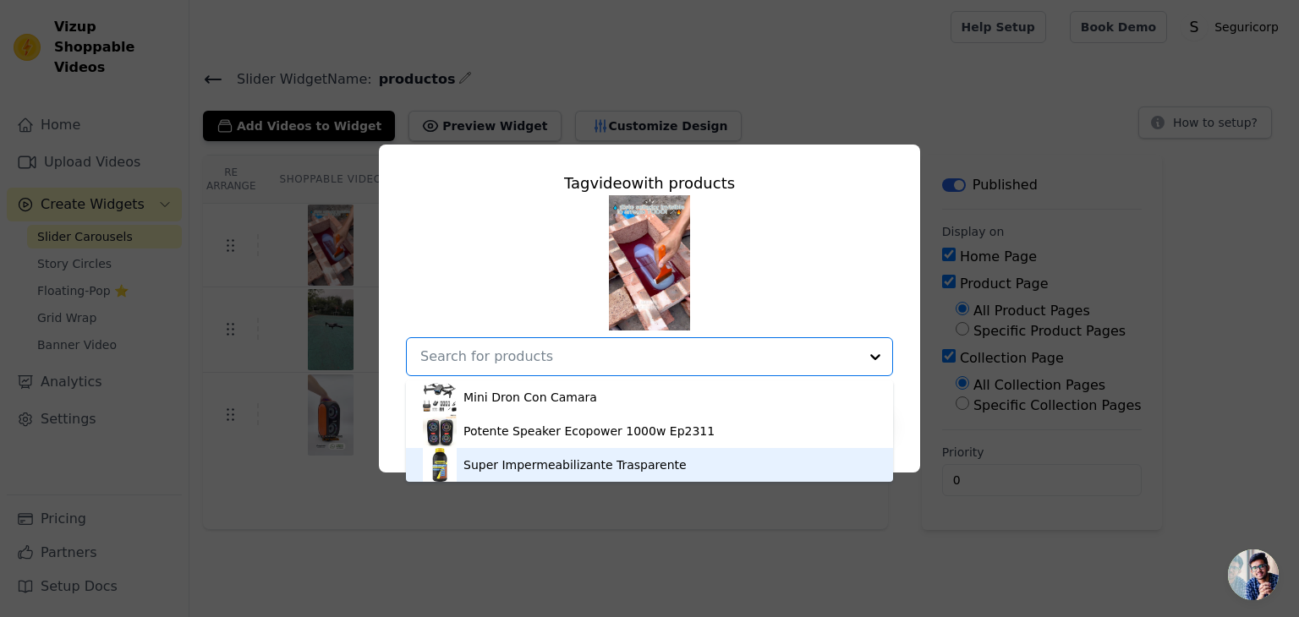
click at [628, 461] on div "Super Impermeabilizante Trasparente" at bounding box center [574, 465] width 223 height 17
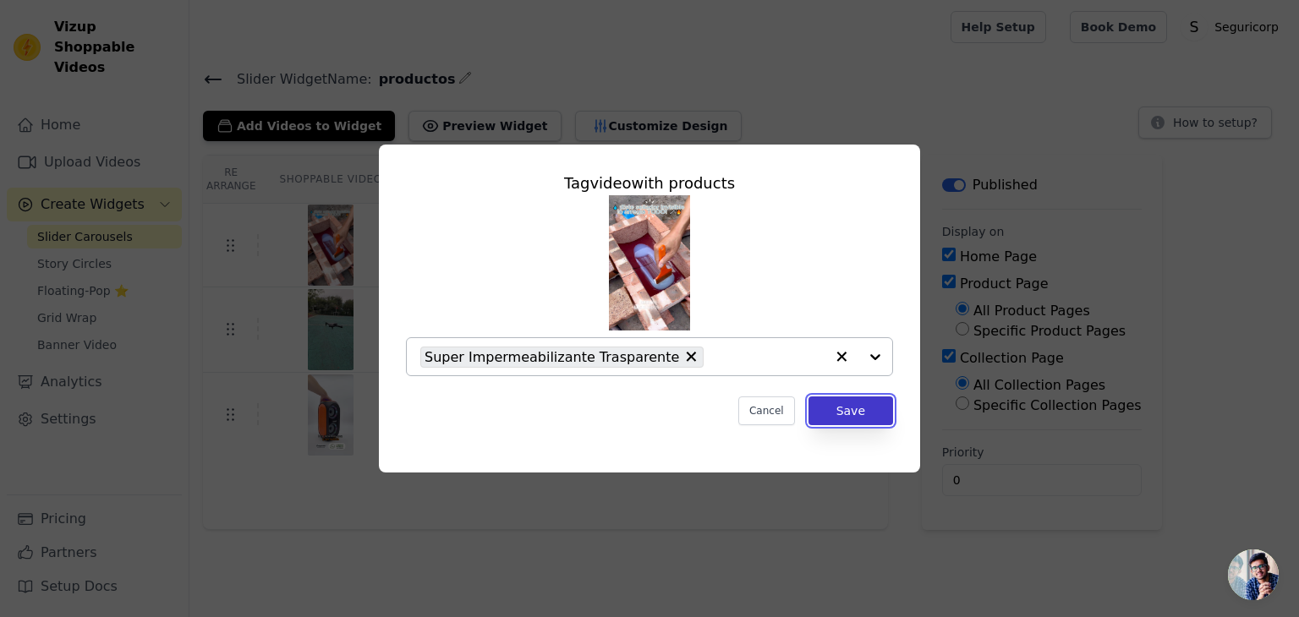
click at [848, 408] on button "Save" at bounding box center [850, 411] width 85 height 29
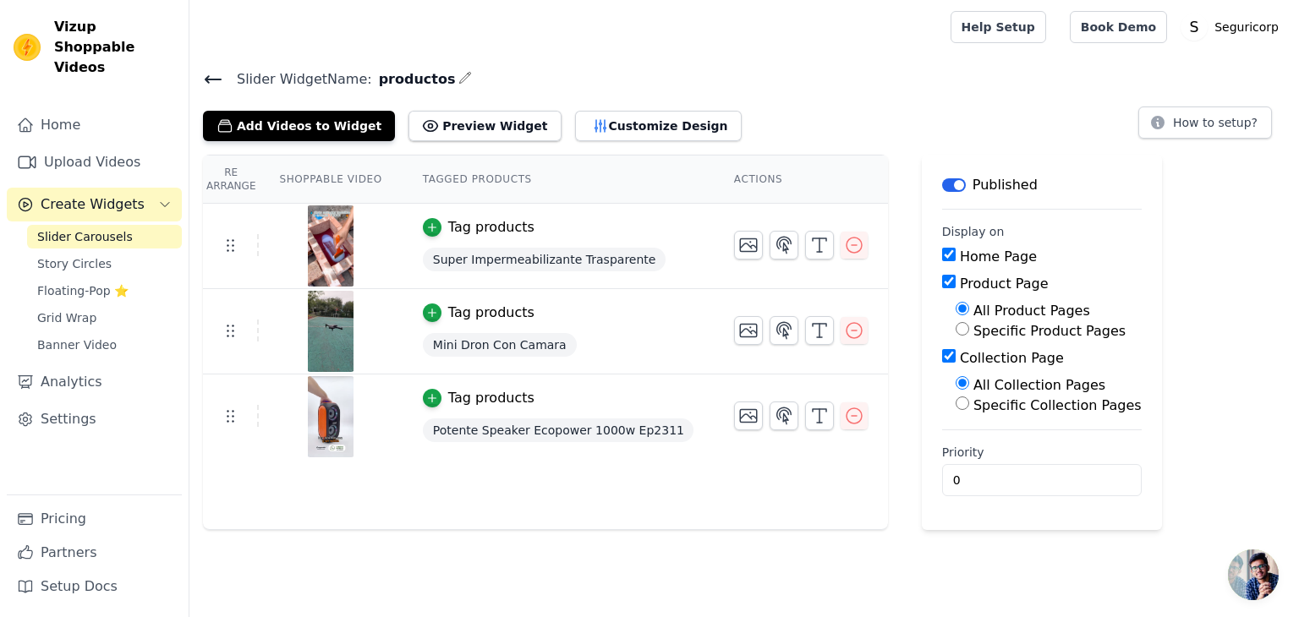
click at [818, 82] on h4 "Slider Widget Name: productos" at bounding box center [744, 79] width 1082 height 23
